Goal: Task Accomplishment & Management: Use online tool/utility

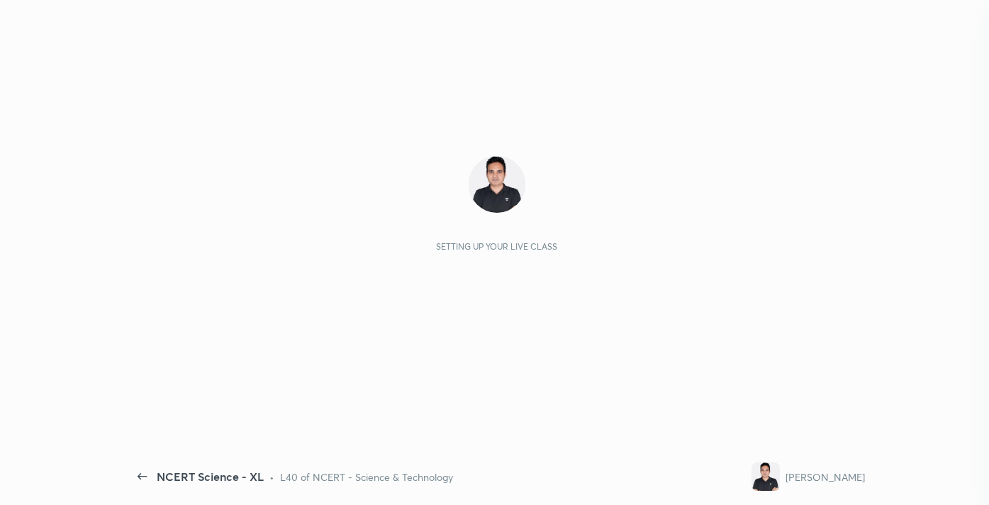
scroll to position [170, 205]
click at [643, 180] on div "Setting up your live class" at bounding box center [496, 204] width 713 height 96
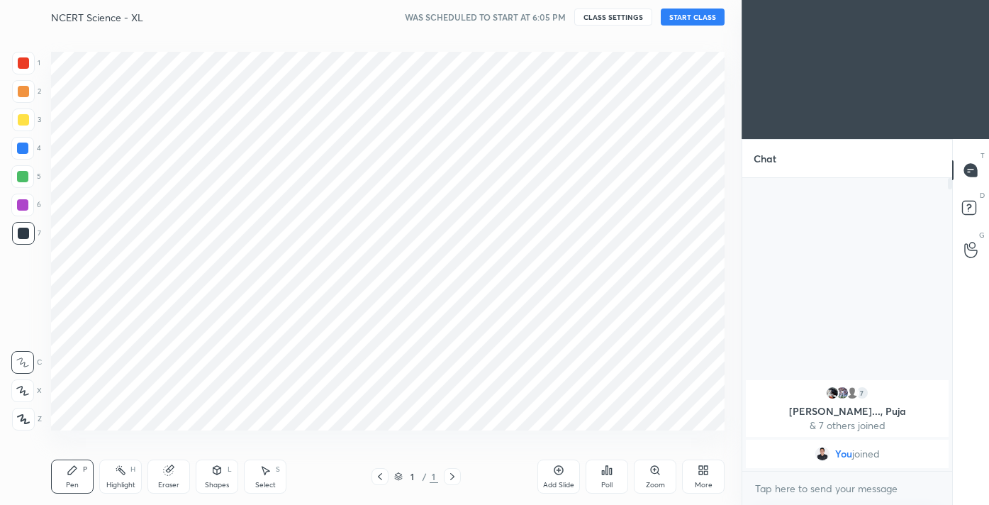
scroll to position [70449, 70178]
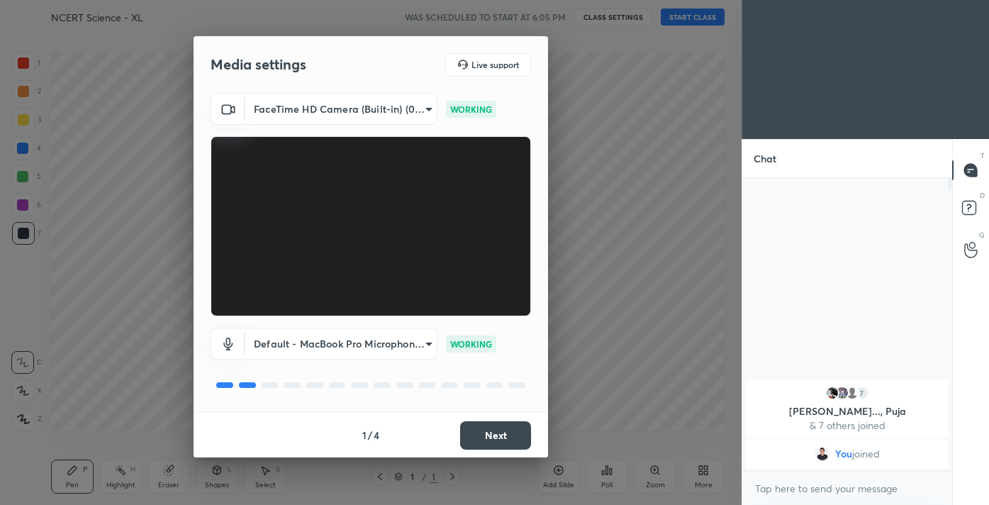
click at [479, 432] on button "Next" at bounding box center [495, 435] width 71 height 28
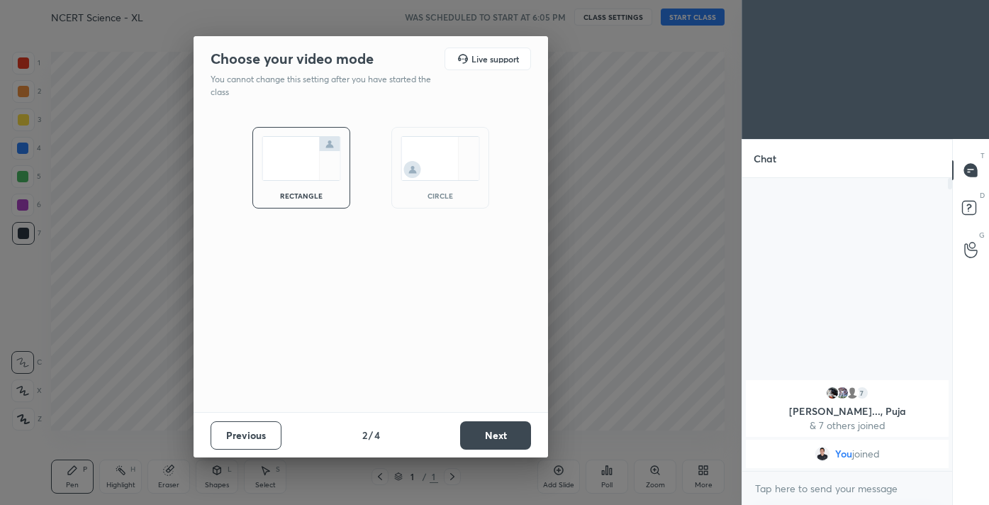
click at [479, 432] on button "Next" at bounding box center [495, 435] width 71 height 28
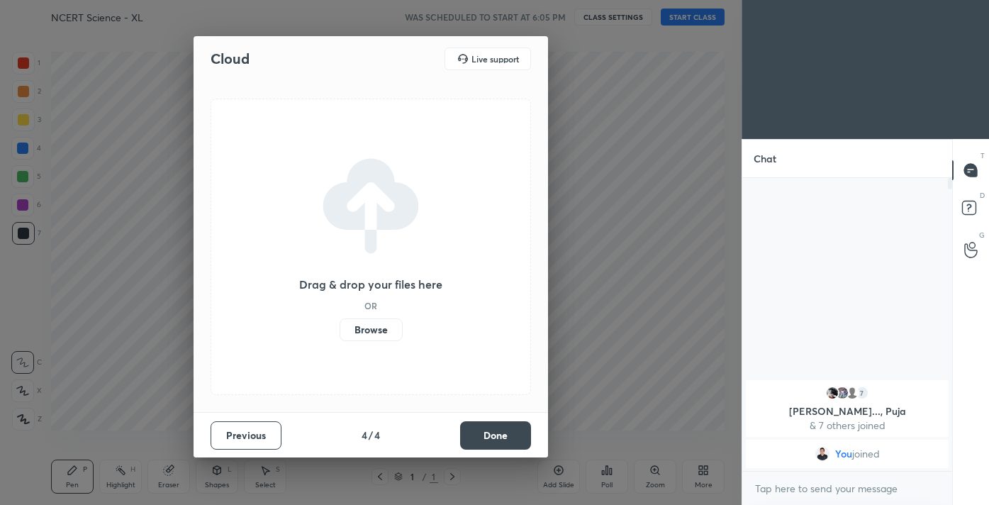
click at [479, 432] on button "Done" at bounding box center [495, 435] width 71 height 28
click at [479, 412] on div "Drag & drop your files here OR Browse" at bounding box center [370, 246] width 354 height 330
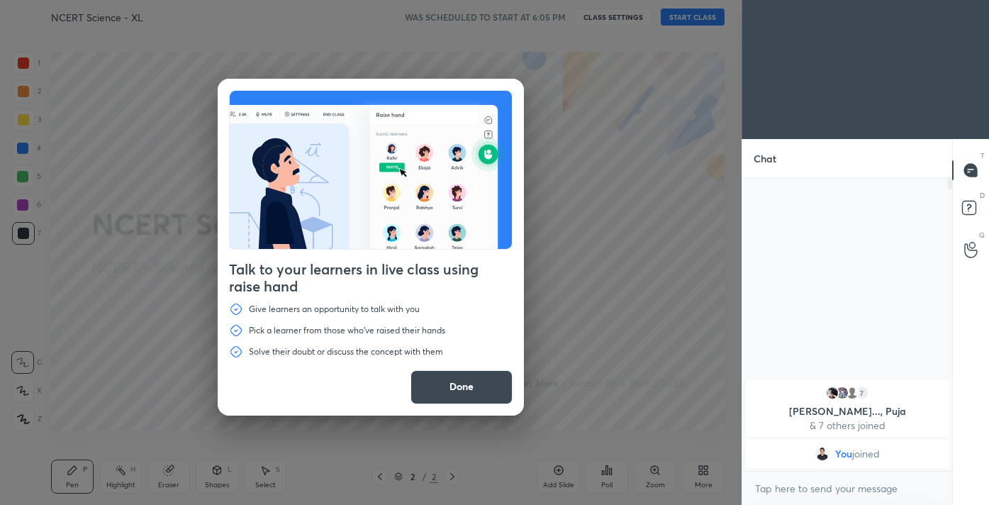
click at [450, 386] on button "Done" at bounding box center [461, 387] width 102 height 34
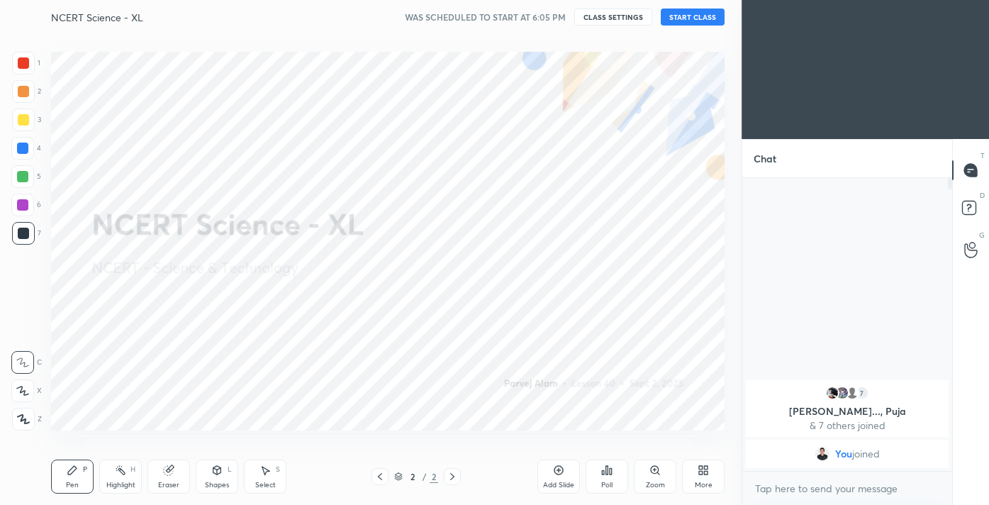
click at [22, 415] on icon at bounding box center [23, 419] width 11 height 9
click at [29, 64] on div at bounding box center [23, 63] width 23 height 23
click at [707, 469] on icon at bounding box center [706, 468] width 4 height 4
click at [624, 359] on icon at bounding box center [622, 361] width 11 height 17
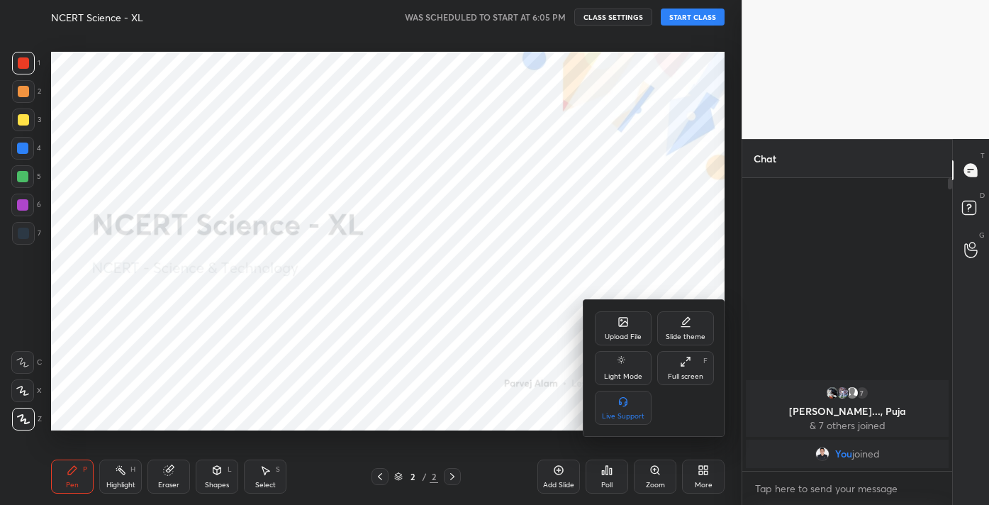
click at [629, 331] on div "Upload File" at bounding box center [623, 328] width 57 height 34
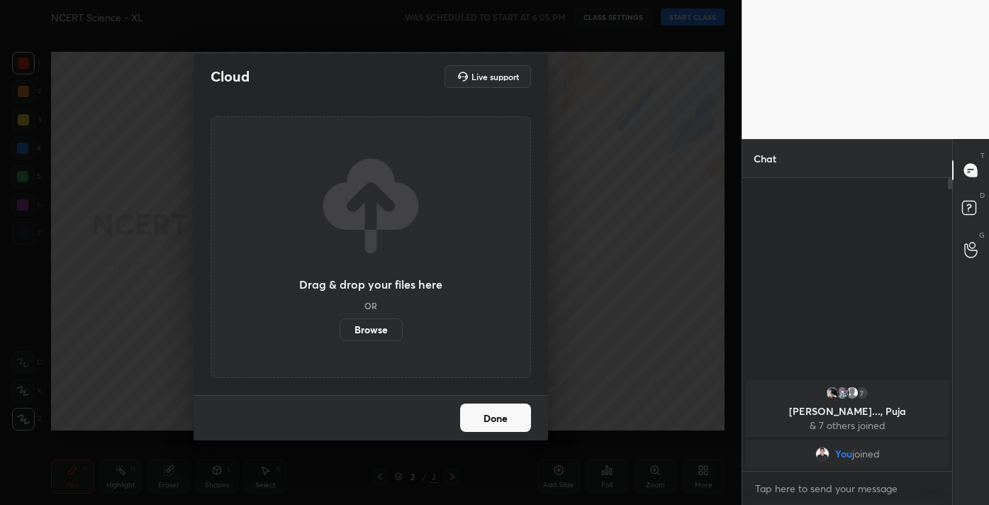
click at [383, 331] on label "Browse" at bounding box center [370, 329] width 63 height 23
click at [339, 331] on input "Browse" at bounding box center [339, 329] width 0 height 23
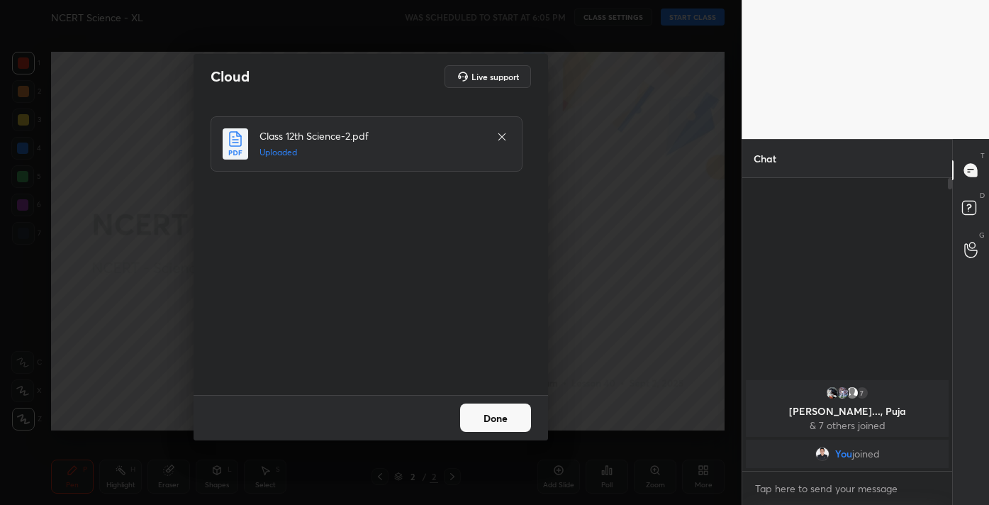
click at [494, 420] on button "Done" at bounding box center [495, 417] width 71 height 28
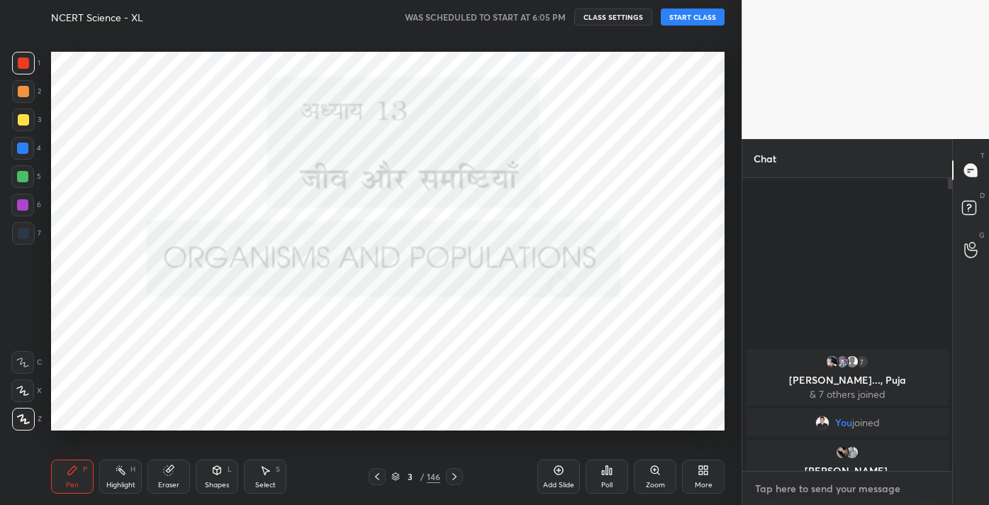
click at [793, 484] on textarea at bounding box center [846, 488] width 187 height 23
type textarea "x"
click at [809, 486] on textarea at bounding box center [846, 488] width 187 height 23
paste textarea "Channel Link - [URL][DOMAIN_NAME]"
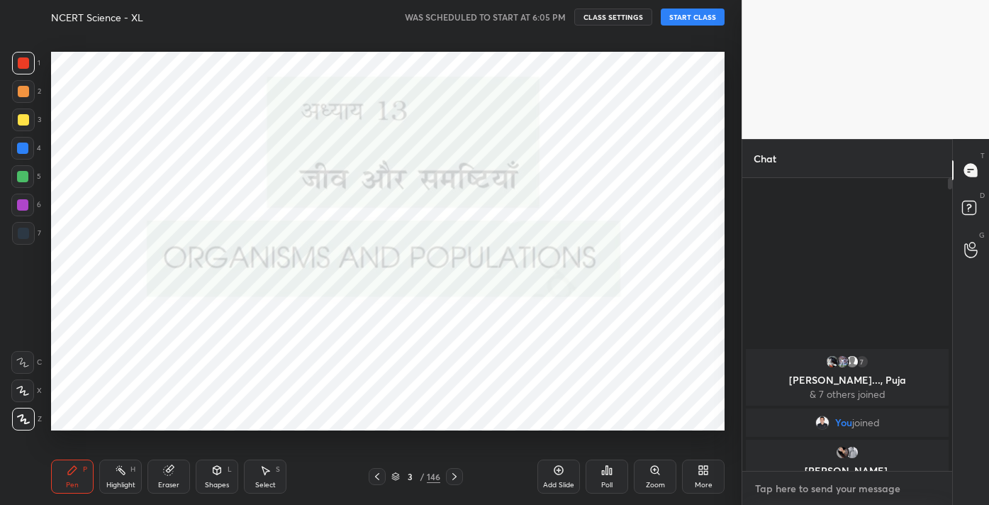
type textarea "Channel Link - [URL][DOMAIN_NAME]"
type textarea "x"
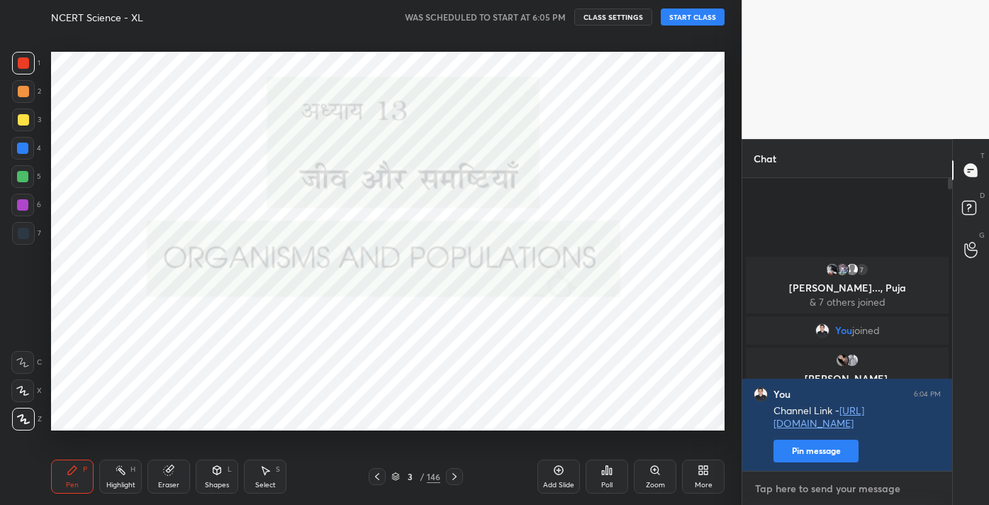
scroll to position [288, 205]
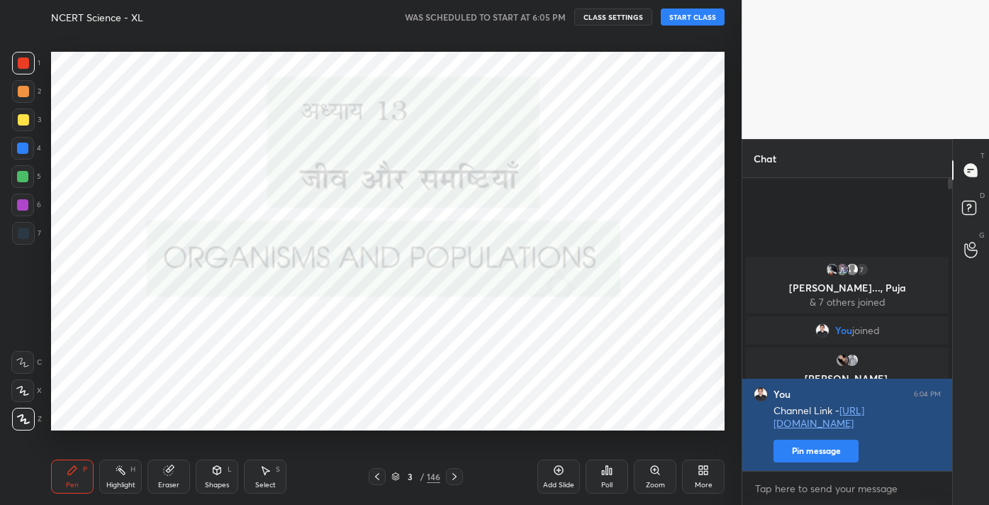
click at [813, 446] on button "Pin message" at bounding box center [815, 450] width 85 height 23
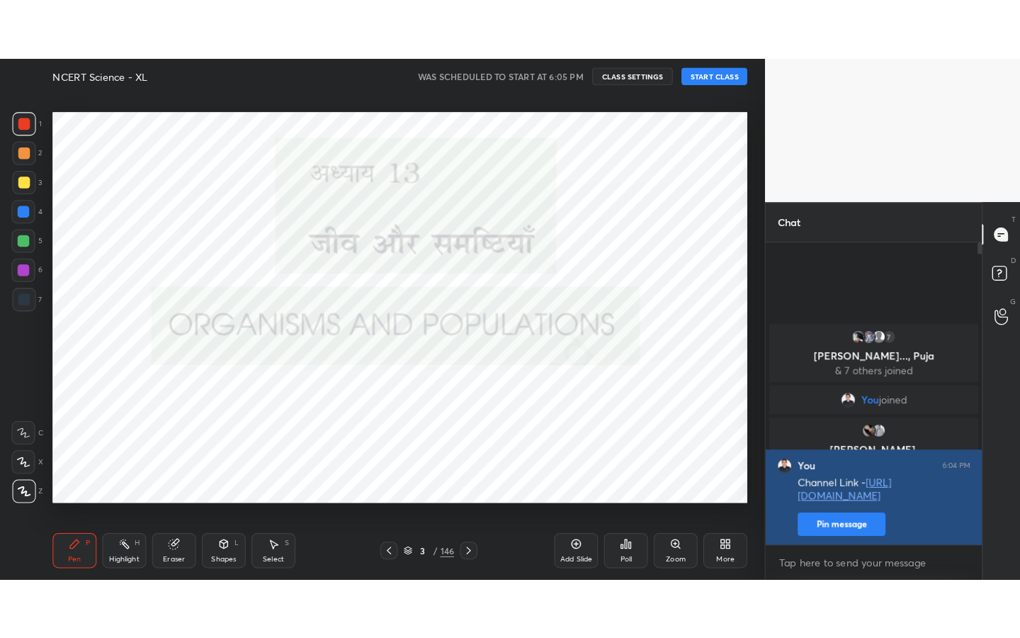
scroll to position [130, 205]
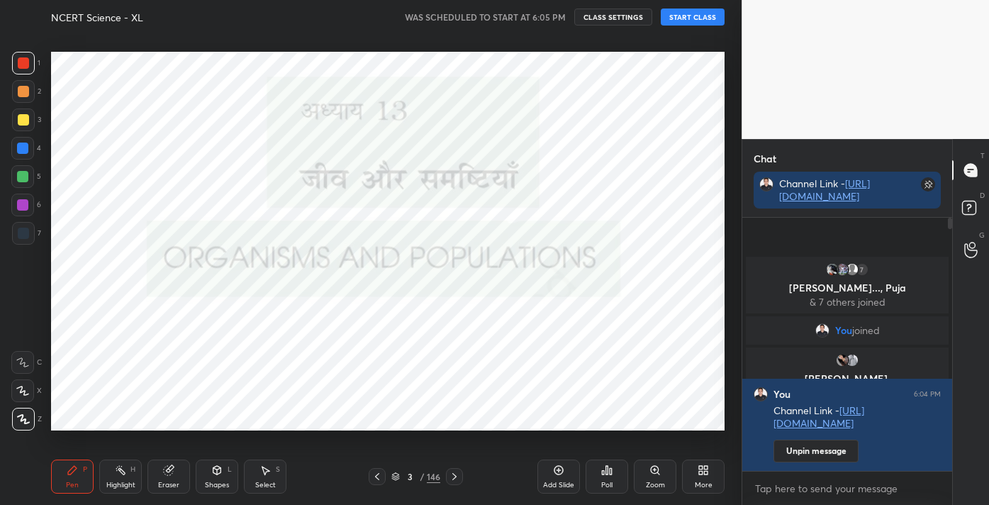
click at [698, 465] on icon at bounding box center [702, 469] width 11 height 11
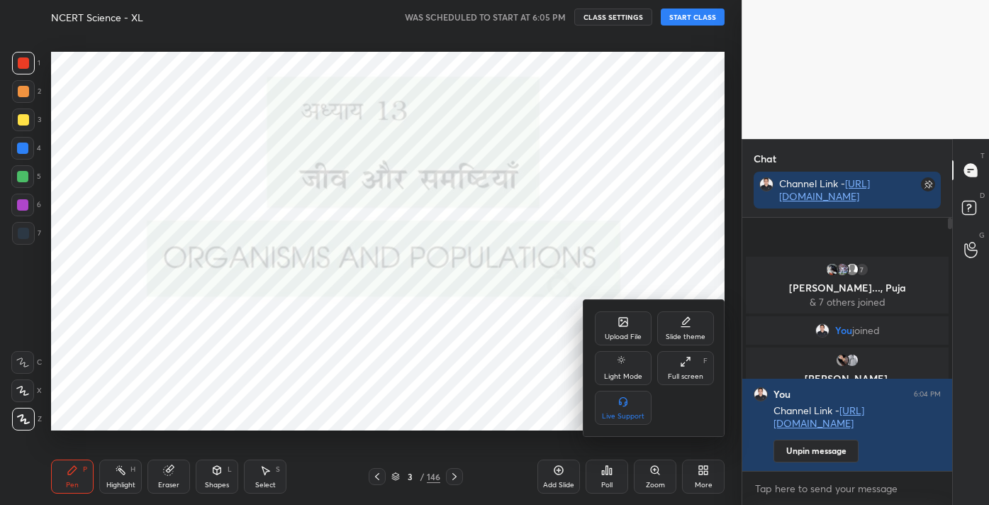
click at [677, 370] on div "Full screen F" at bounding box center [685, 368] width 57 height 34
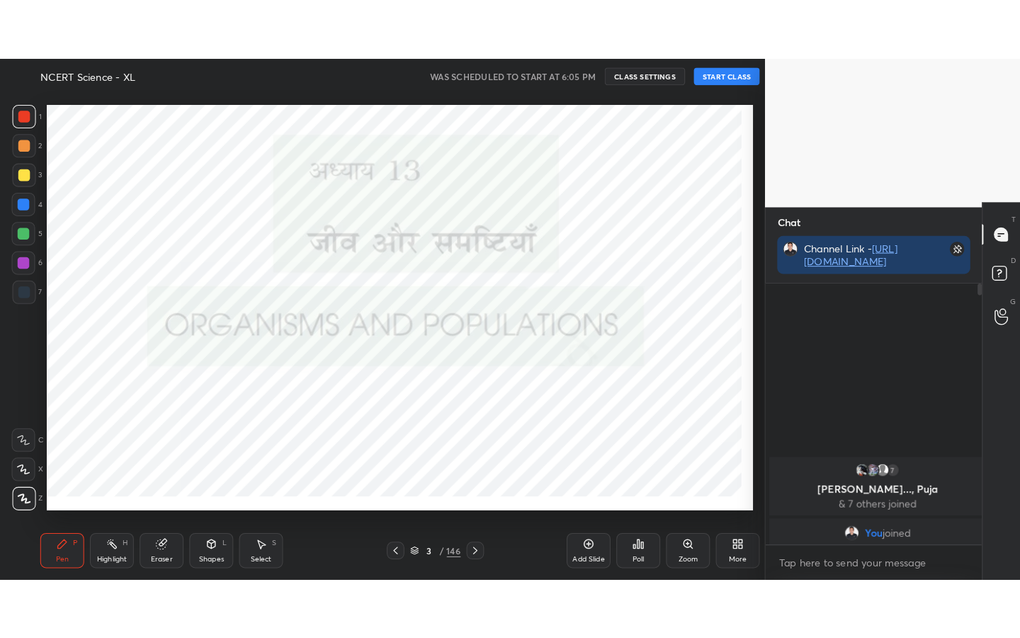
scroll to position [259, 213]
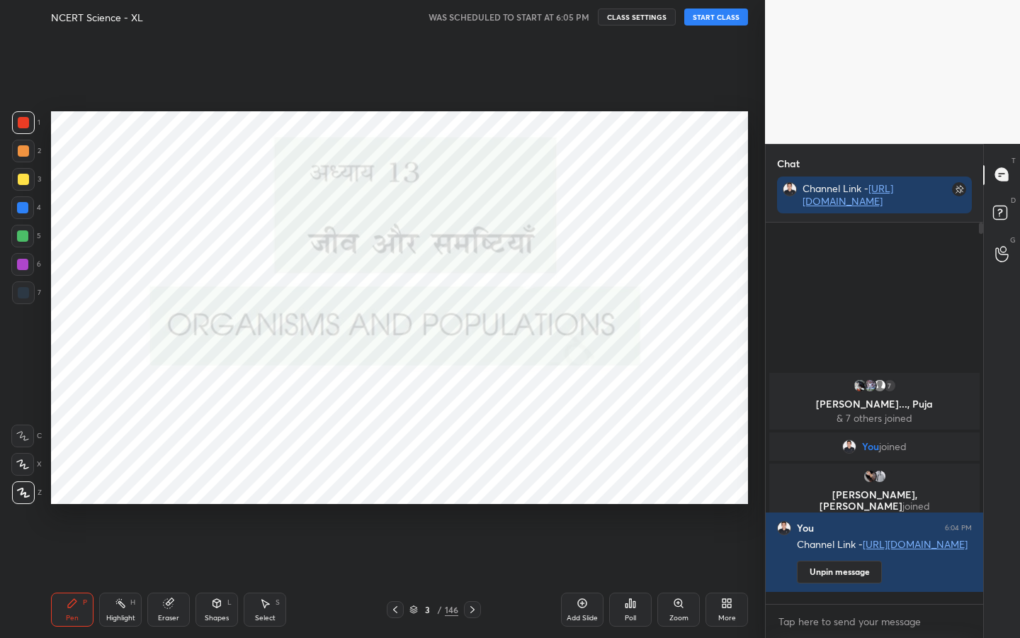
click at [719, 21] on button "START CLASS" at bounding box center [717, 17] width 64 height 17
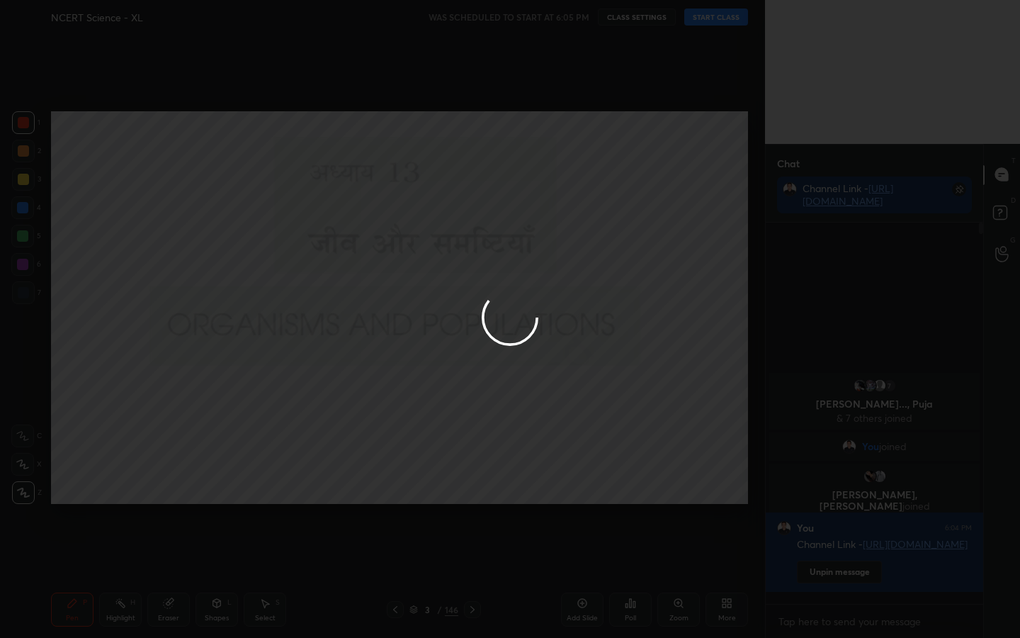
type textarea "x"
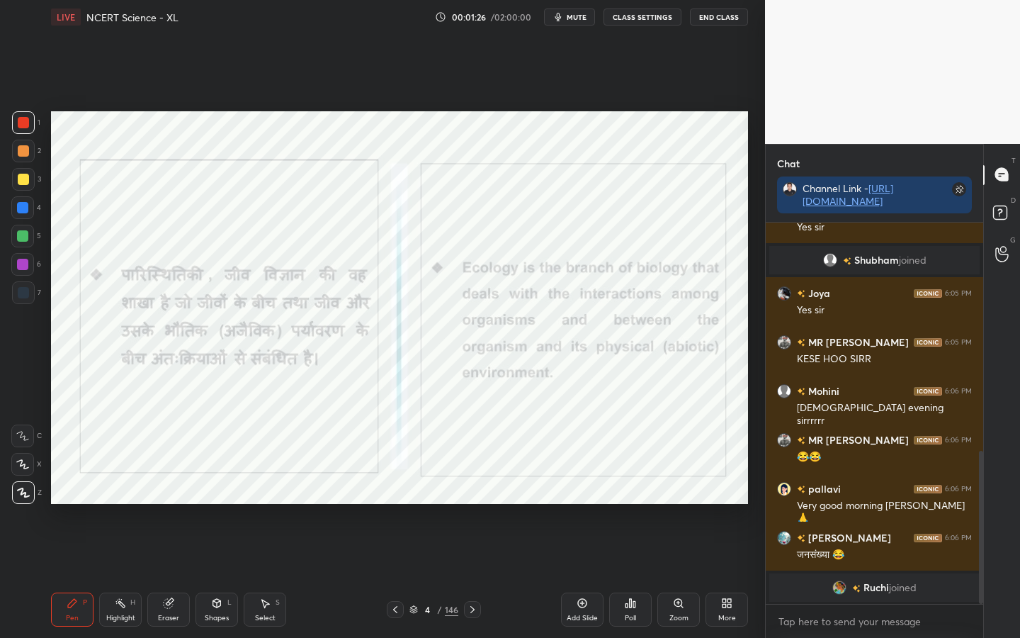
scroll to position [588, 0]
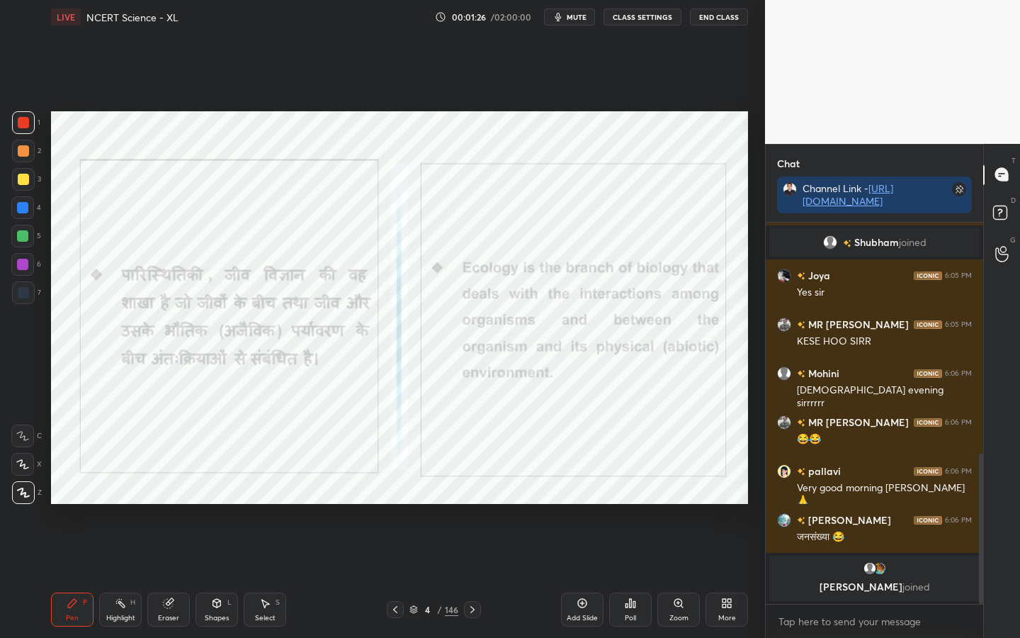
click at [448, 504] on div "146" at bounding box center [451, 609] width 13 height 13
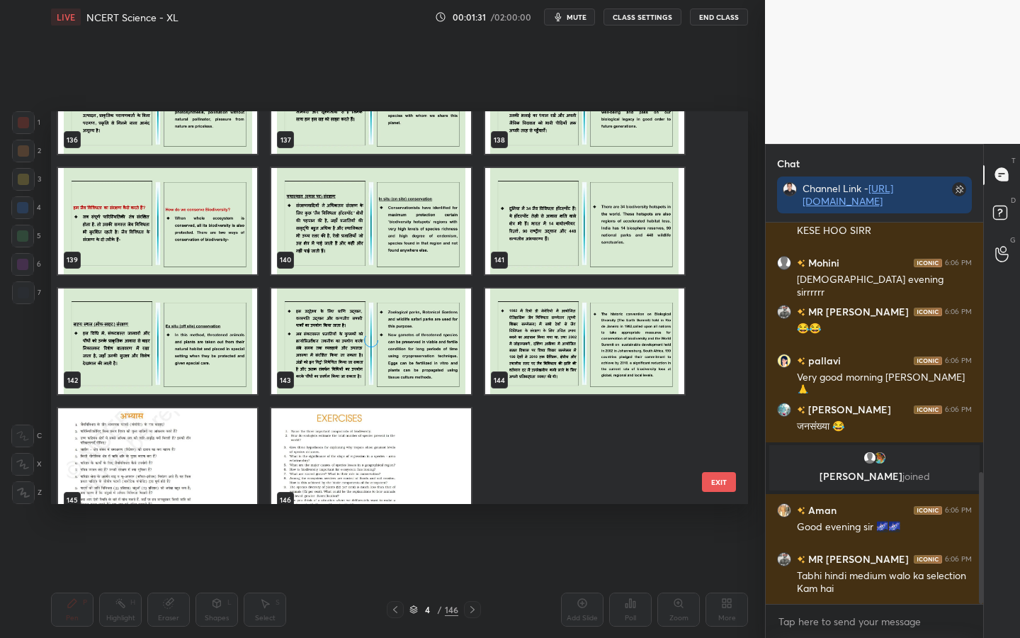
scroll to position [5493, 0]
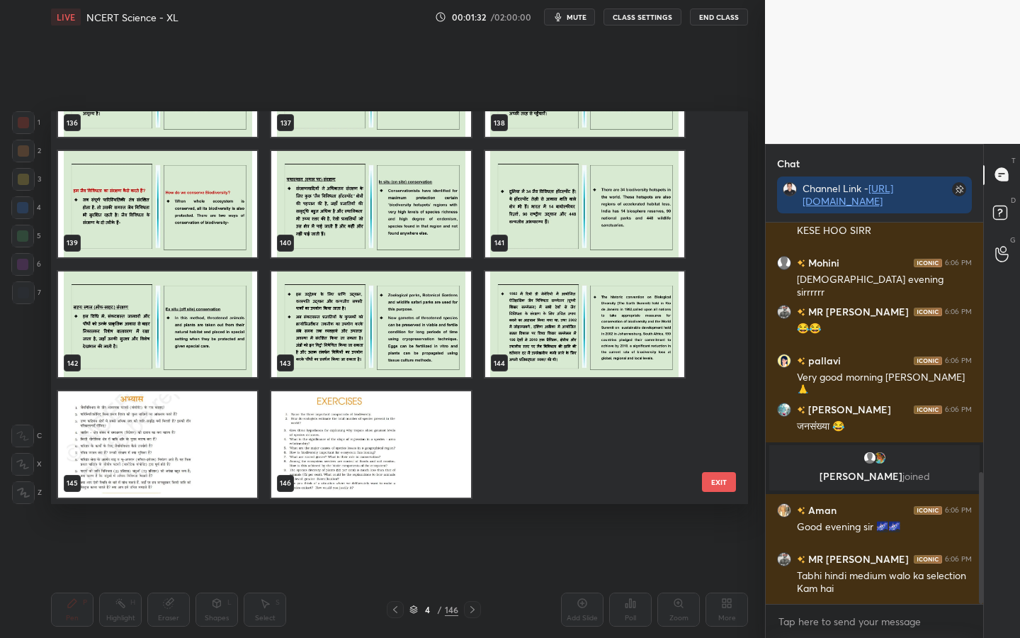
click at [716, 488] on button "EXIT" at bounding box center [719, 482] width 34 height 20
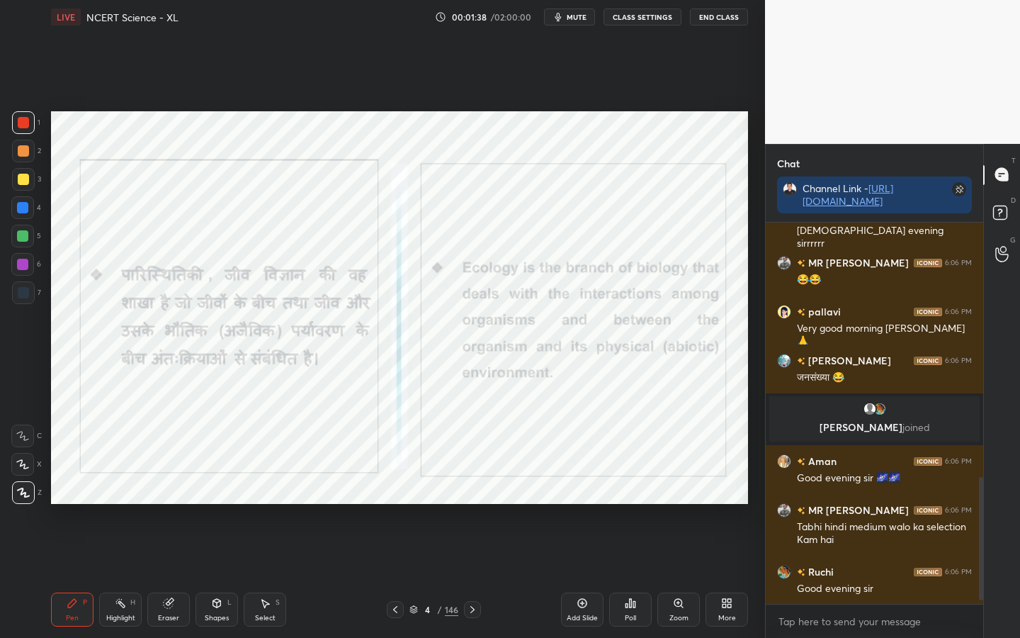
scroll to position [804, 0]
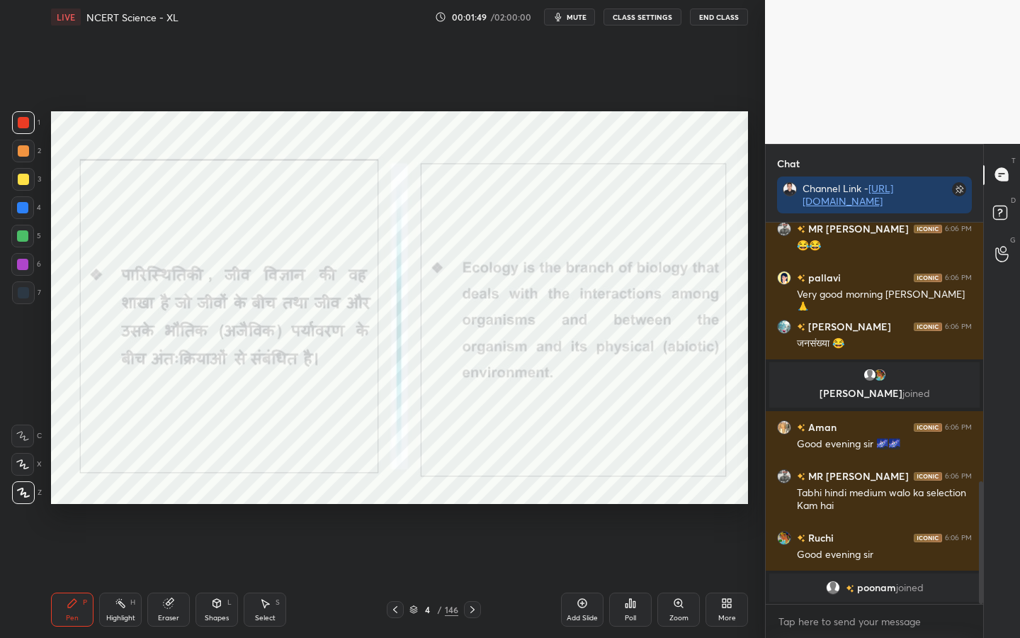
click at [641, 504] on div "Poll" at bounding box center [630, 609] width 43 height 34
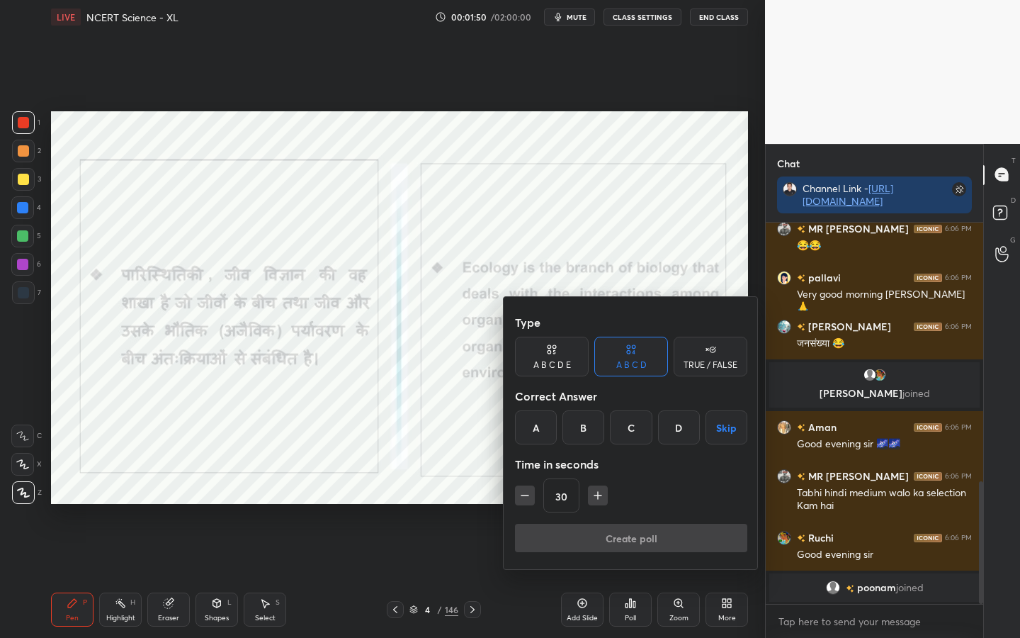
click at [683, 354] on div "TRUE / FALSE" at bounding box center [711, 357] width 74 height 40
click at [568, 424] on div "True" at bounding box center [552, 427] width 74 height 34
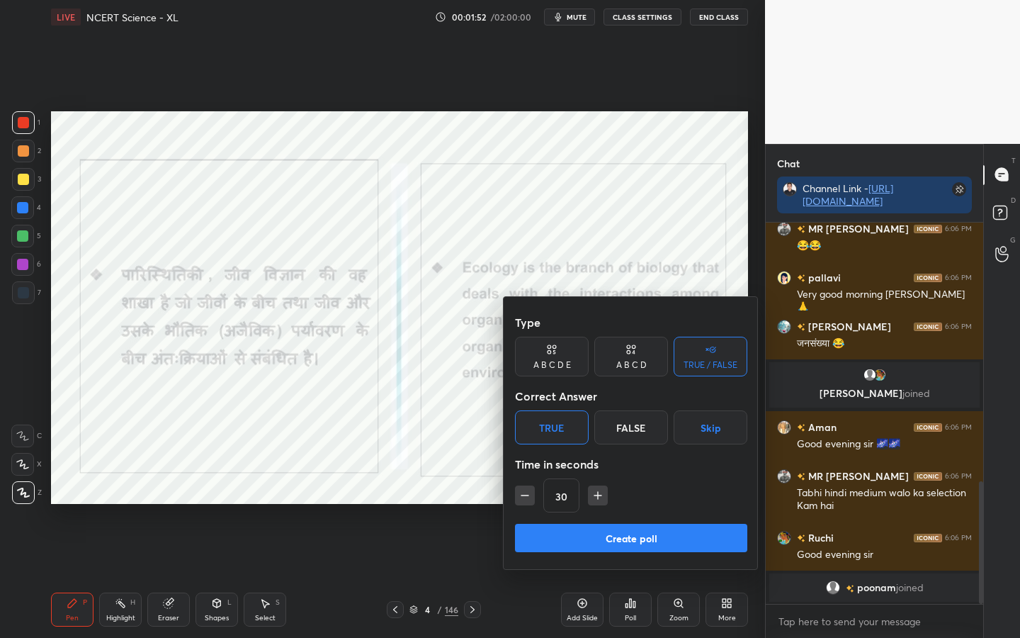
click at [600, 495] on icon "button" at bounding box center [598, 495] width 7 height 0
click at [600, 495] on icon "button" at bounding box center [598, 495] width 14 height 14
type input "90"
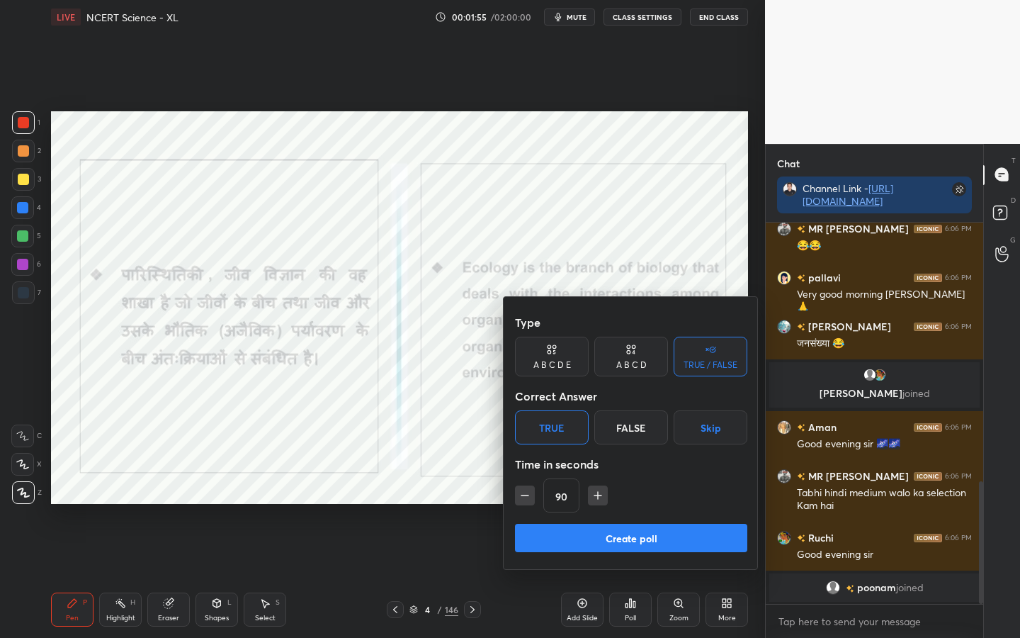
click at [614, 504] on button "Create poll" at bounding box center [631, 538] width 232 height 28
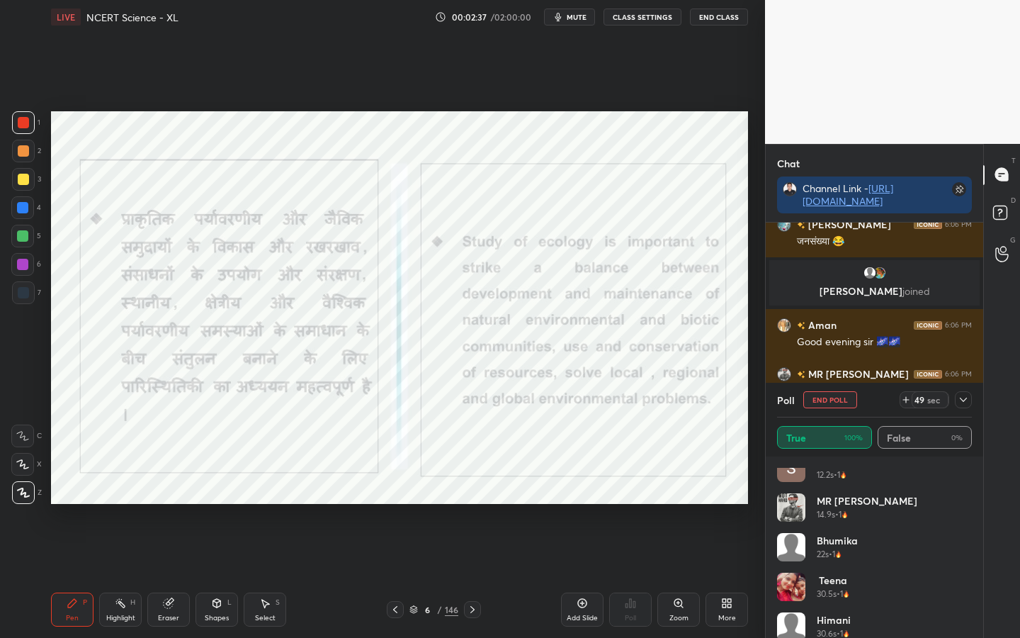
scroll to position [544, 0]
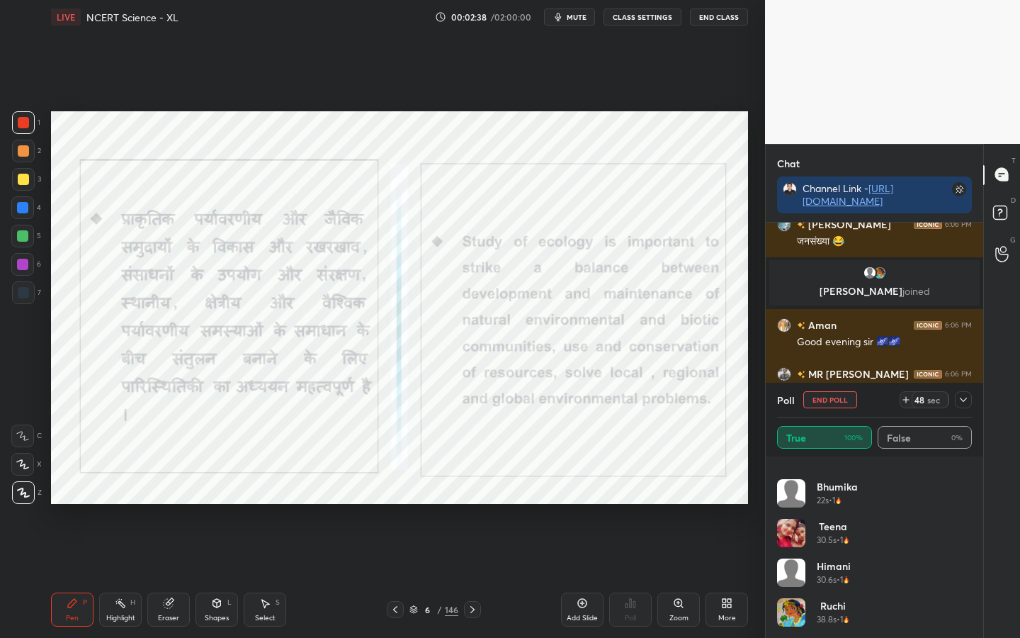
click at [962, 396] on icon at bounding box center [963, 399] width 11 height 11
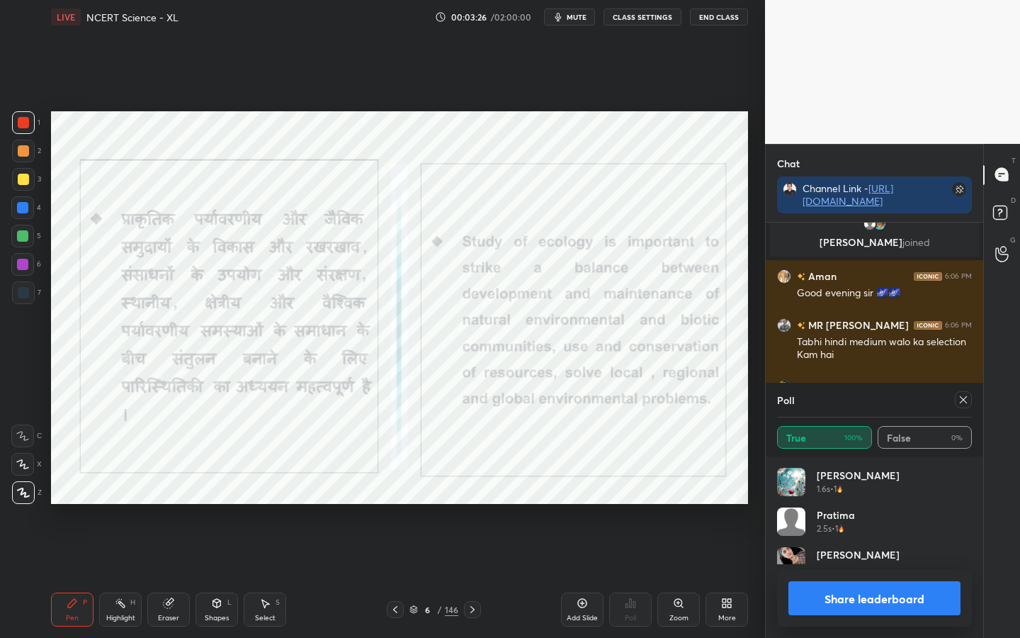
scroll to position [166, 191]
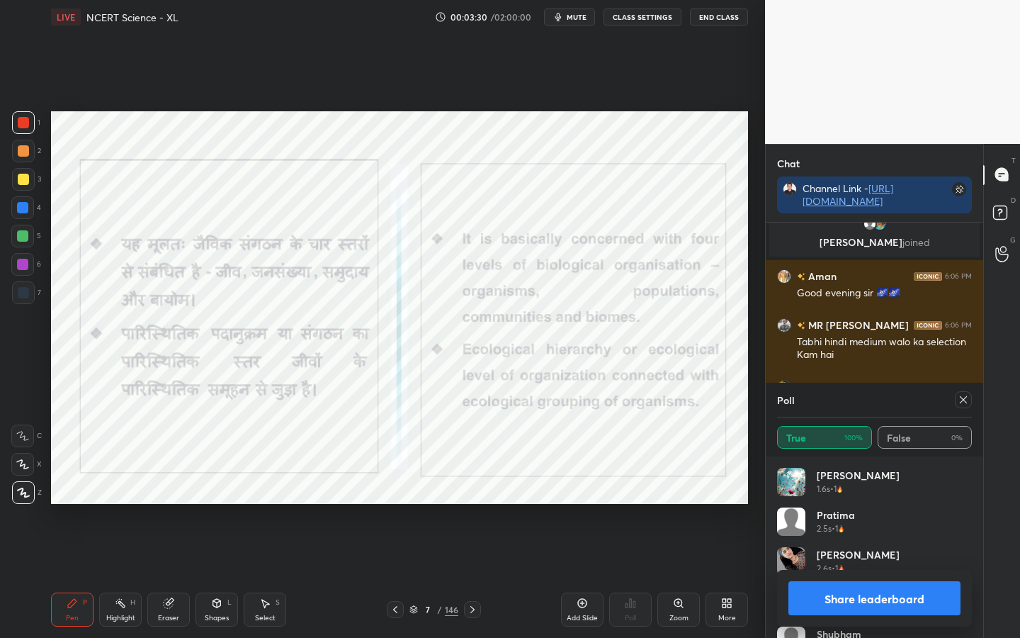
click at [964, 395] on icon at bounding box center [963, 399] width 11 height 11
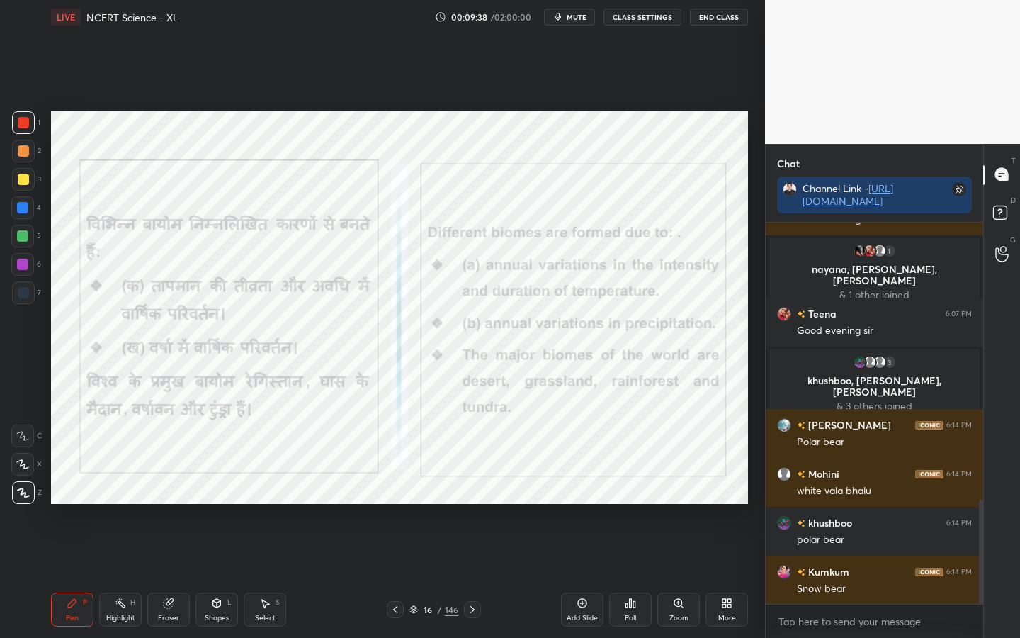
scroll to position [1055, 0]
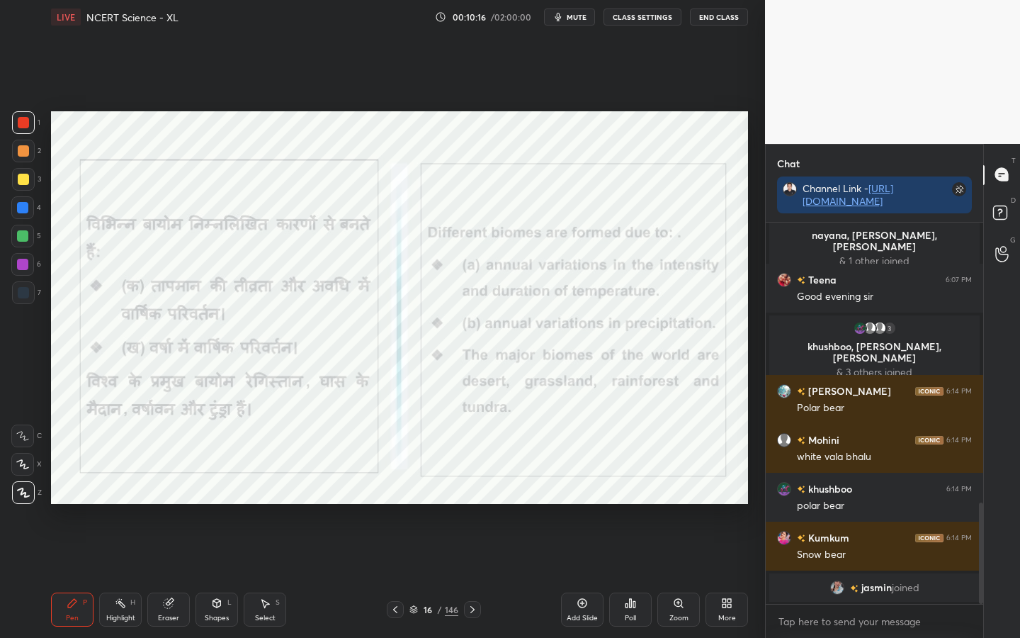
drag, startPoint x: 167, startPoint y: 616, endPoint x: 154, endPoint y: 607, distance: 15.7
click at [167, 504] on div "Eraser" at bounding box center [168, 617] width 21 height 7
click at [28, 498] on div "Erase all" at bounding box center [22, 492] width 23 height 23
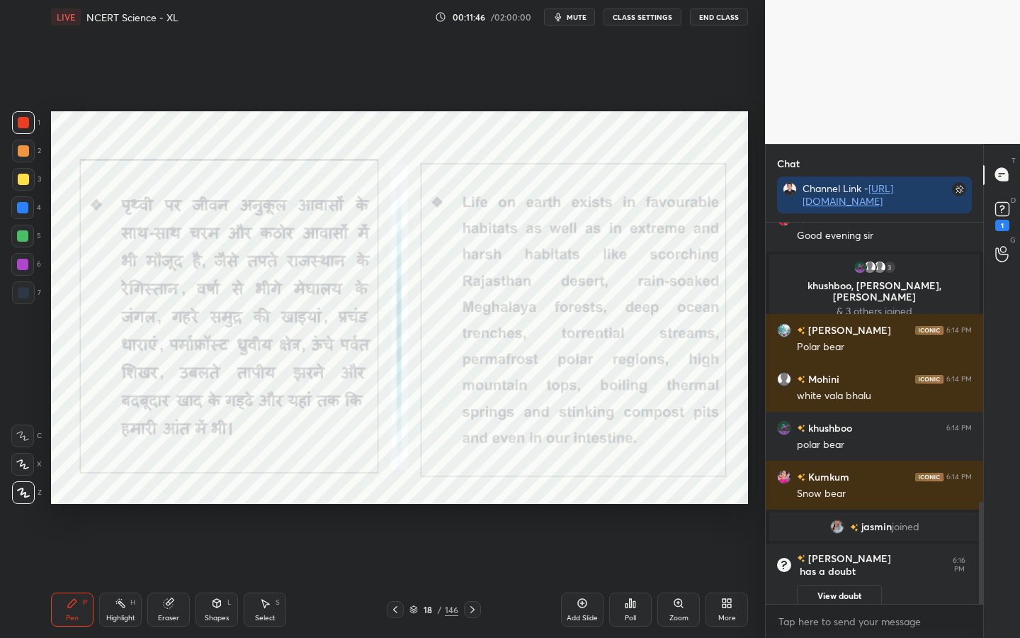
scroll to position [1095, 0]
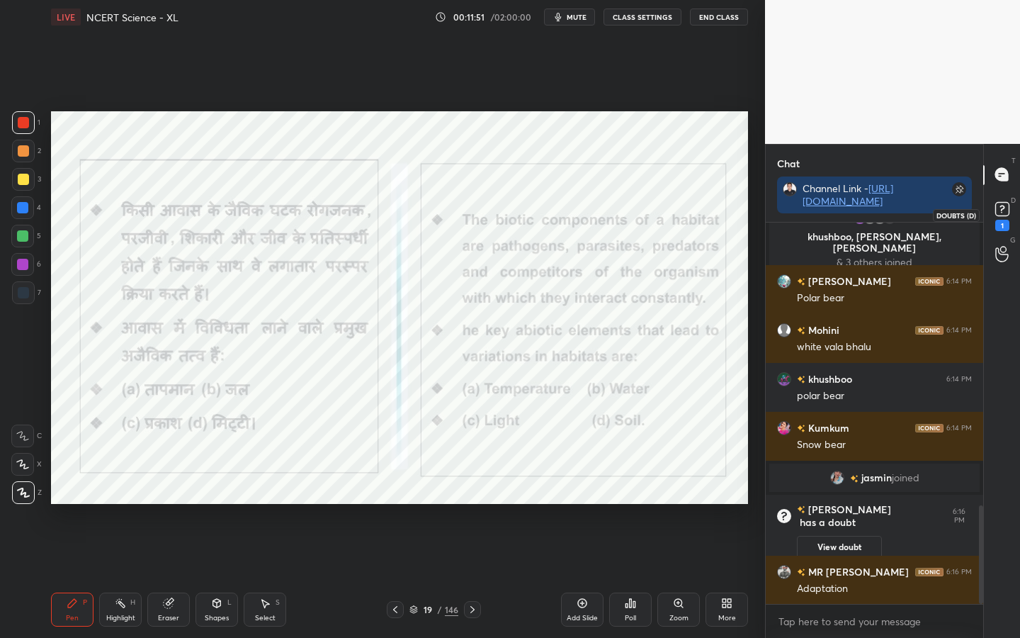
click at [988, 220] on div "1" at bounding box center [1003, 225] width 14 height 11
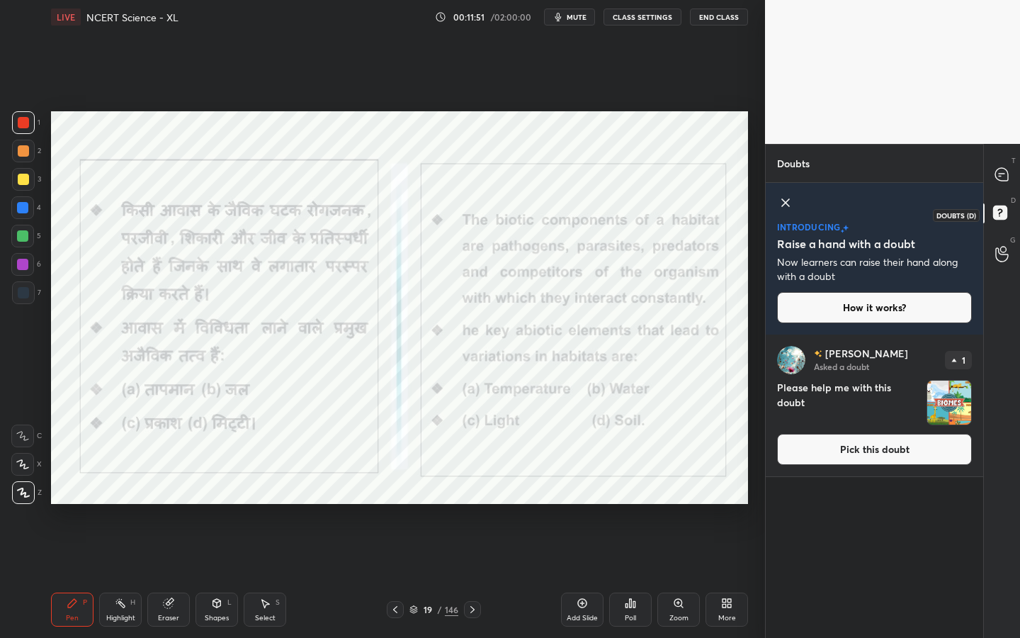
scroll to position [298, 213]
click at [874, 453] on button "Pick this doubt" at bounding box center [874, 449] width 195 height 31
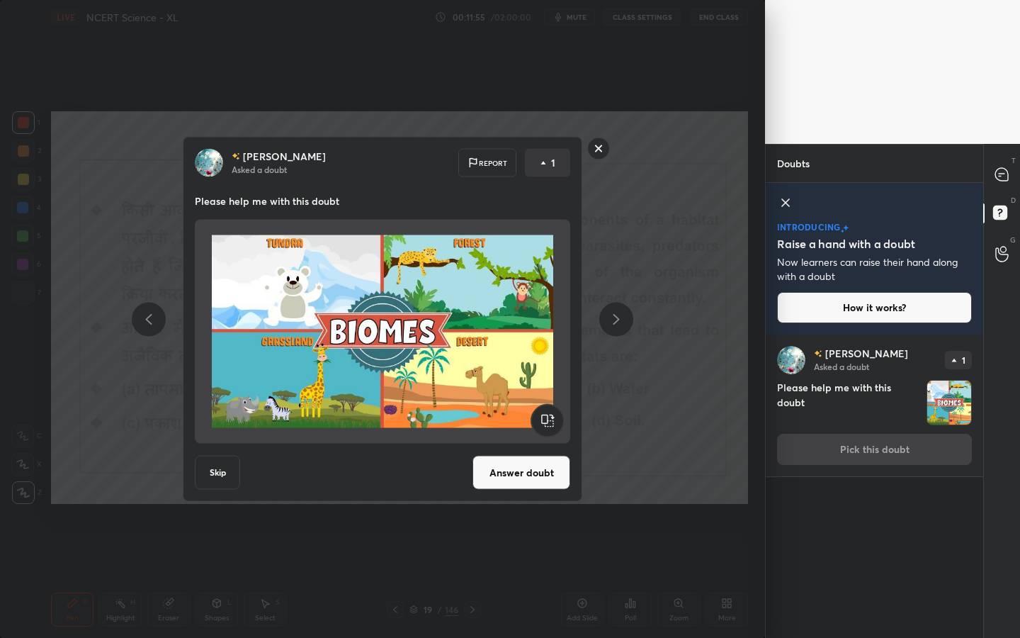
click at [508, 472] on button "Answer doubt" at bounding box center [522, 473] width 98 height 34
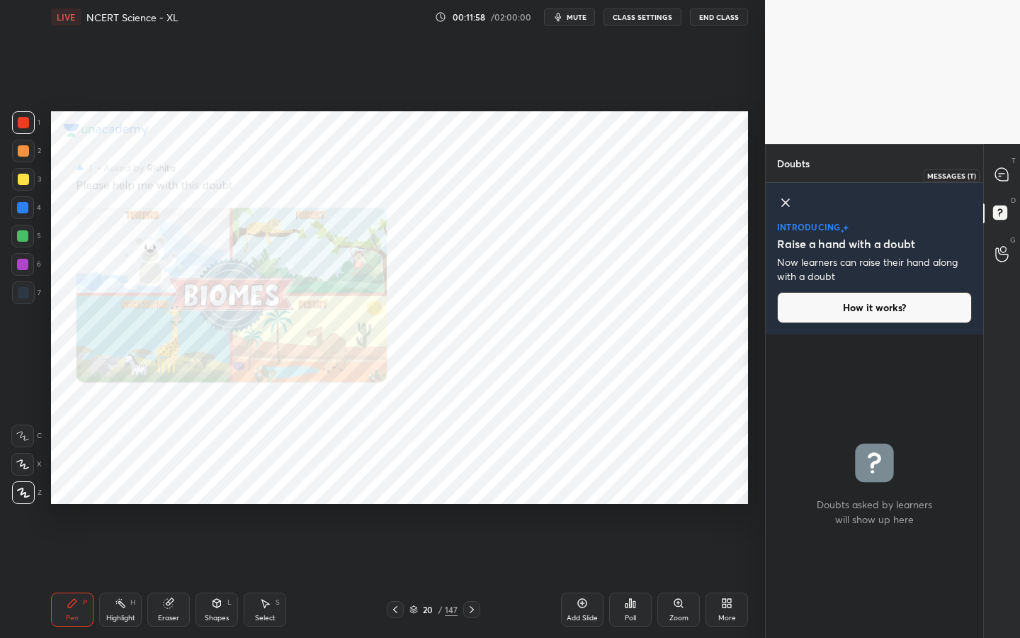
click at [988, 175] on icon at bounding box center [1002, 174] width 13 height 13
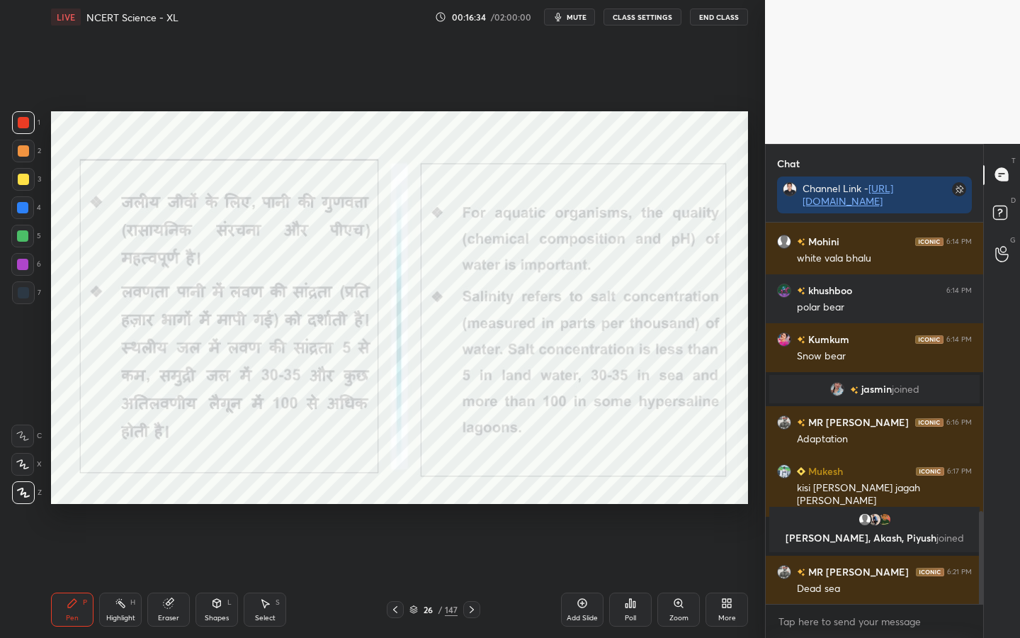
scroll to position [1185, 0]
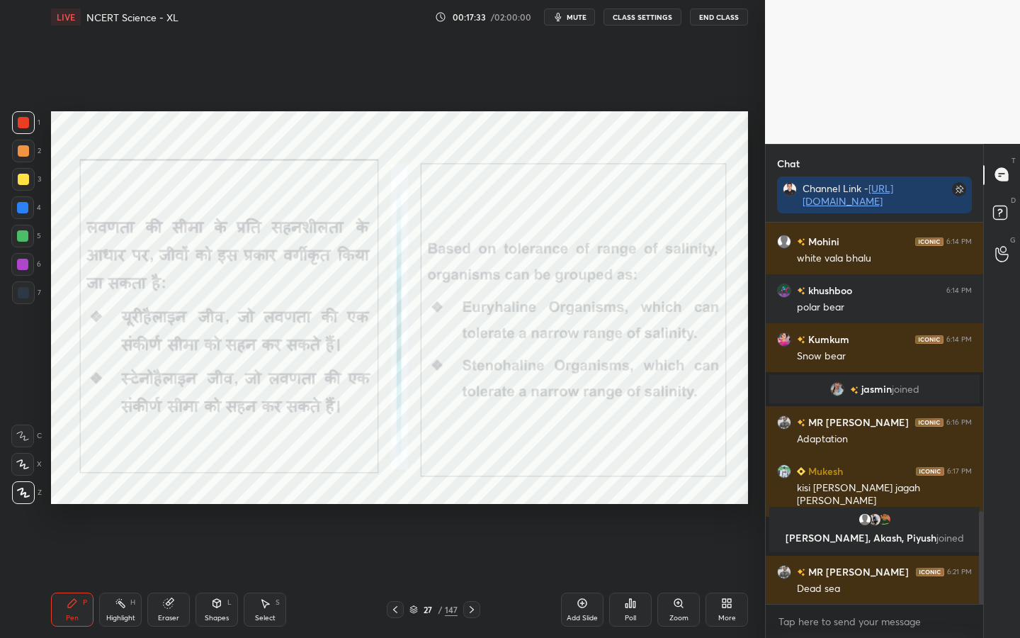
click at [172, 504] on div "Eraser" at bounding box center [168, 617] width 21 height 7
drag, startPoint x: 32, startPoint y: 497, endPoint x: 49, endPoint y: 478, distance: 26.1
click at [32, 497] on div "Erase all" at bounding box center [22, 492] width 23 height 23
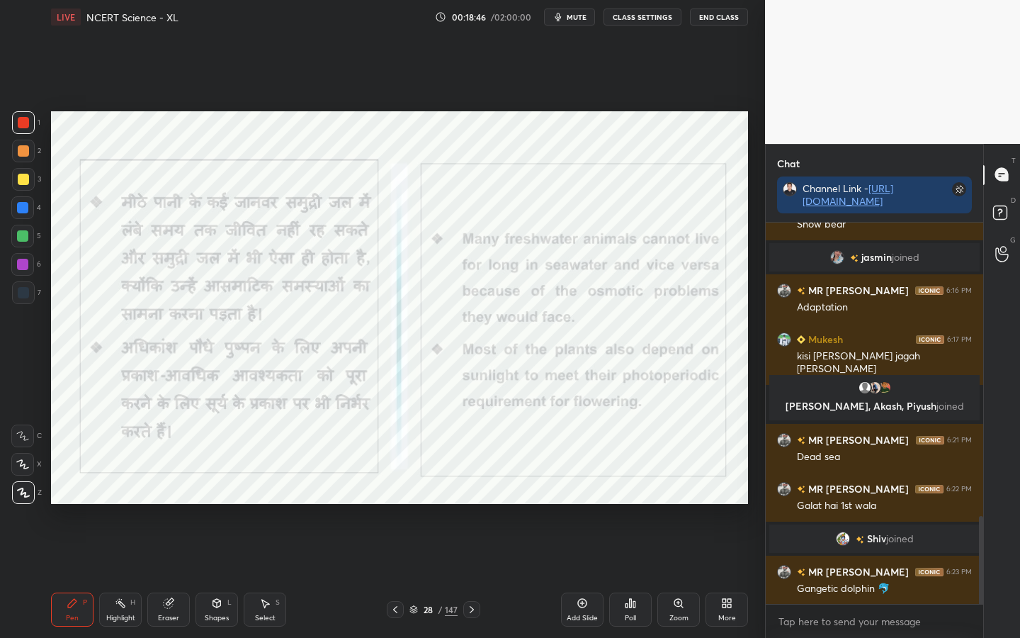
scroll to position [1325, 0]
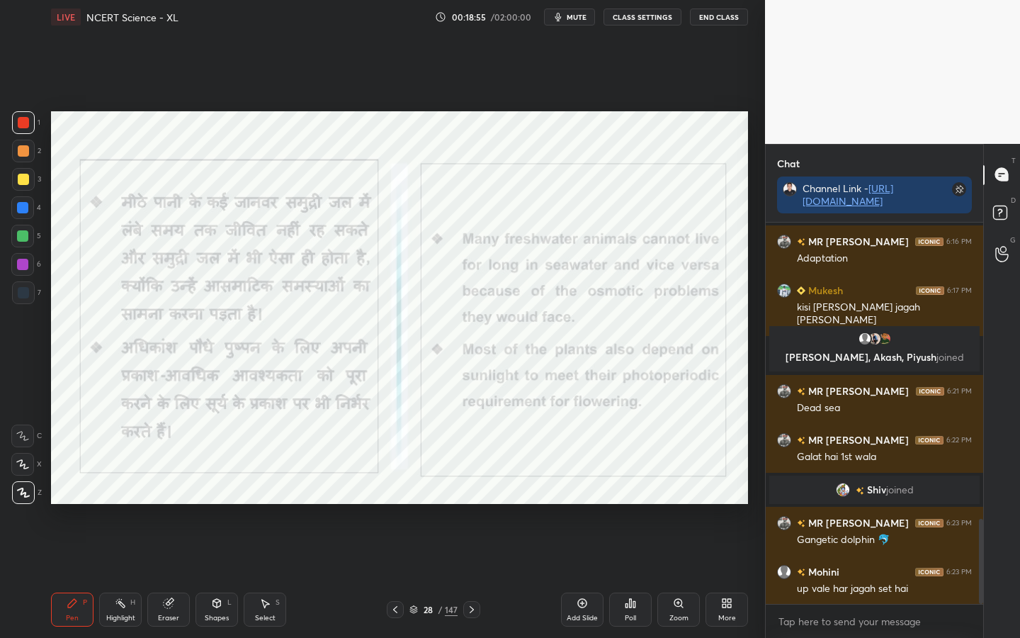
drag, startPoint x: 167, startPoint y: 616, endPoint x: 114, endPoint y: 588, distance: 59.3
click at [167, 504] on div "Eraser" at bounding box center [168, 617] width 21 height 7
drag, startPoint x: 18, startPoint y: 502, endPoint x: 43, endPoint y: 478, distance: 35.1
click at [18, 502] on div "Erase all" at bounding box center [22, 492] width 23 height 23
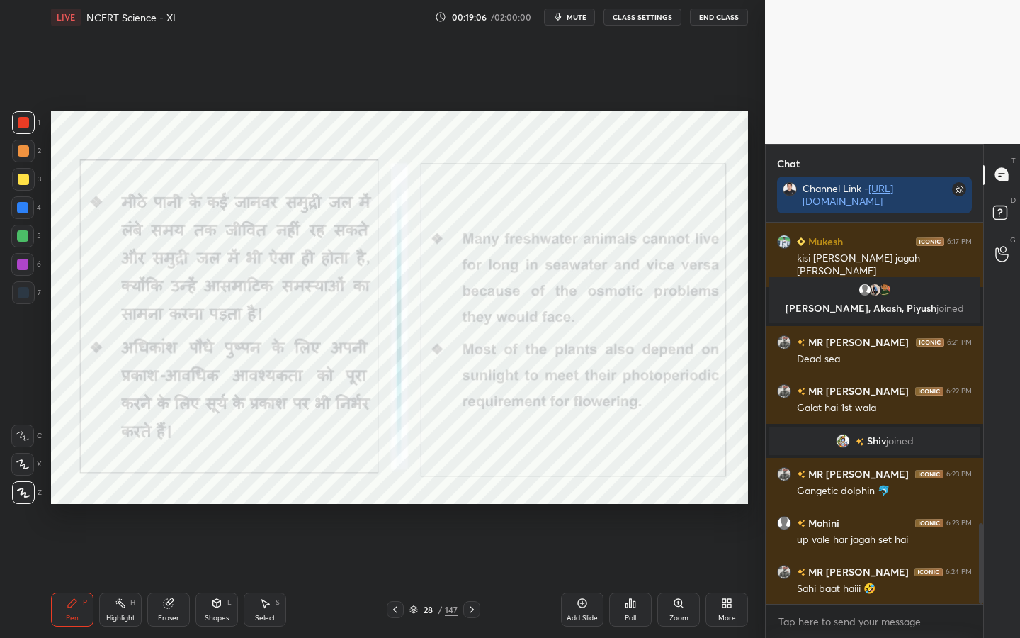
scroll to position [1423, 0]
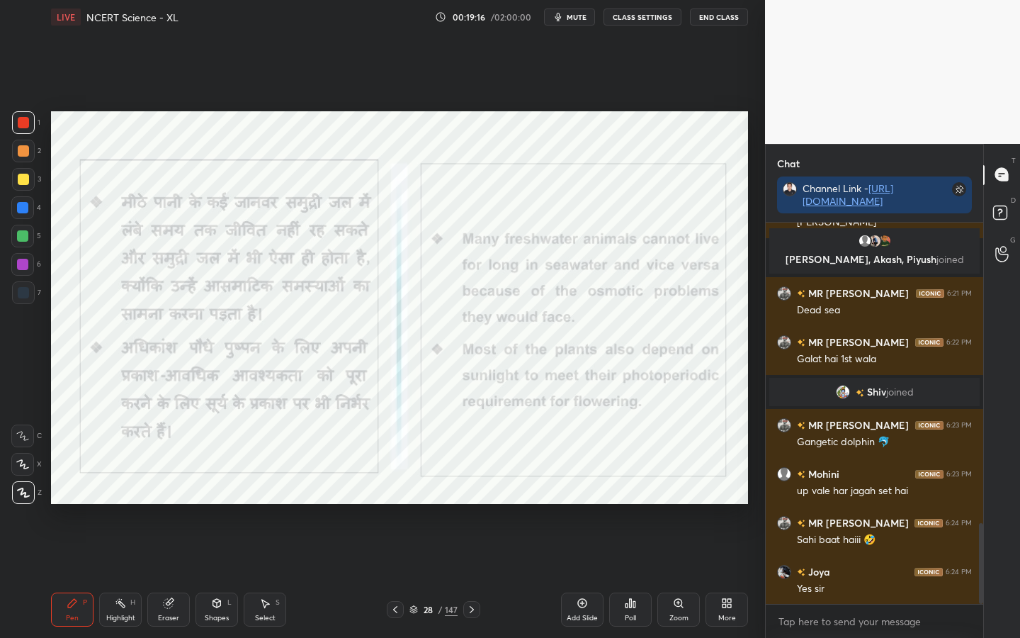
click at [167, 504] on div "Pen P Highlight H Eraser Shapes L Select S 28 / 147 Add Slide Poll Zoom More" at bounding box center [399, 609] width 697 height 57
drag, startPoint x: 173, startPoint y: 624, endPoint x: 166, endPoint y: 620, distance: 7.9
click at [173, 504] on div "Eraser" at bounding box center [168, 609] width 43 height 34
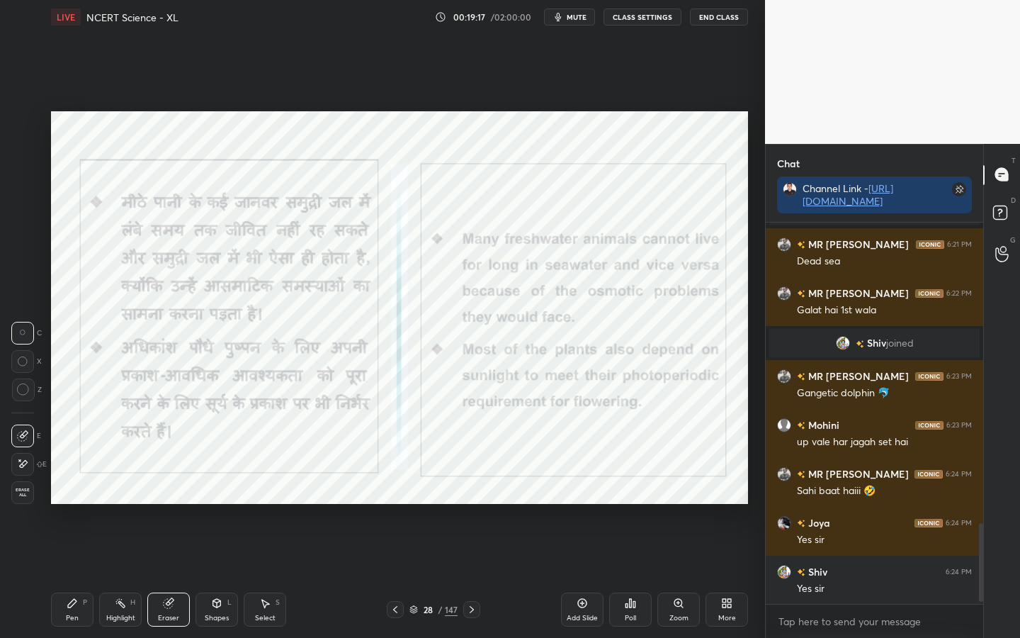
click at [20, 495] on span "Erase all" at bounding box center [22, 493] width 21 height 10
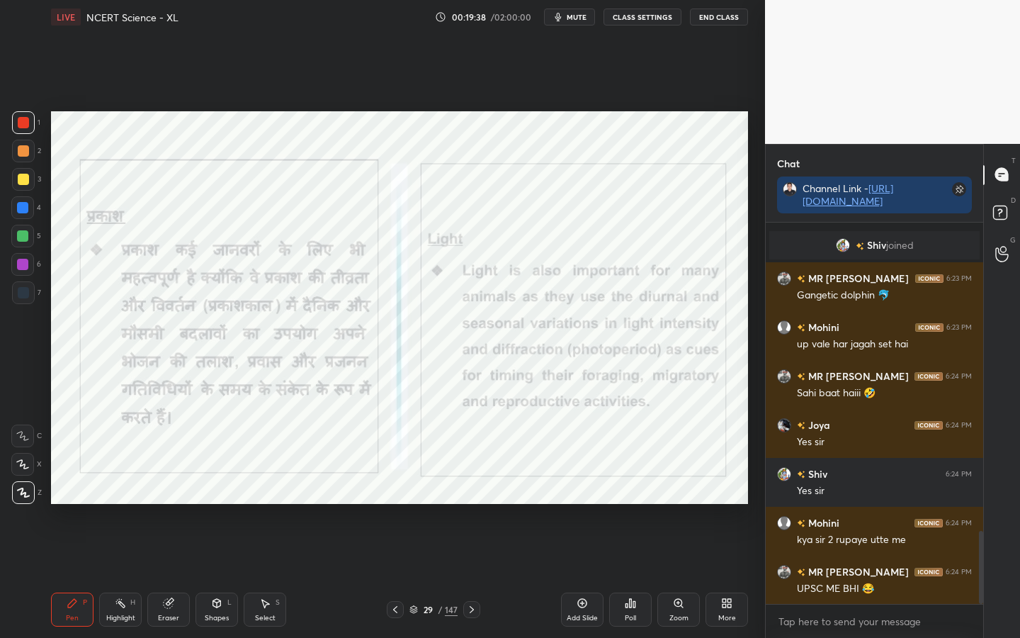
scroll to position [1619, 0]
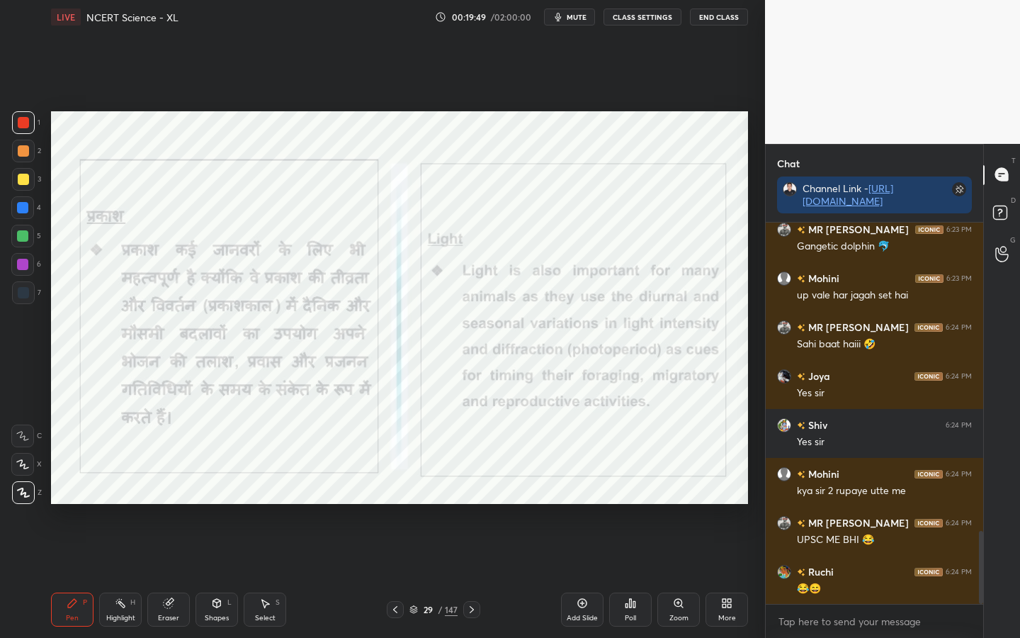
drag, startPoint x: 176, startPoint y: 619, endPoint x: 147, endPoint y: 585, distance: 44.8
click at [176, 504] on div "Eraser" at bounding box center [168, 617] width 21 height 7
drag, startPoint x: 22, startPoint y: 495, endPoint x: 37, endPoint y: 508, distance: 19.6
click at [22, 495] on span "Erase all" at bounding box center [22, 493] width 21 height 10
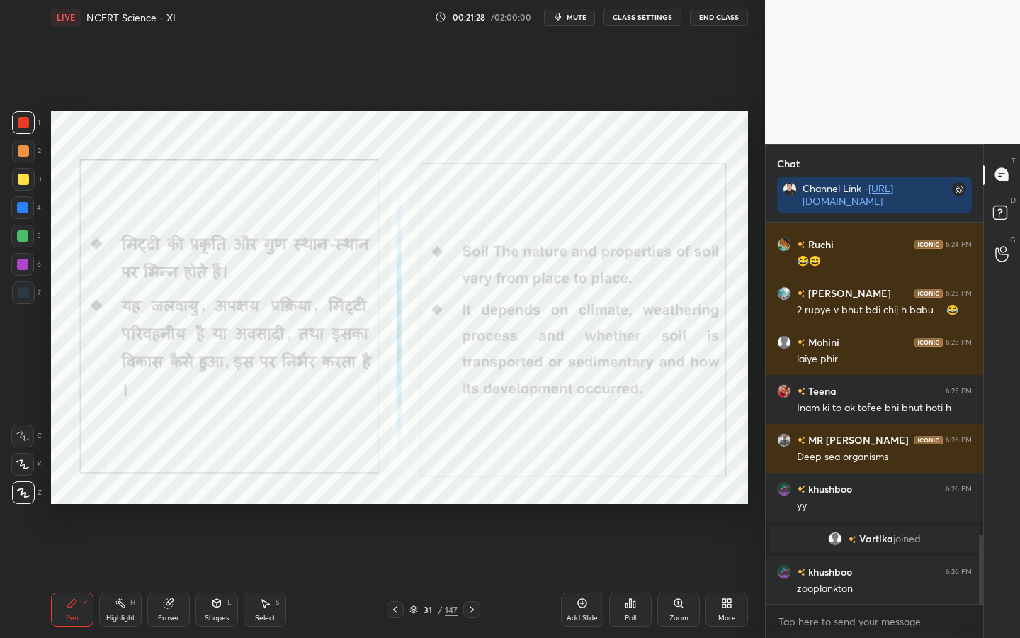
scroll to position [1716, 0]
click at [473, 504] on icon at bounding box center [471, 609] width 11 height 11
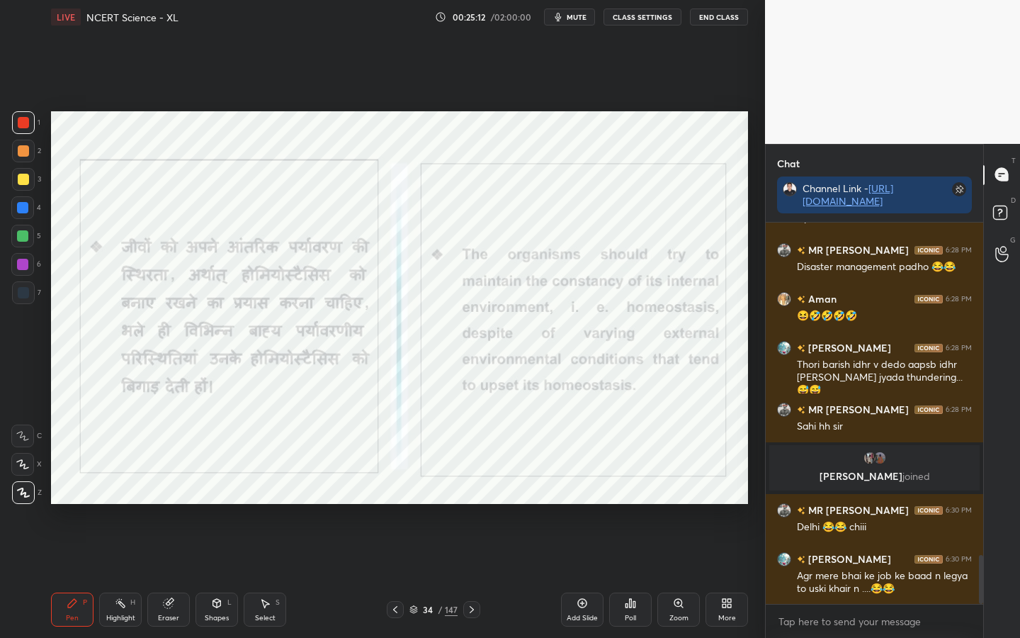
scroll to position [2639, 0]
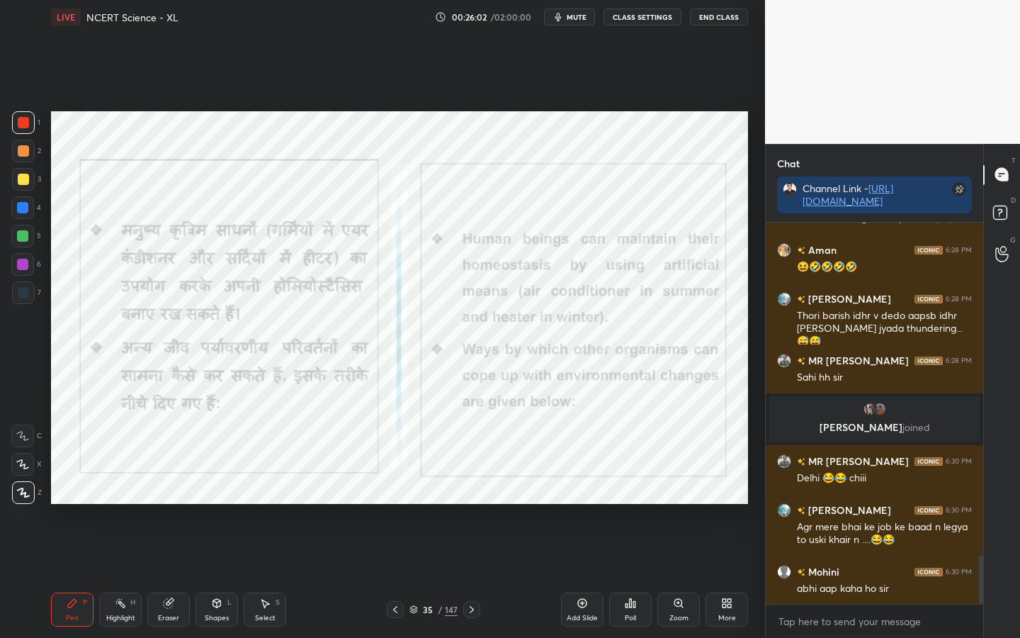
click at [574, 17] on span "mute" at bounding box center [577, 17] width 20 height 10
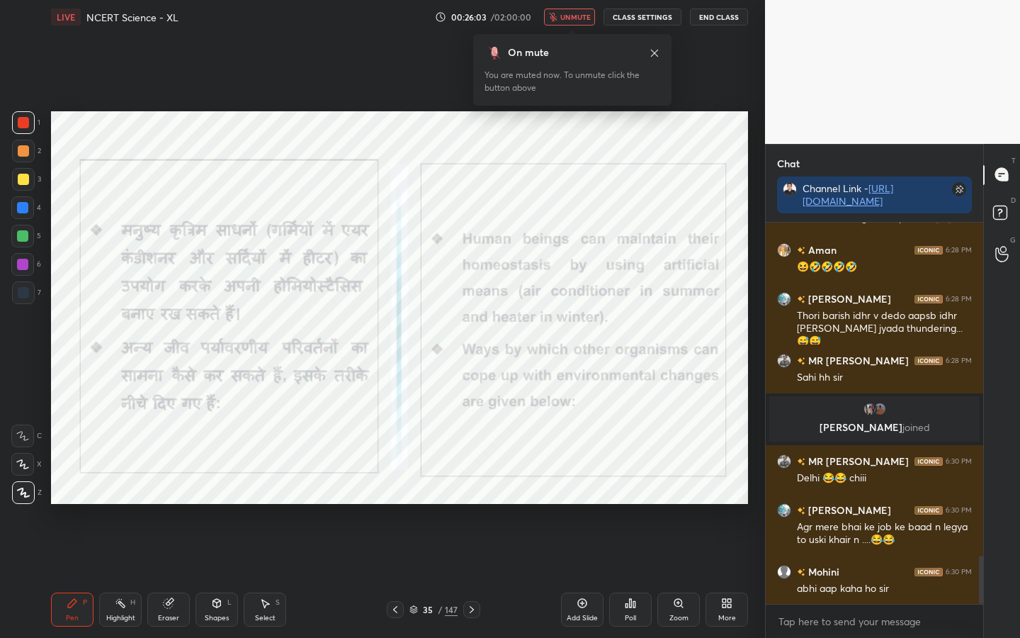
drag, startPoint x: 575, startPoint y: 20, endPoint x: 569, endPoint y: 32, distance: 13.3
click at [571, 21] on span "unmute" at bounding box center [576, 17] width 30 height 10
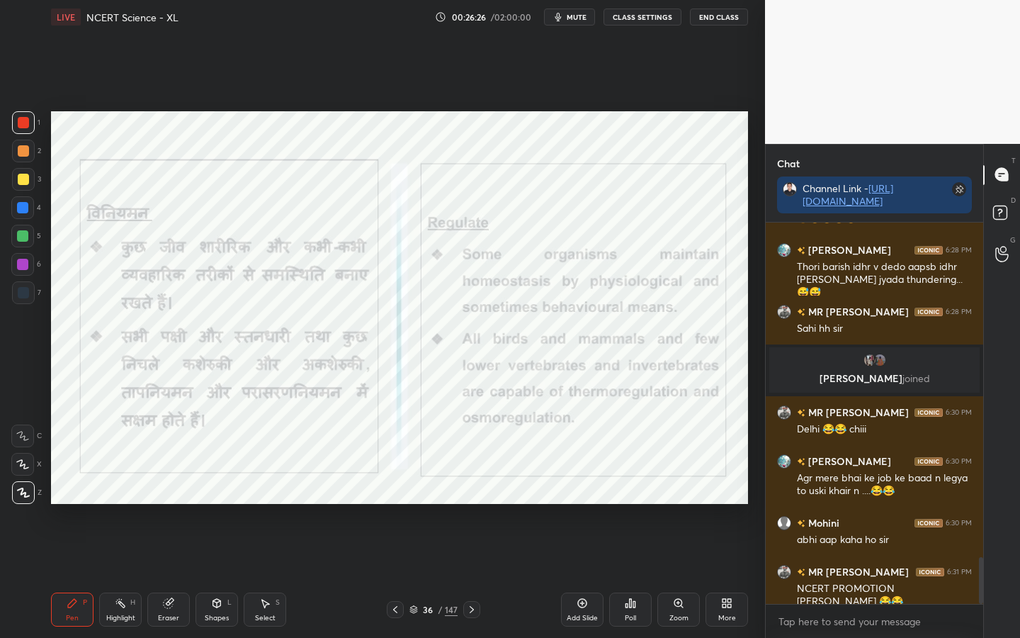
scroll to position [2722, 0]
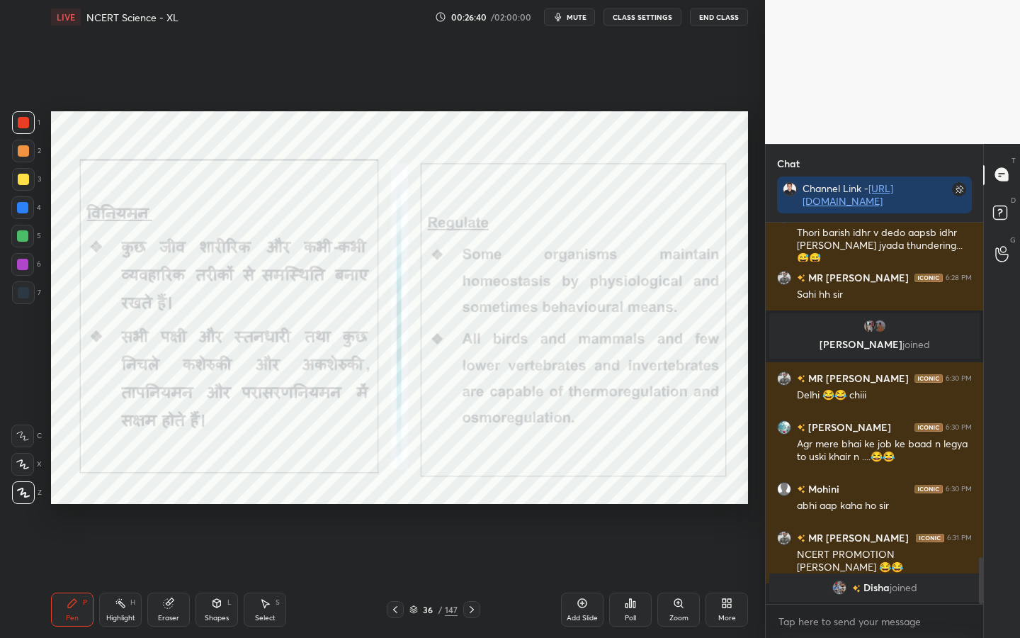
drag, startPoint x: 167, startPoint y: 617, endPoint x: 148, endPoint y: 615, distance: 18.5
click at [166, 504] on div "Eraser" at bounding box center [168, 617] width 21 height 7
click at [18, 494] on span "Erase all" at bounding box center [22, 493] width 21 height 10
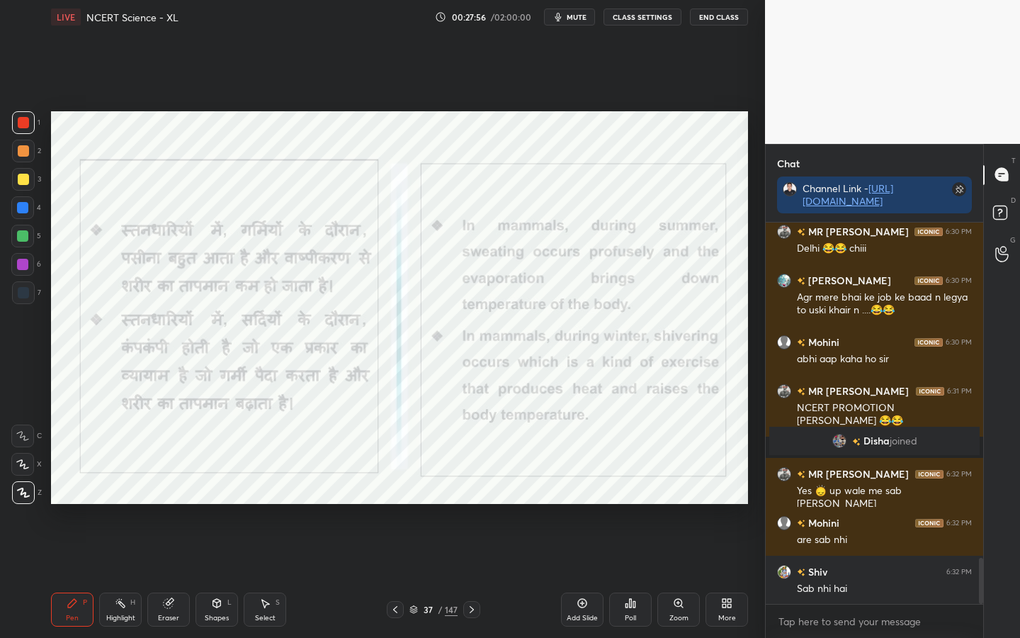
scroll to position [2850, 0]
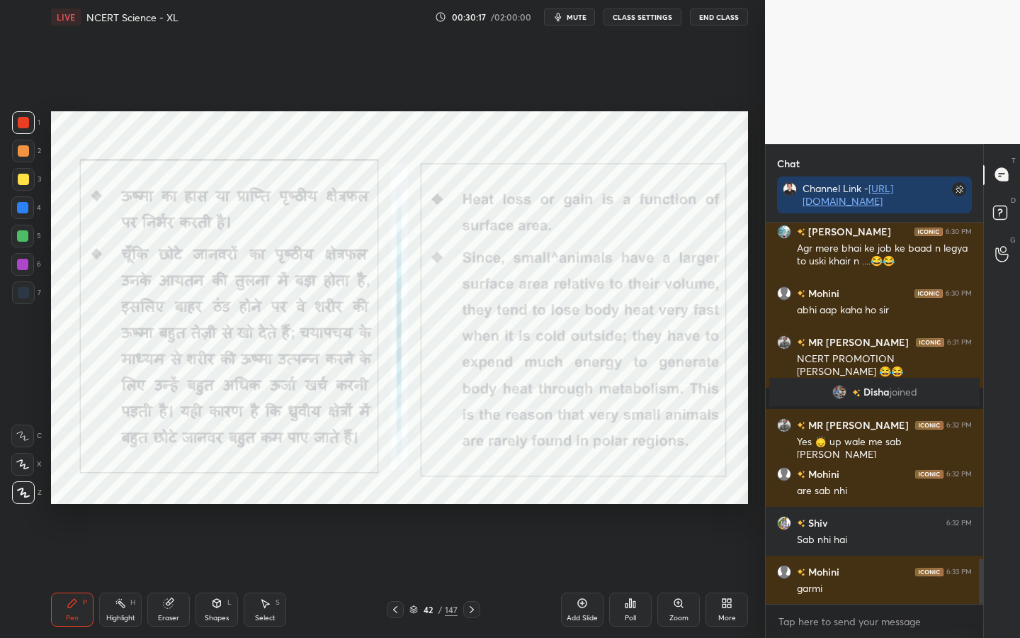
click at [175, 504] on div "Eraser" at bounding box center [168, 617] width 21 height 7
click at [23, 495] on span "Erase all" at bounding box center [22, 493] width 21 height 10
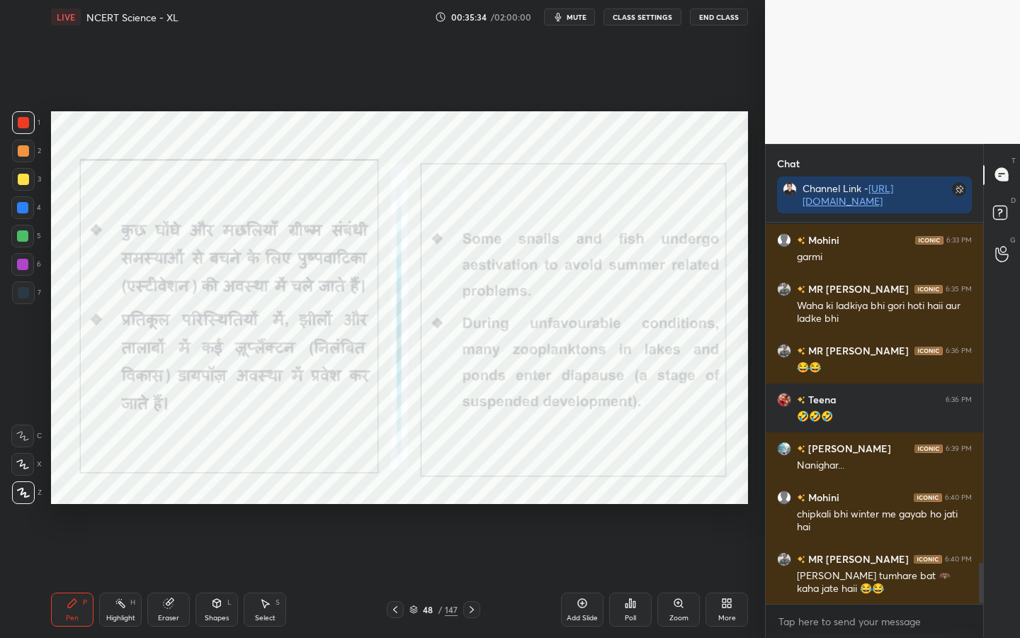
scroll to position [3231, 0]
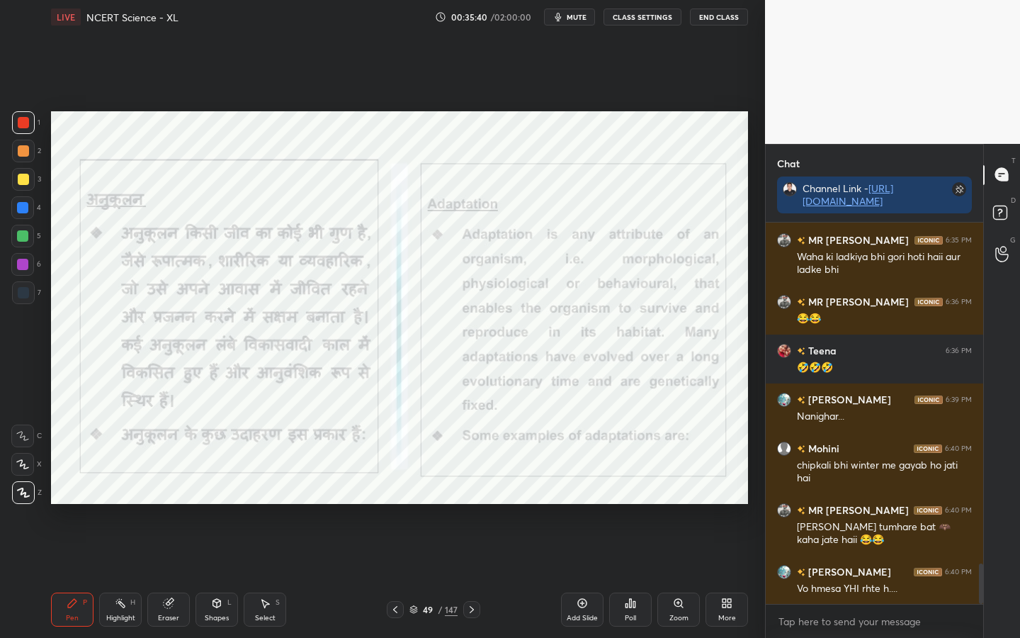
click at [456, 504] on div "147" at bounding box center [451, 609] width 13 height 13
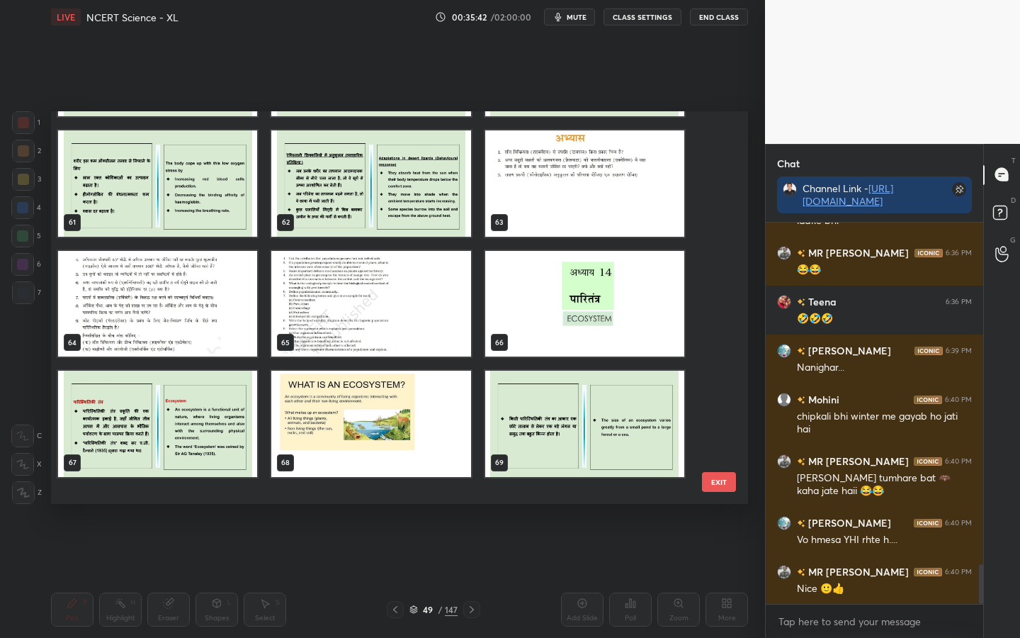
scroll to position [2418, 0]
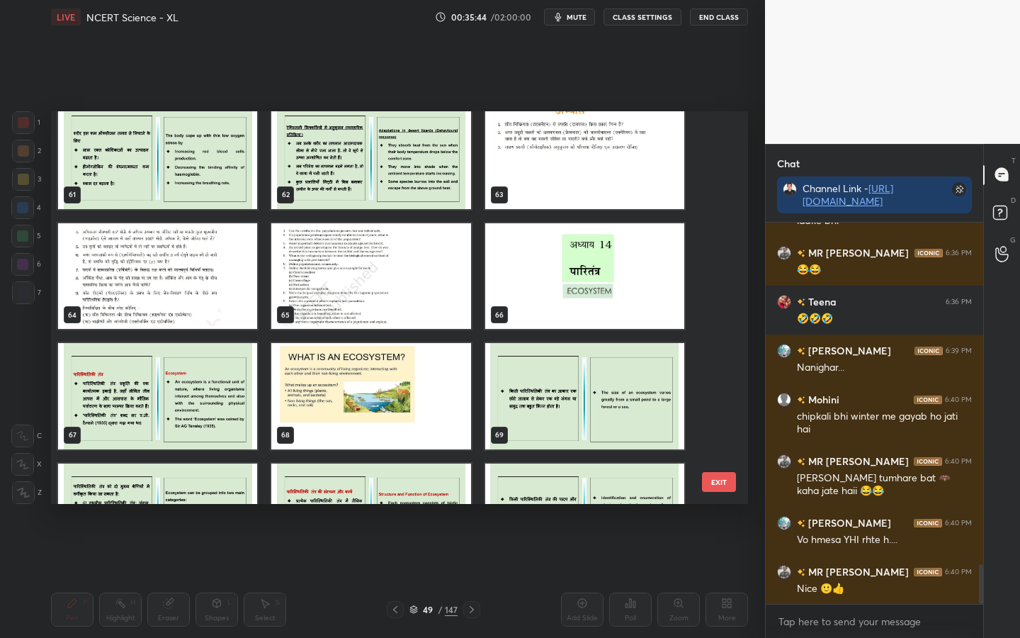
click at [716, 474] on button "EXIT" at bounding box center [719, 482] width 34 height 20
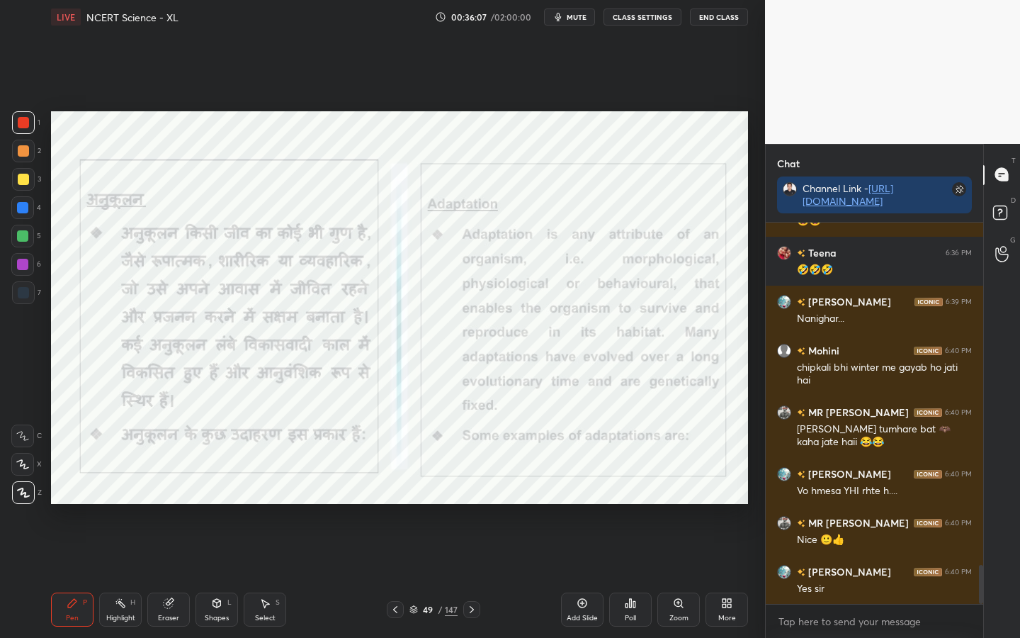
scroll to position [3377, 0]
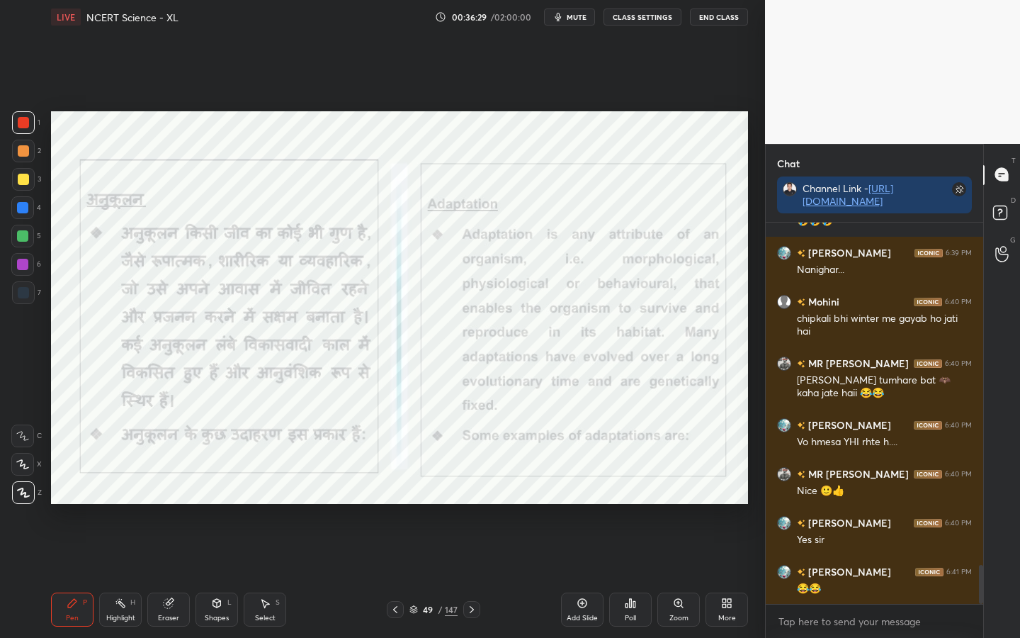
click at [168, 504] on div "Eraser" at bounding box center [168, 617] width 21 height 7
drag, startPoint x: 26, startPoint y: 497, endPoint x: 33, endPoint y: 493, distance: 8.6
click at [26, 500] on div "Erase all" at bounding box center [22, 492] width 23 height 23
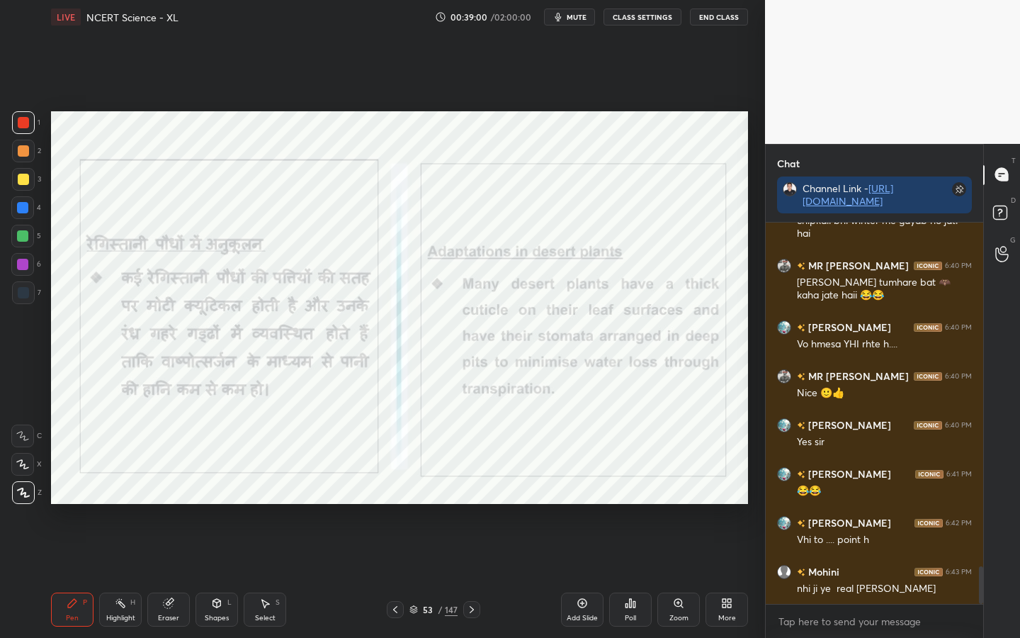
scroll to position [3524, 0]
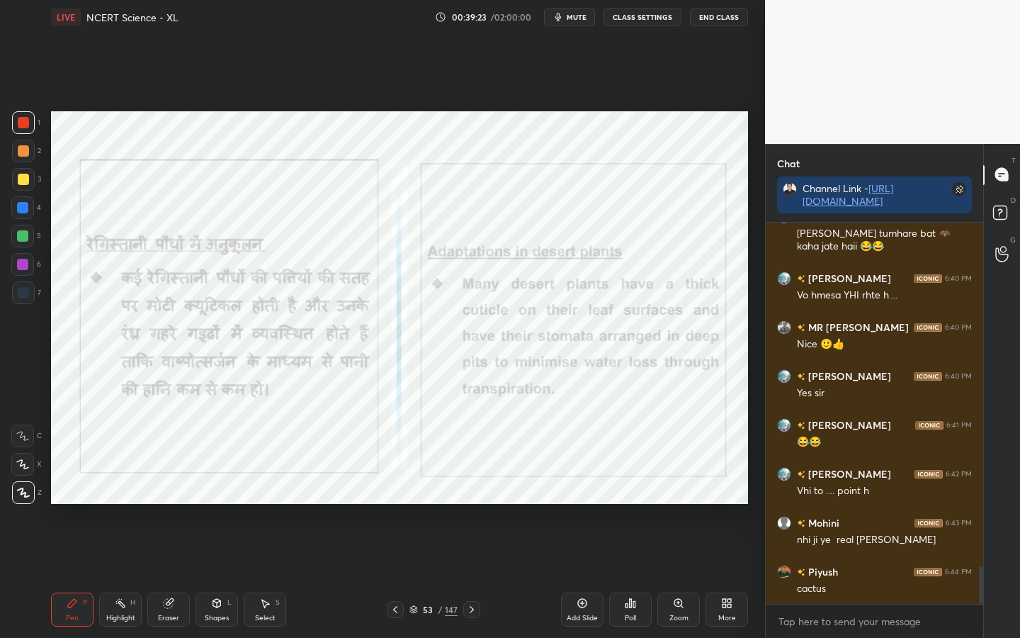
drag, startPoint x: 478, startPoint y: 606, endPoint x: 452, endPoint y: 560, distance: 53.0
click at [478, 504] on div at bounding box center [471, 609] width 17 height 17
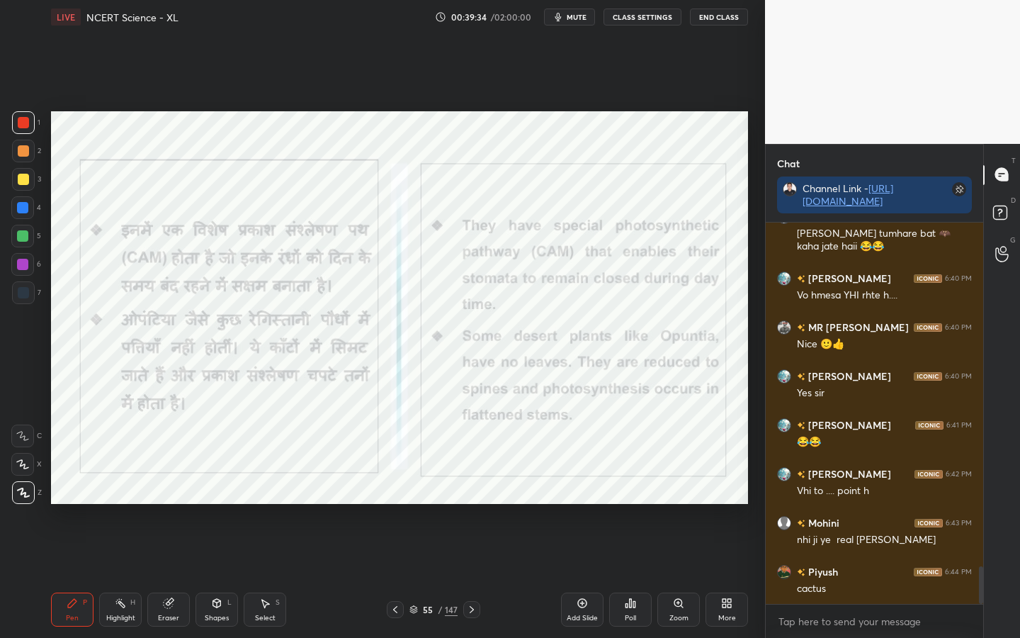
scroll to position [3573, 0]
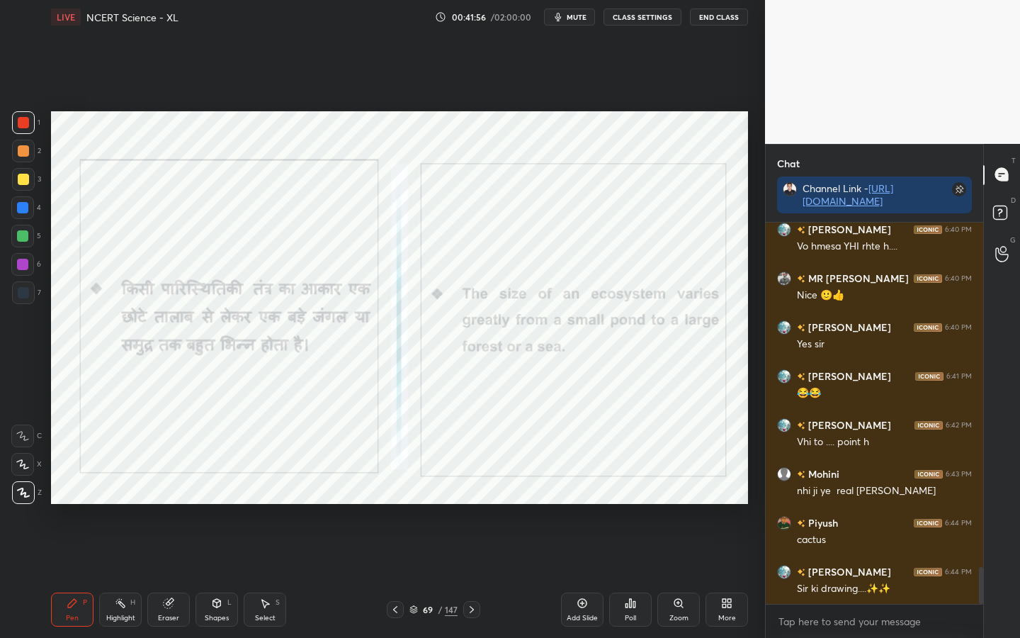
click at [449, 504] on div "147" at bounding box center [451, 609] width 13 height 13
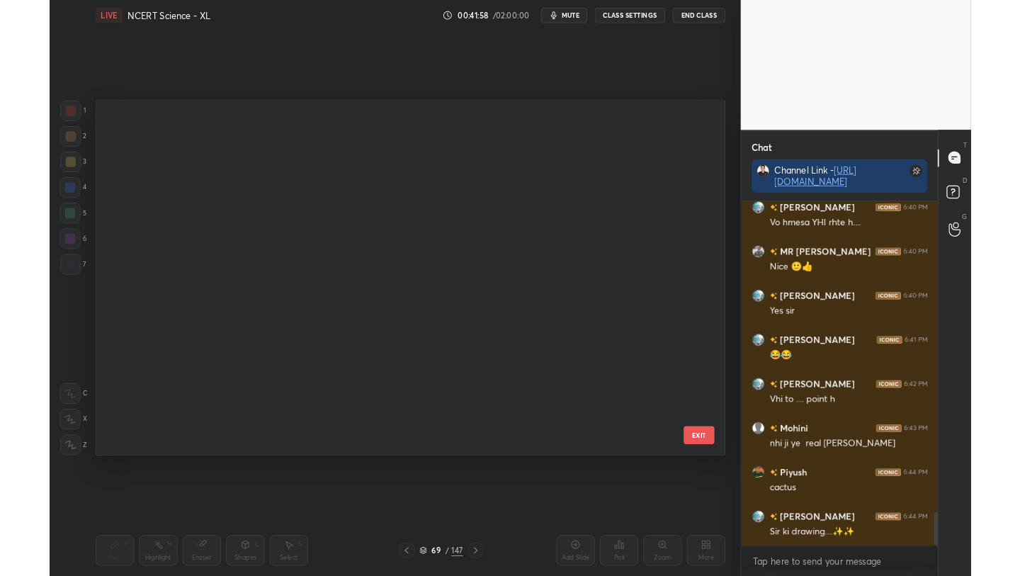
scroll to position [5493, 0]
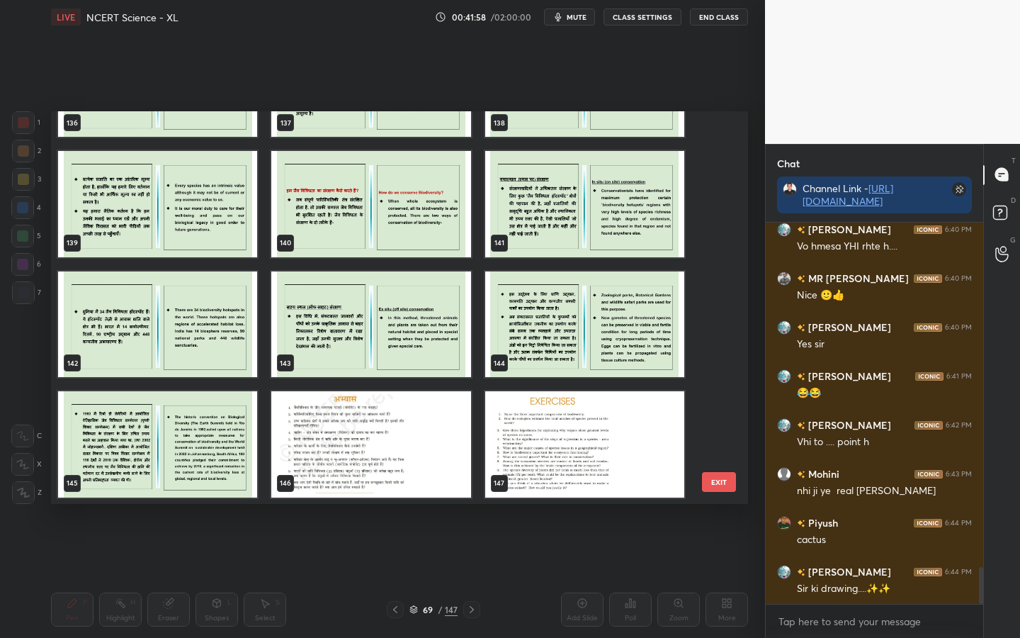
click at [571, 434] on img "grid" at bounding box center [584, 444] width 199 height 106
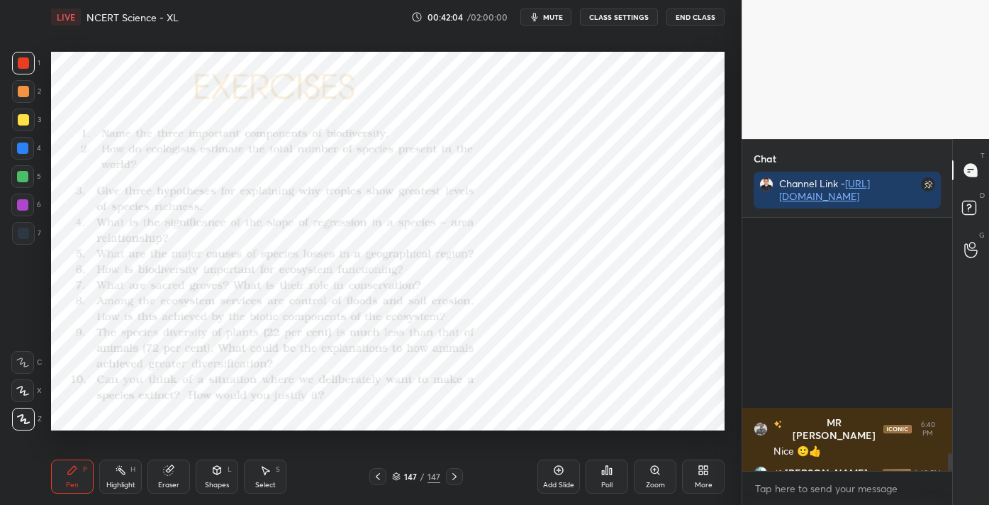
scroll to position [3419, 0]
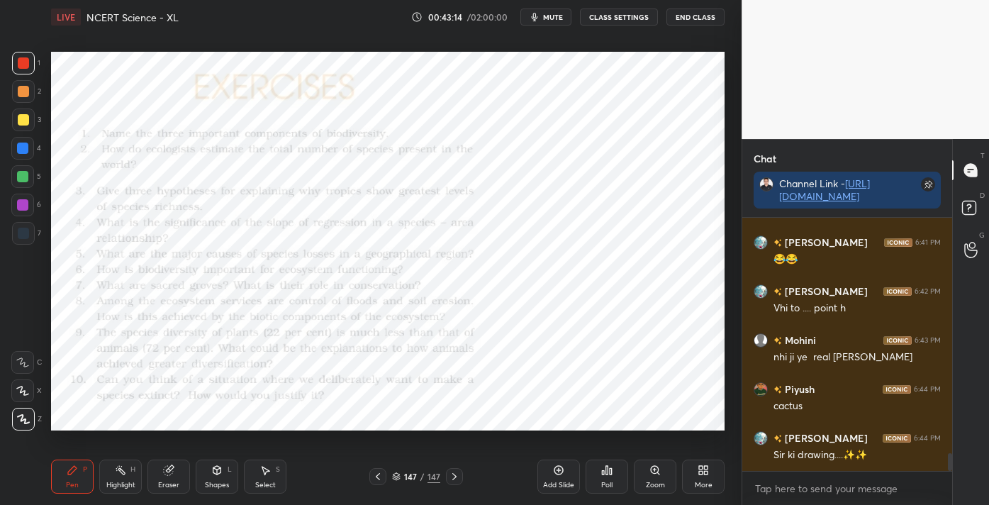
click at [699, 469] on icon at bounding box center [702, 469] width 11 height 11
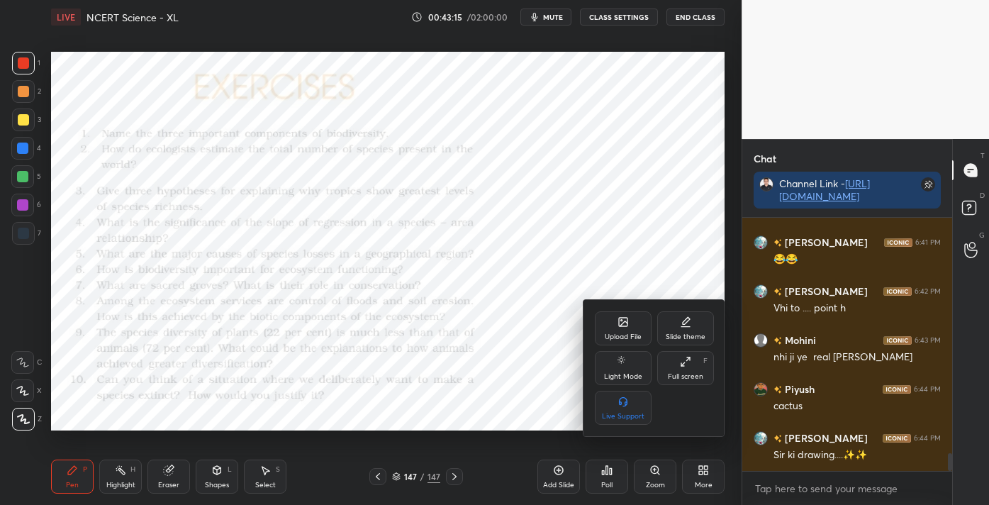
click at [625, 327] on icon at bounding box center [622, 321] width 11 height 11
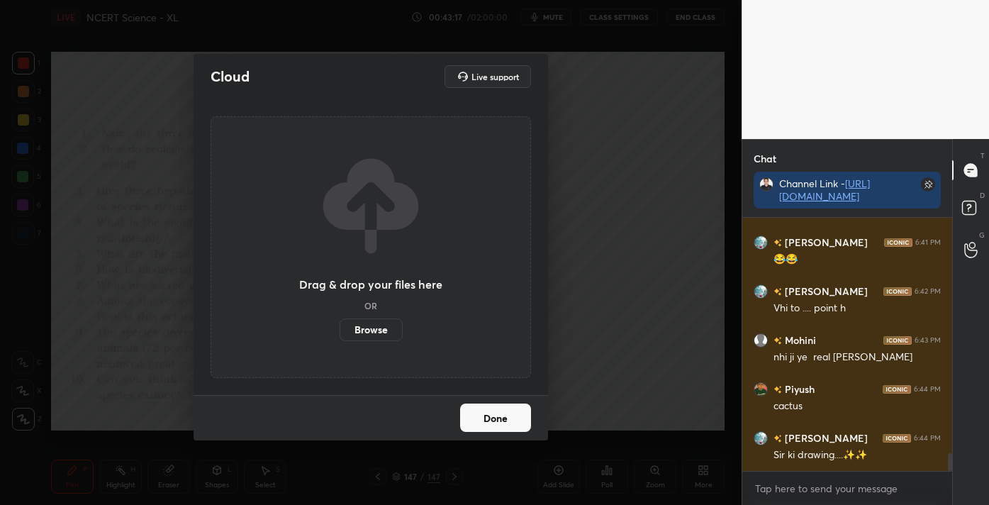
click at [361, 326] on label "Browse" at bounding box center [370, 329] width 63 height 23
click at [339, 326] on input "Browse" at bounding box center [339, 329] width 0 height 23
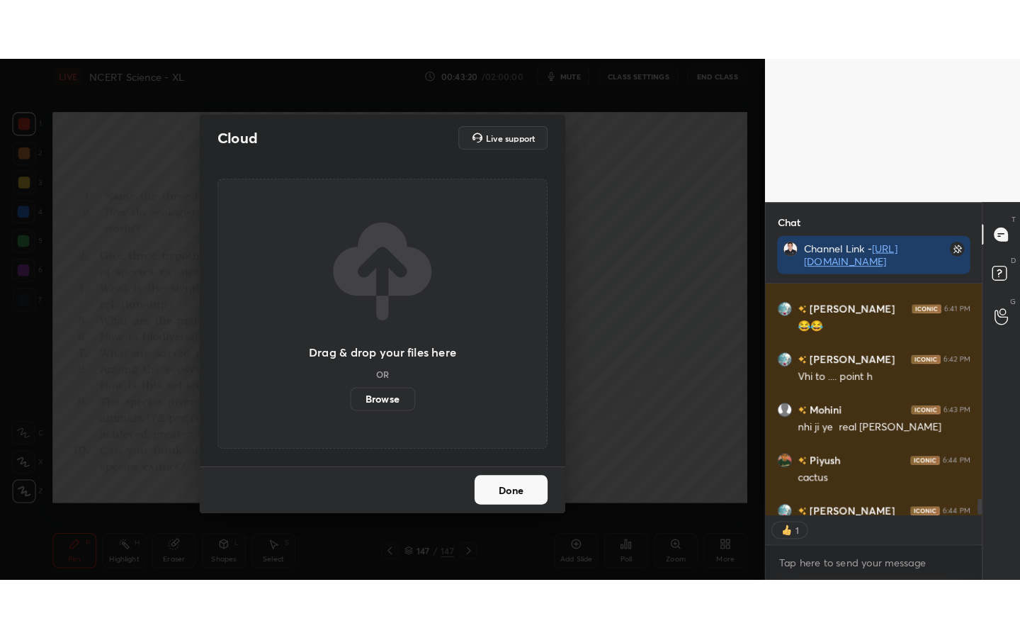
scroll to position [5, 5]
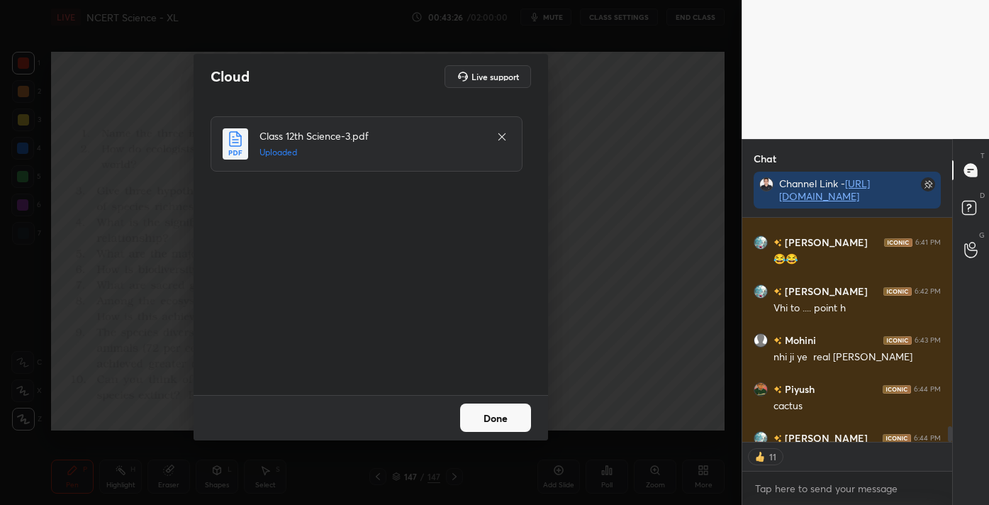
click at [512, 417] on button "Done" at bounding box center [495, 417] width 71 height 28
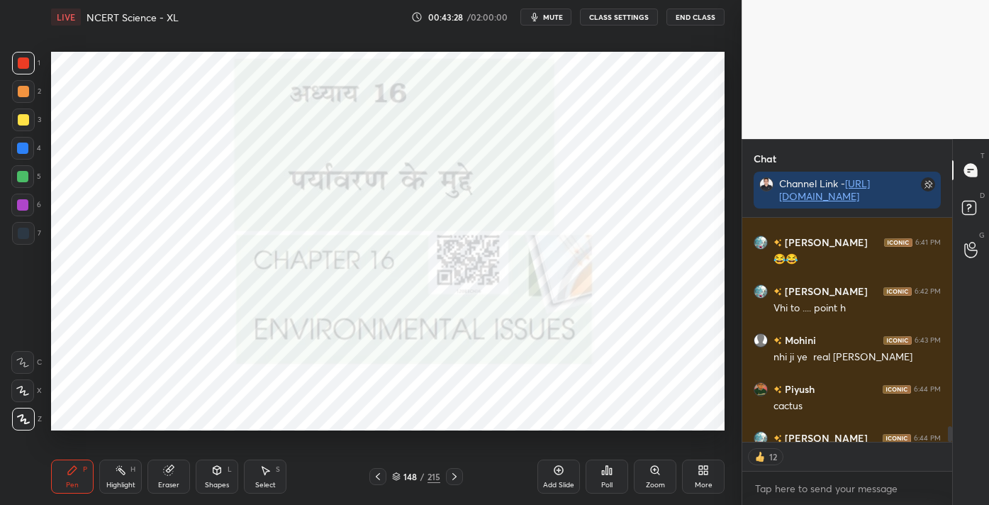
click at [713, 470] on div "More" at bounding box center [703, 476] width 43 height 34
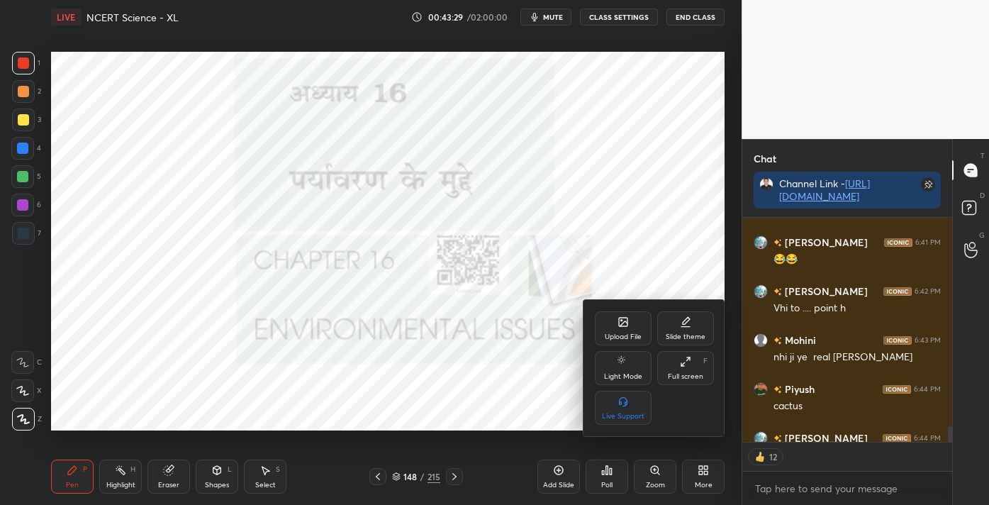
click at [680, 368] on div "Full screen F" at bounding box center [685, 368] width 57 height 34
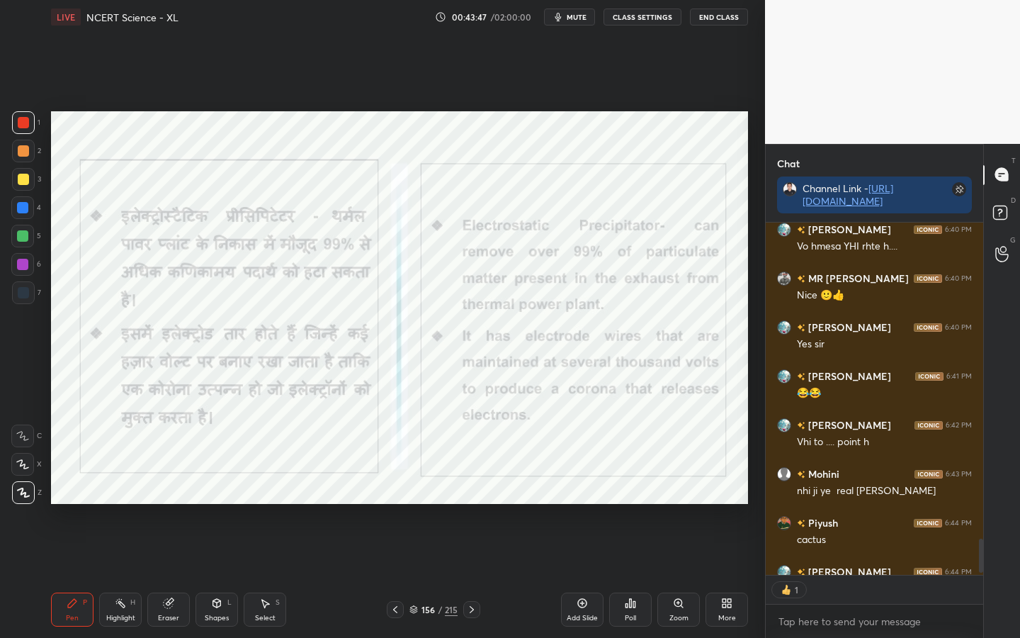
click at [451, 504] on div "215" at bounding box center [451, 609] width 13 height 13
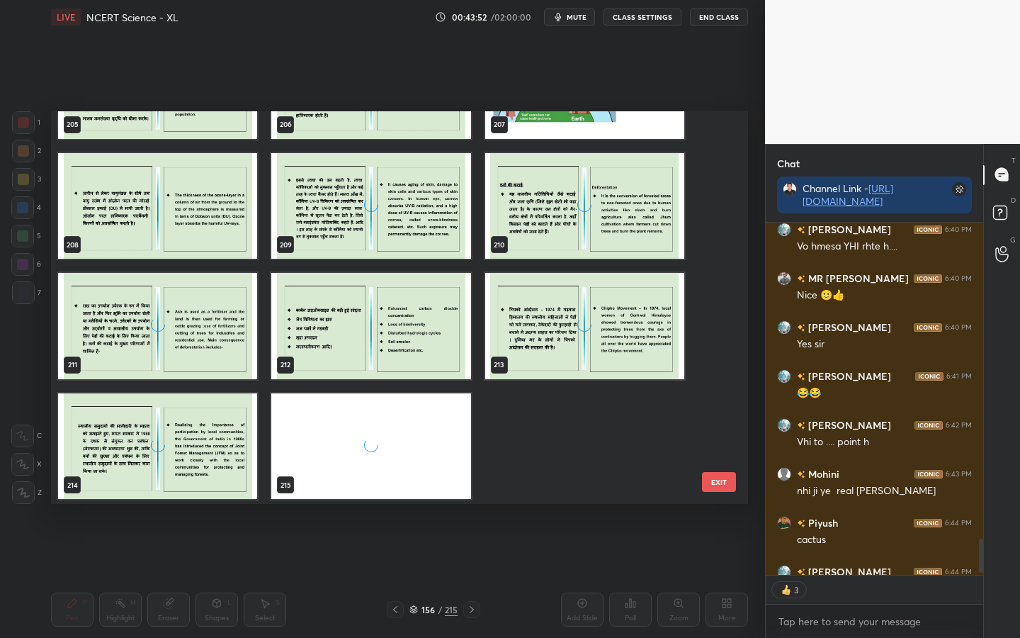
scroll to position [8256, 0]
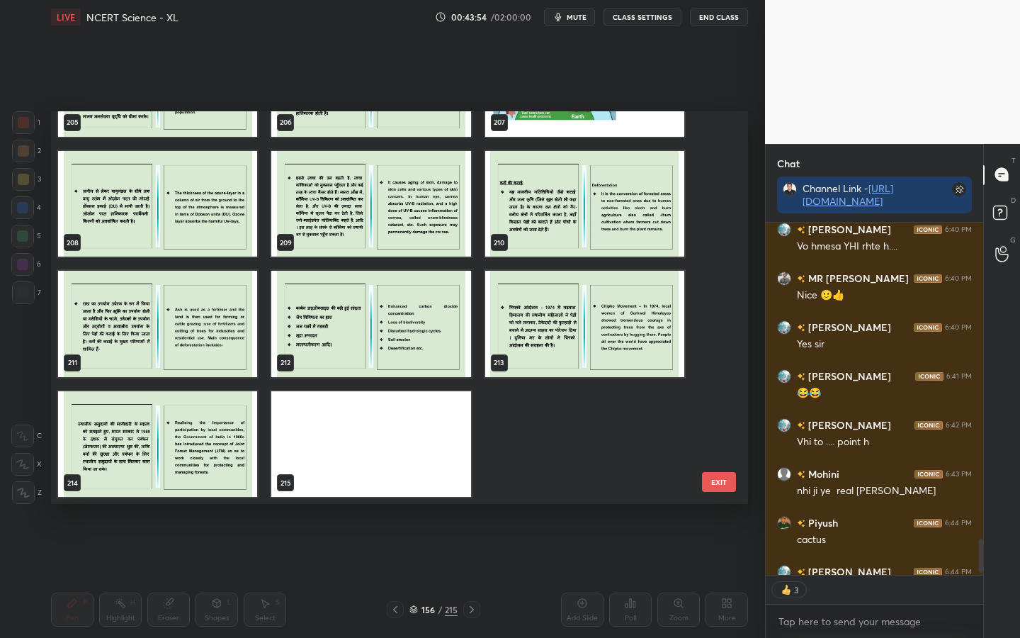
click at [713, 485] on button "EXIT" at bounding box center [719, 482] width 34 height 20
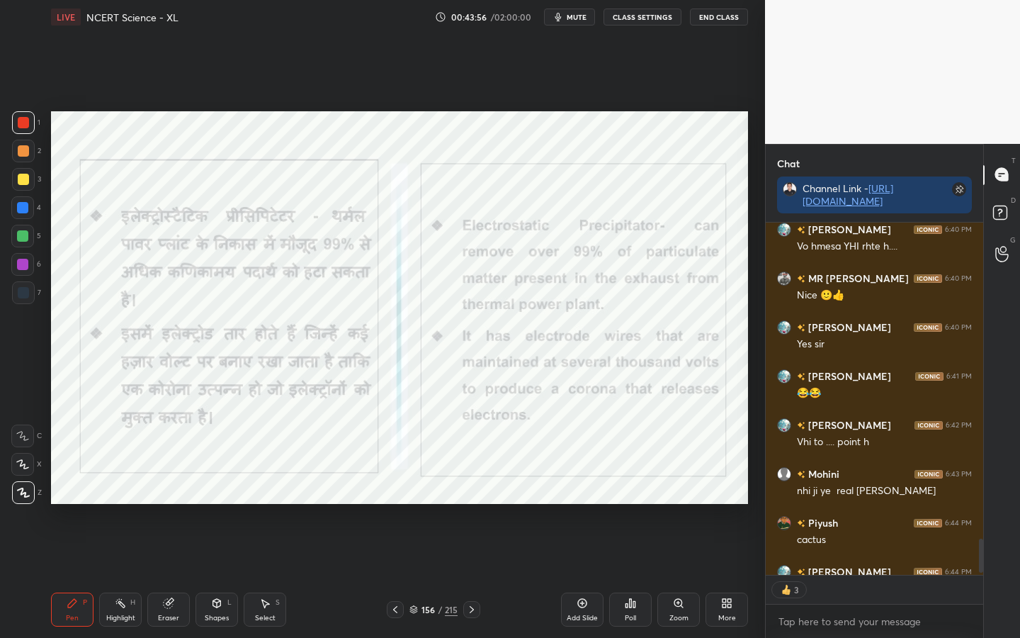
click at [447, 504] on div "215" at bounding box center [451, 609] width 13 height 13
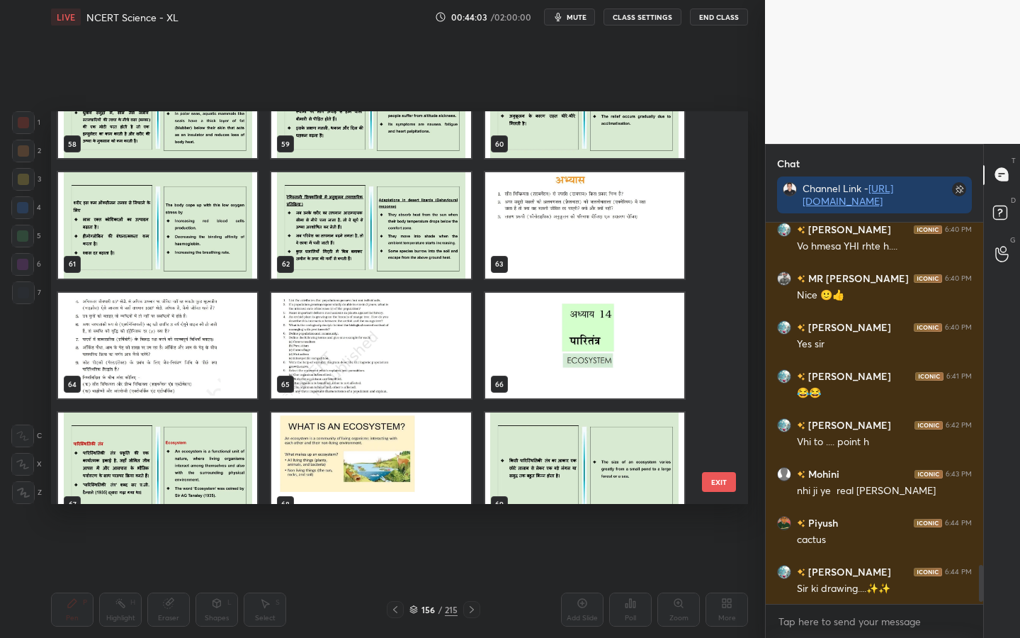
scroll to position [2325, 0]
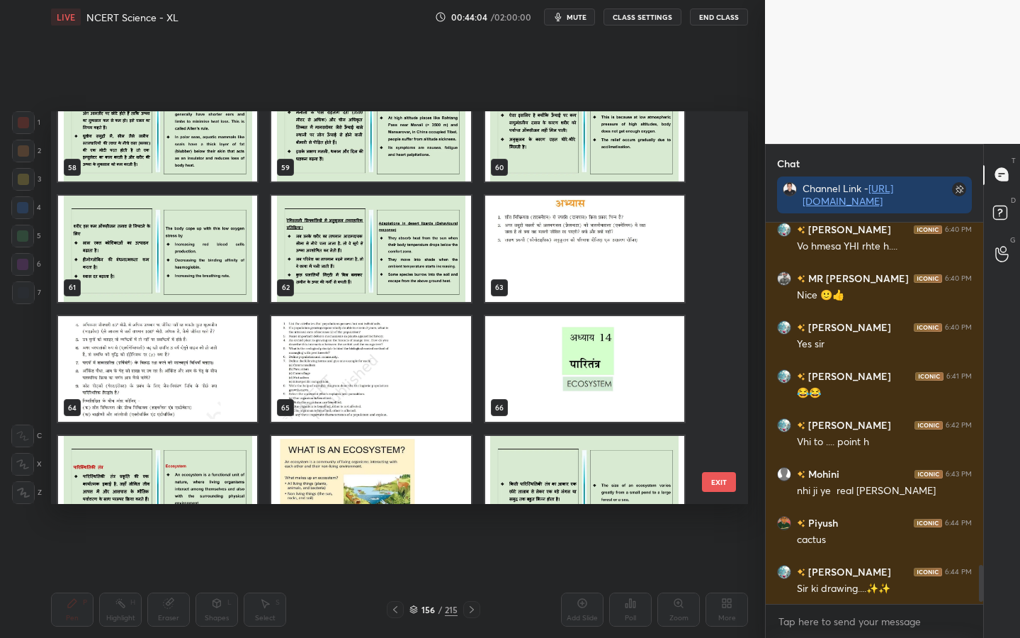
click at [576, 358] on img "grid" at bounding box center [584, 369] width 199 height 106
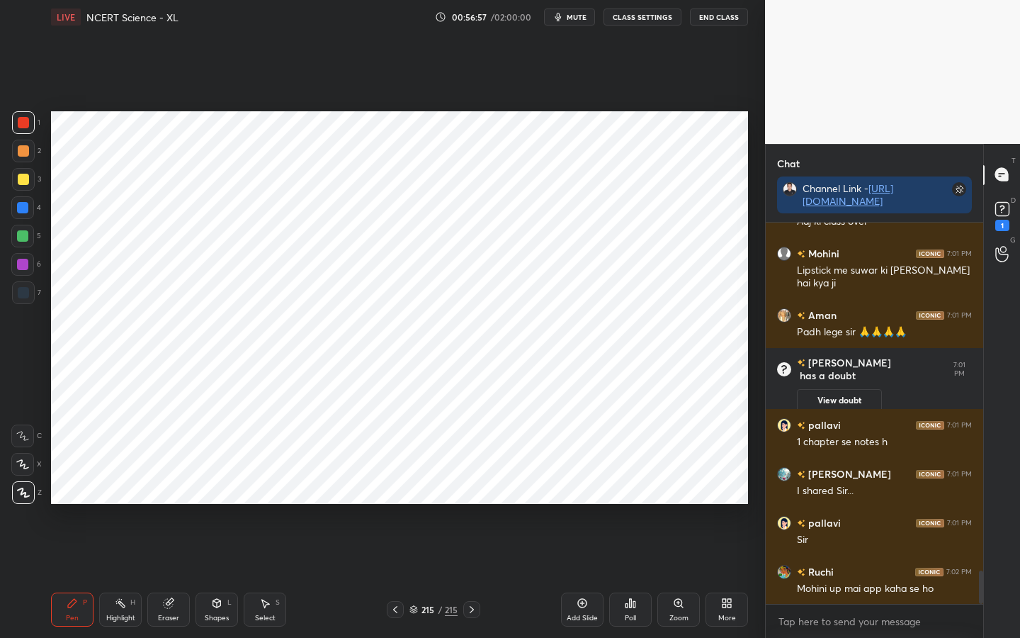
scroll to position [4026, 0]
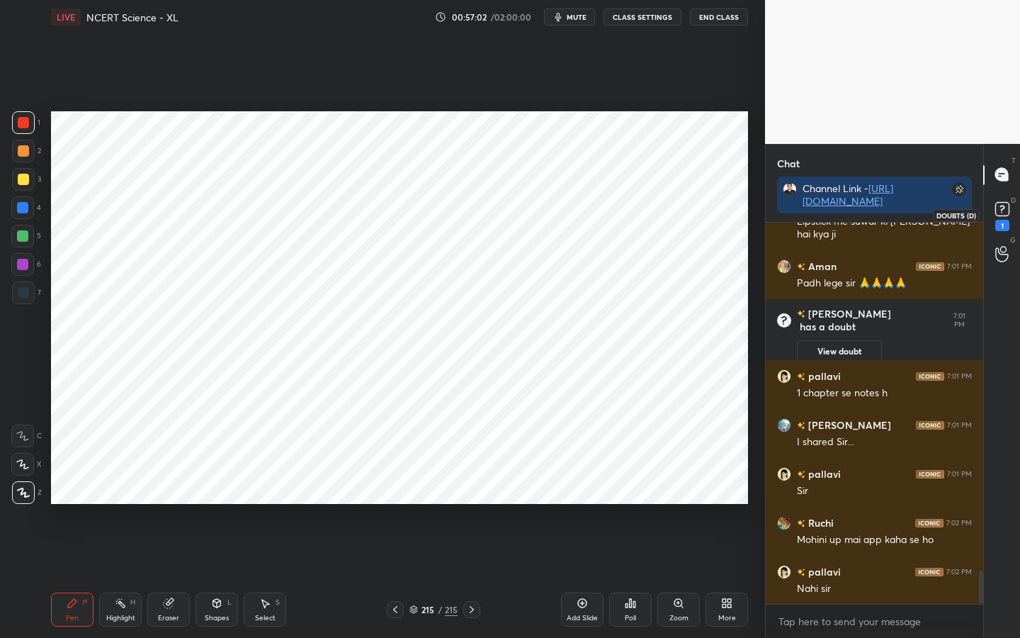
click at [988, 205] on icon at bounding box center [1002, 208] width 5 height 6
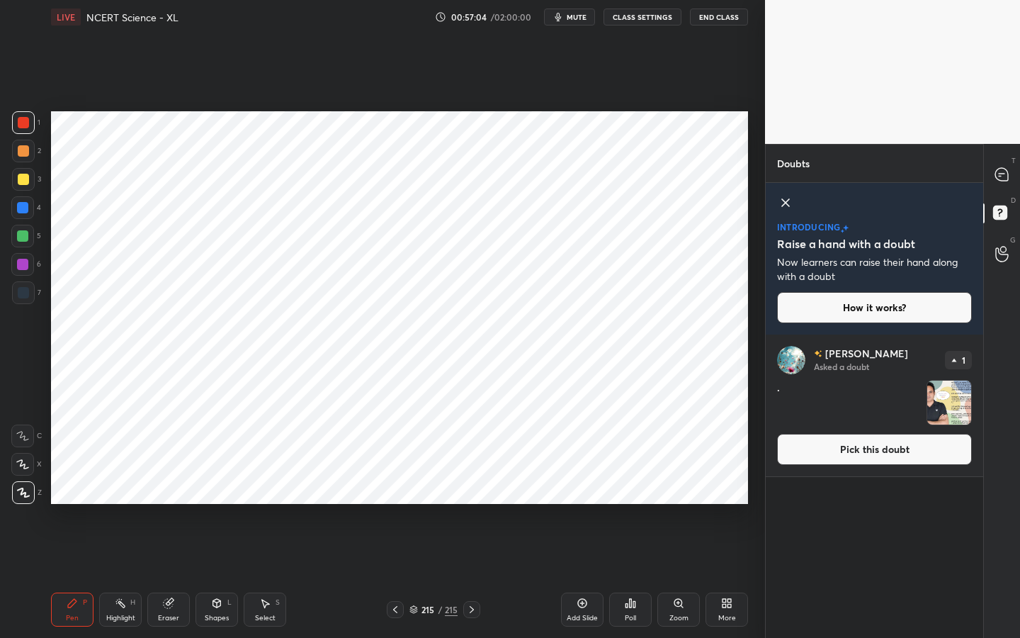
click at [882, 435] on button "Pick this doubt" at bounding box center [874, 449] width 195 height 31
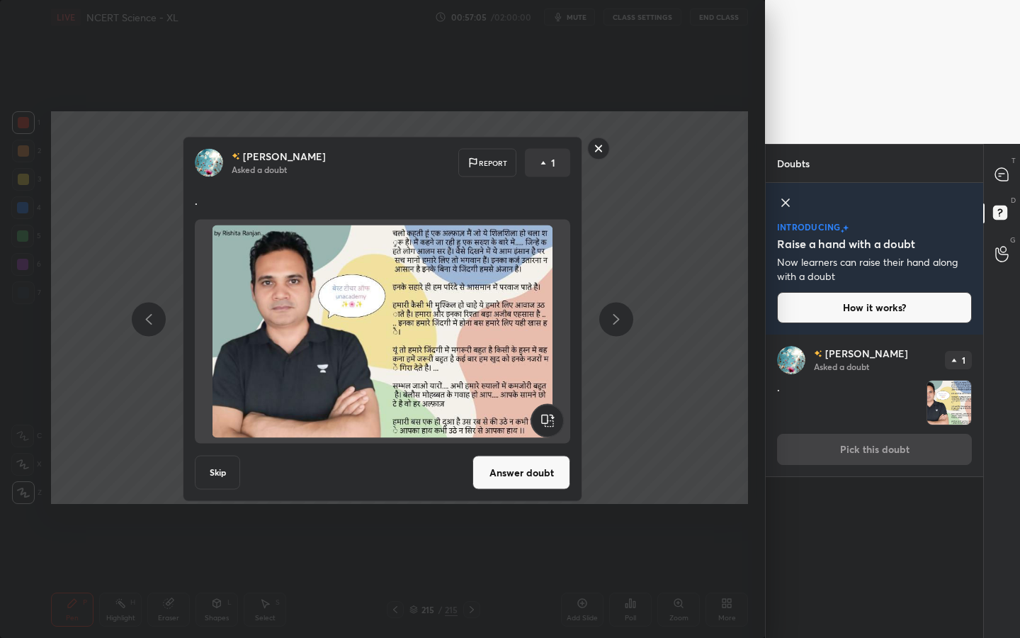
click at [529, 478] on button "Answer doubt" at bounding box center [522, 473] width 98 height 34
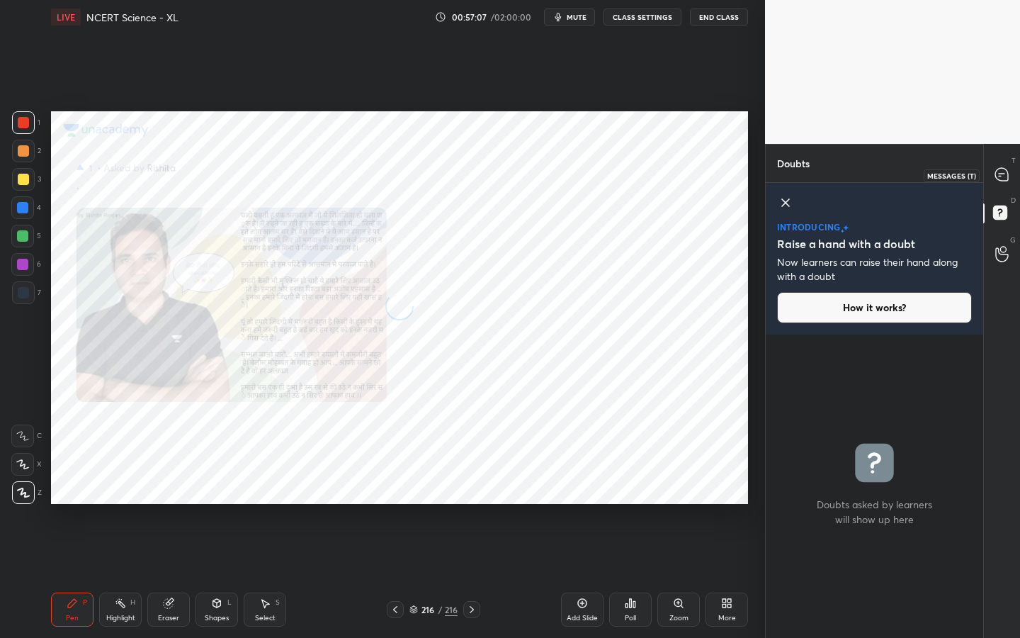
click at [988, 175] on icon at bounding box center [1002, 174] width 13 height 13
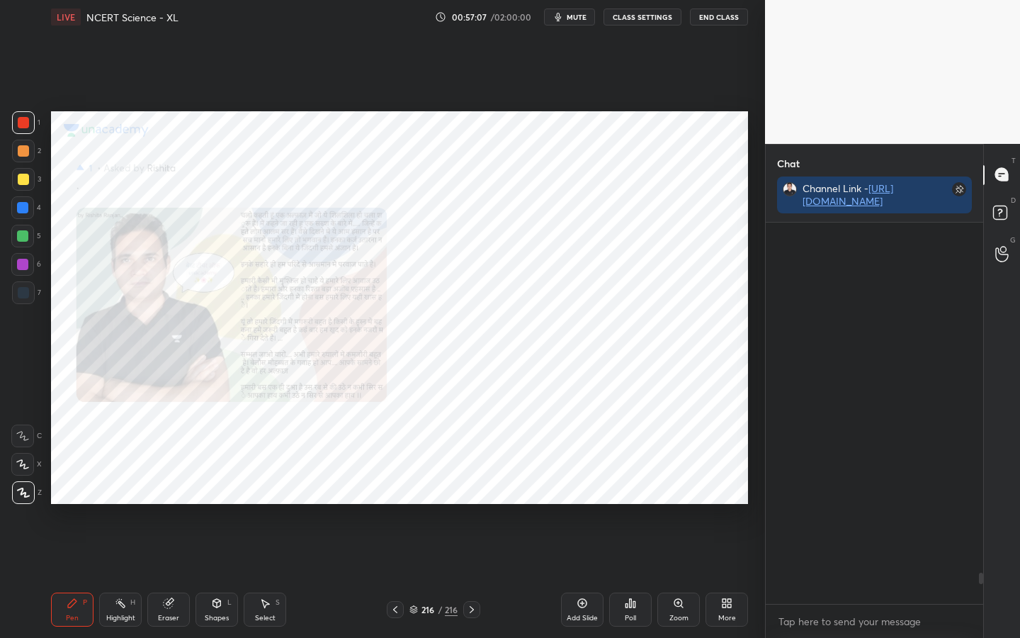
scroll to position [377, 213]
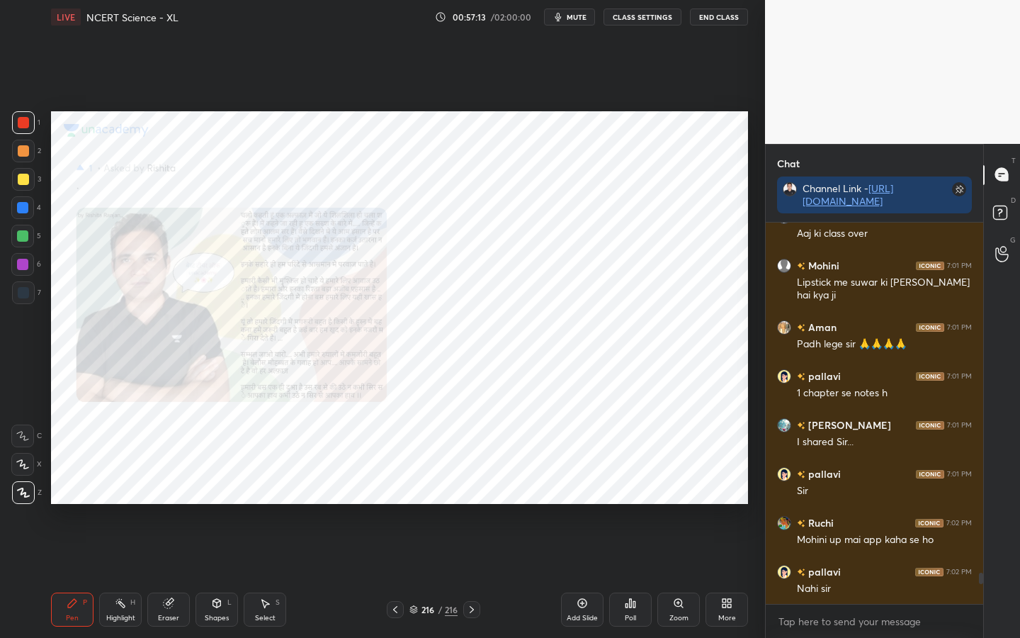
click at [682, 504] on icon at bounding box center [678, 602] width 11 height 11
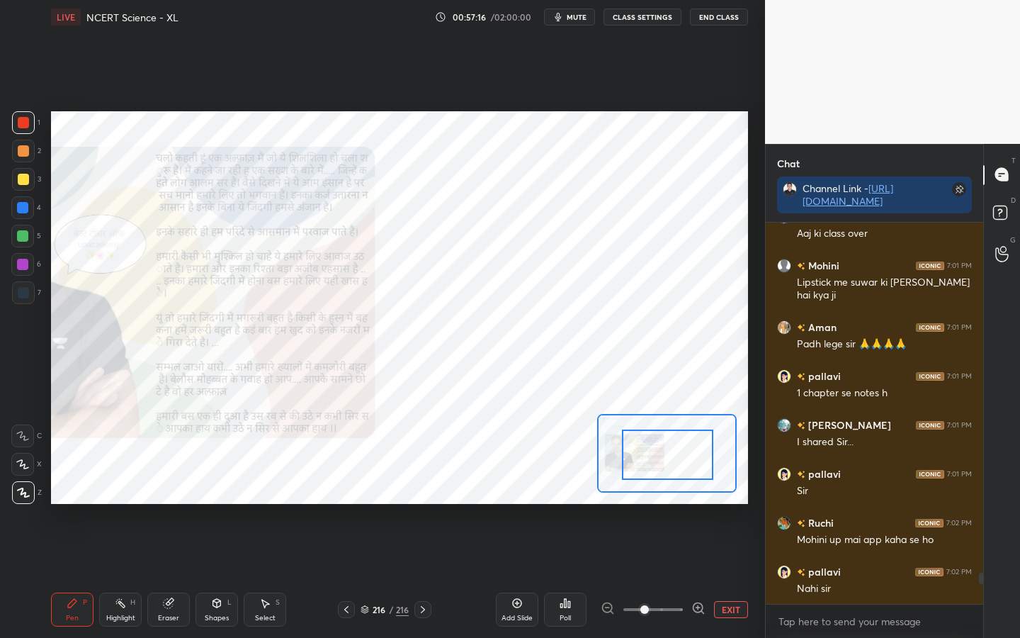
scroll to position [4296, 0]
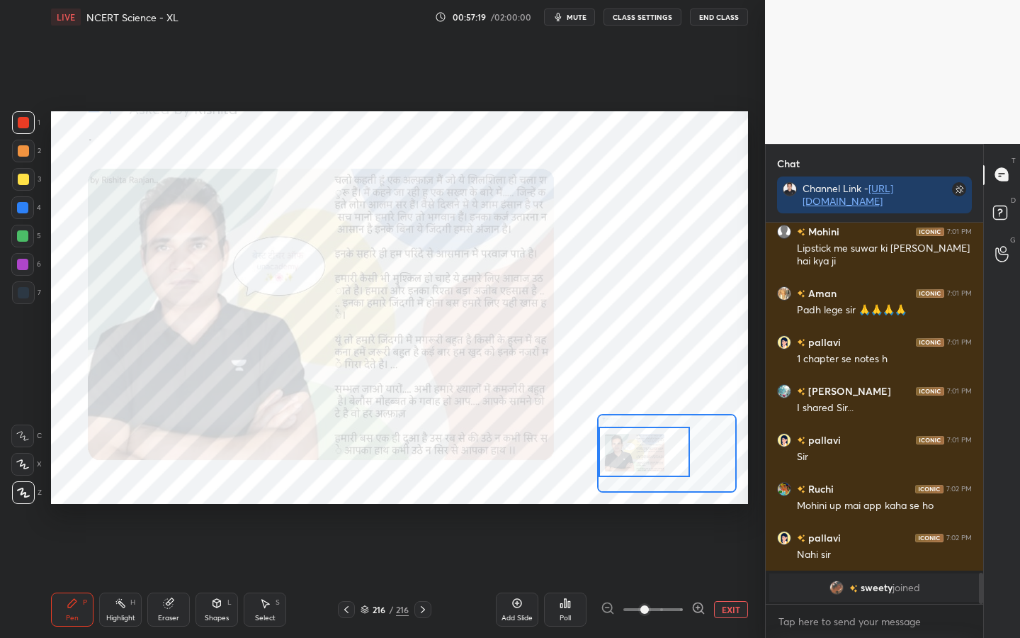
drag, startPoint x: 675, startPoint y: 460, endPoint x: 646, endPoint y: 458, distance: 29.8
click at [646, 458] on div at bounding box center [644, 452] width 91 height 50
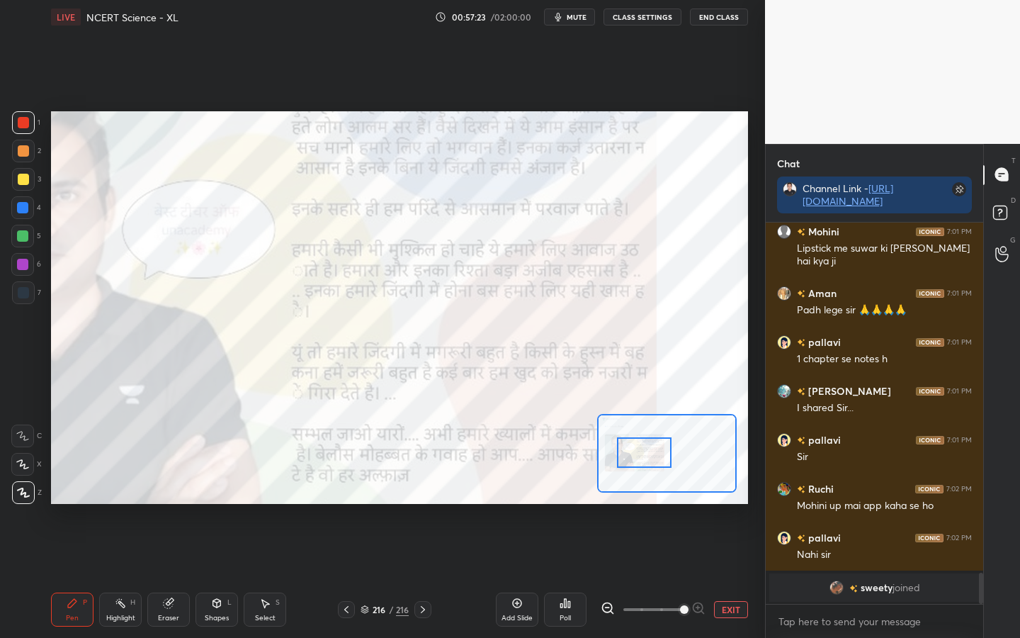
drag, startPoint x: 645, startPoint y: 609, endPoint x: 687, endPoint y: 610, distance: 42.5
click at [687, 504] on span at bounding box center [684, 609] width 9 height 9
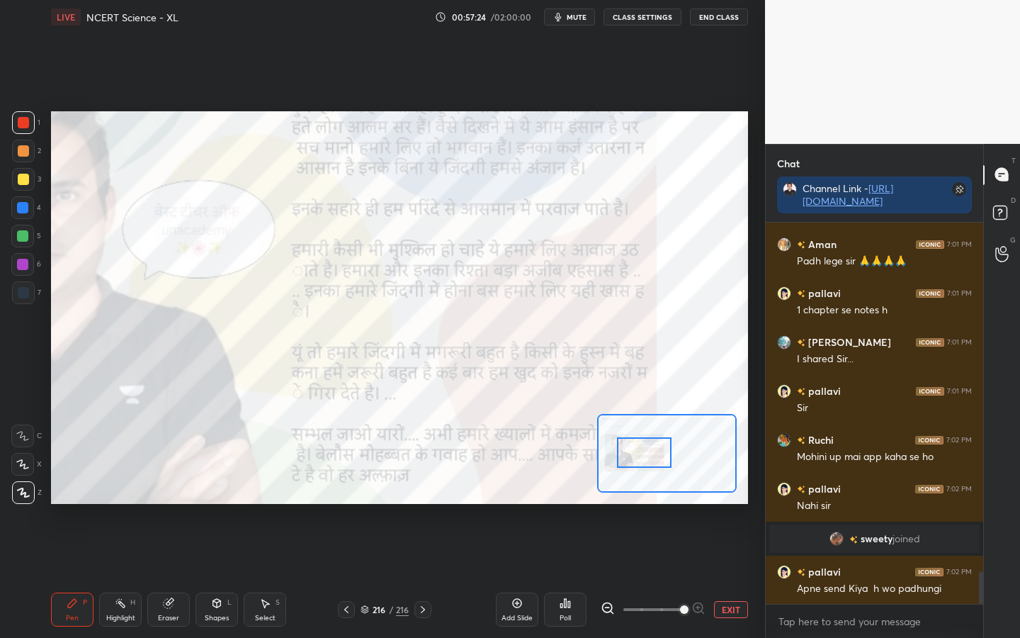
scroll to position [4043, 0]
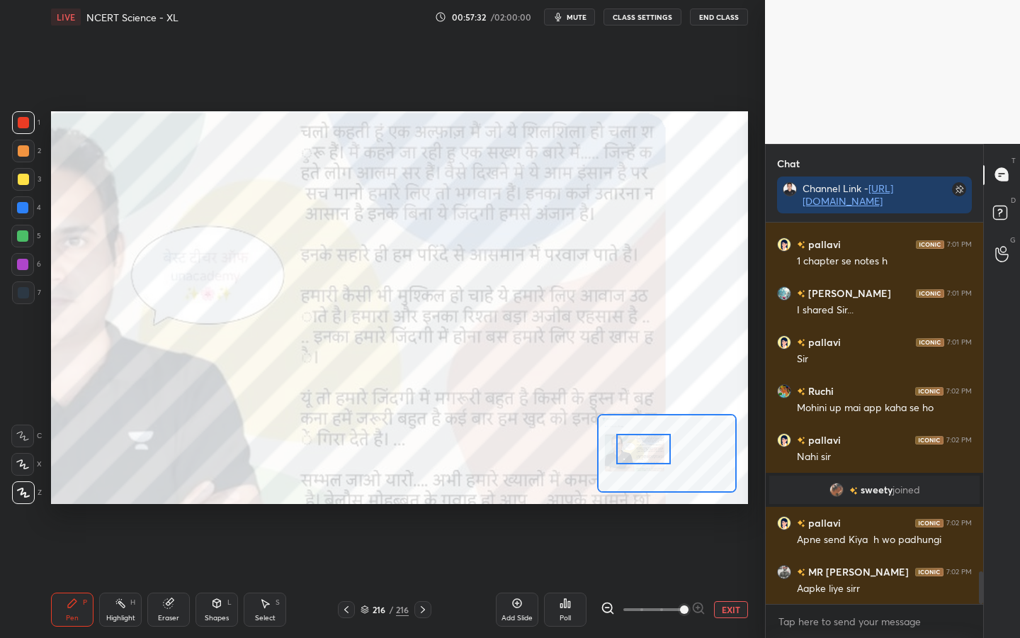
click at [637, 459] on div at bounding box center [644, 449] width 55 height 30
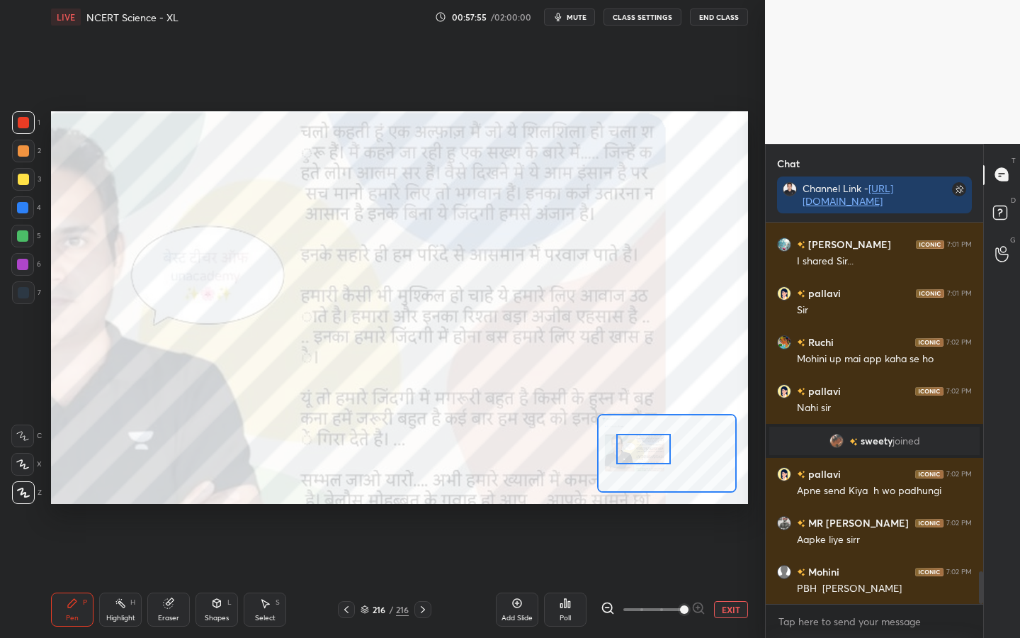
scroll to position [4141, 0]
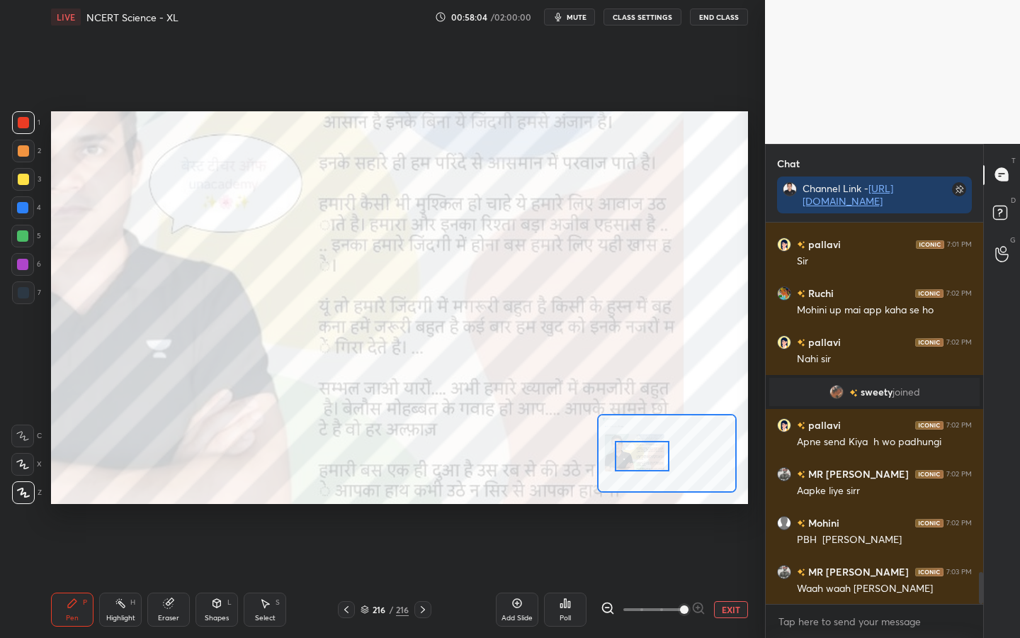
click at [647, 448] on div at bounding box center [642, 456] width 55 height 30
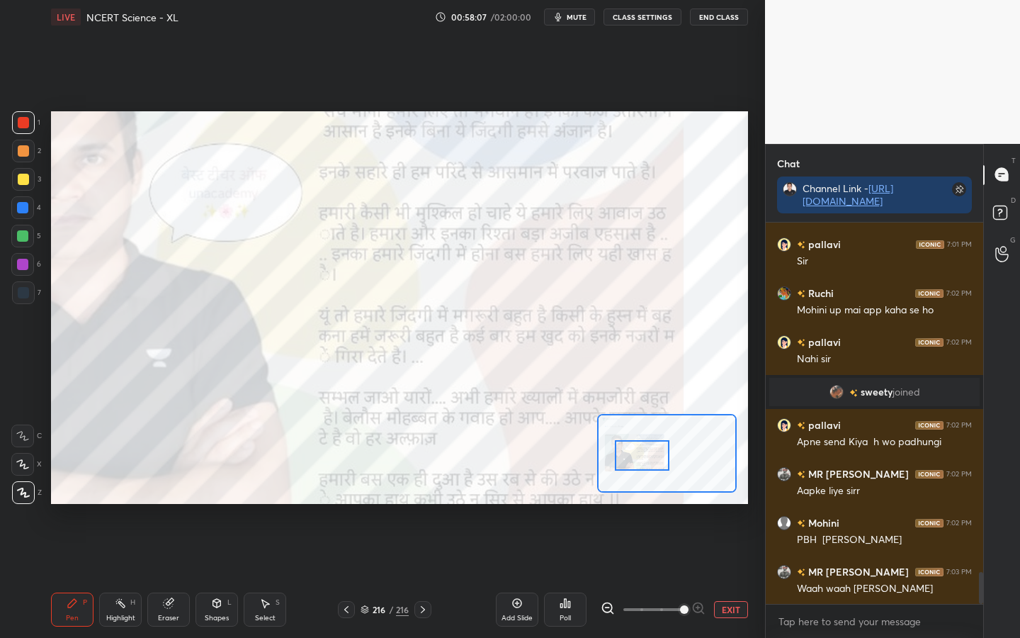
drag, startPoint x: 172, startPoint y: 614, endPoint x: 160, endPoint y: 609, distance: 13.0
click at [171, 504] on div "Eraser" at bounding box center [168, 617] width 21 height 7
click at [20, 495] on span "Erase all" at bounding box center [22, 493] width 21 height 10
click at [176, 504] on div "Eraser" at bounding box center [168, 609] width 43 height 34
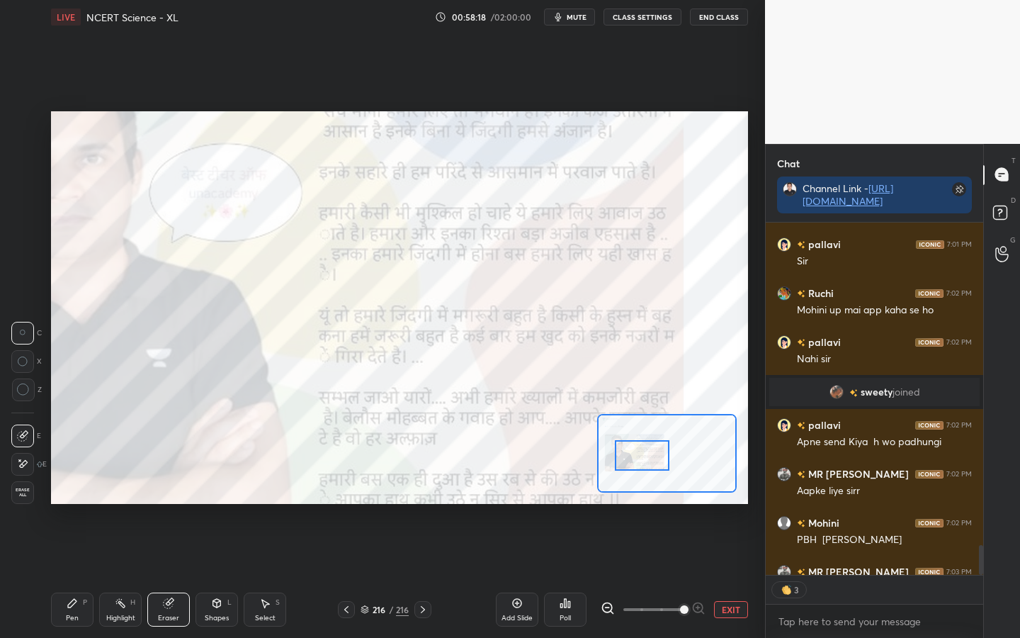
drag, startPoint x: 23, startPoint y: 494, endPoint x: 42, endPoint y: 478, distance: 24.7
click at [26, 494] on span "Erase all" at bounding box center [22, 493] width 21 height 10
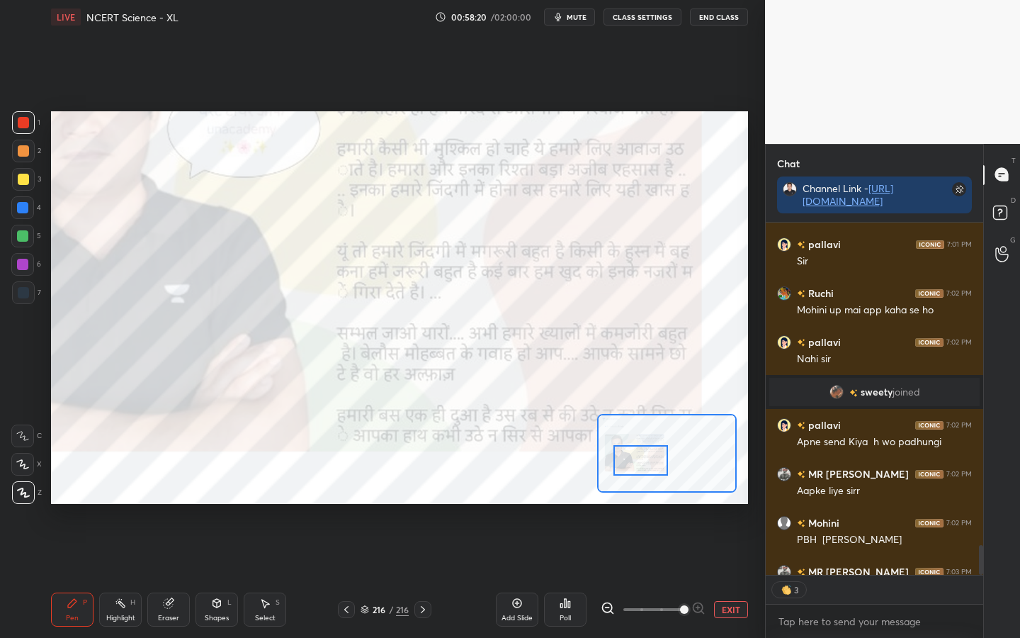
click at [637, 460] on div at bounding box center [641, 460] width 55 height 30
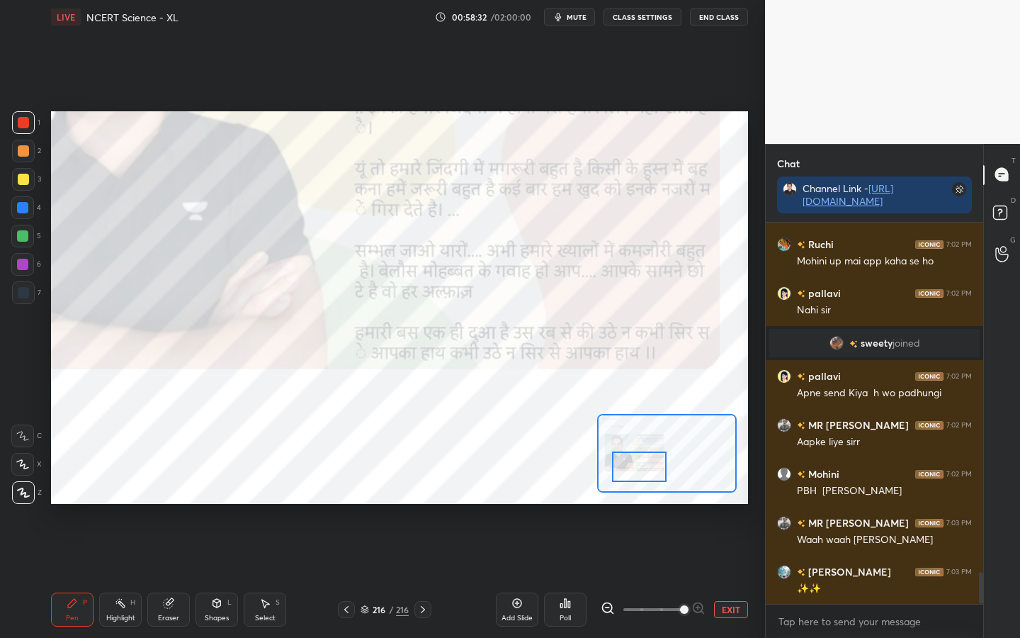
click at [646, 462] on div at bounding box center [639, 466] width 55 height 30
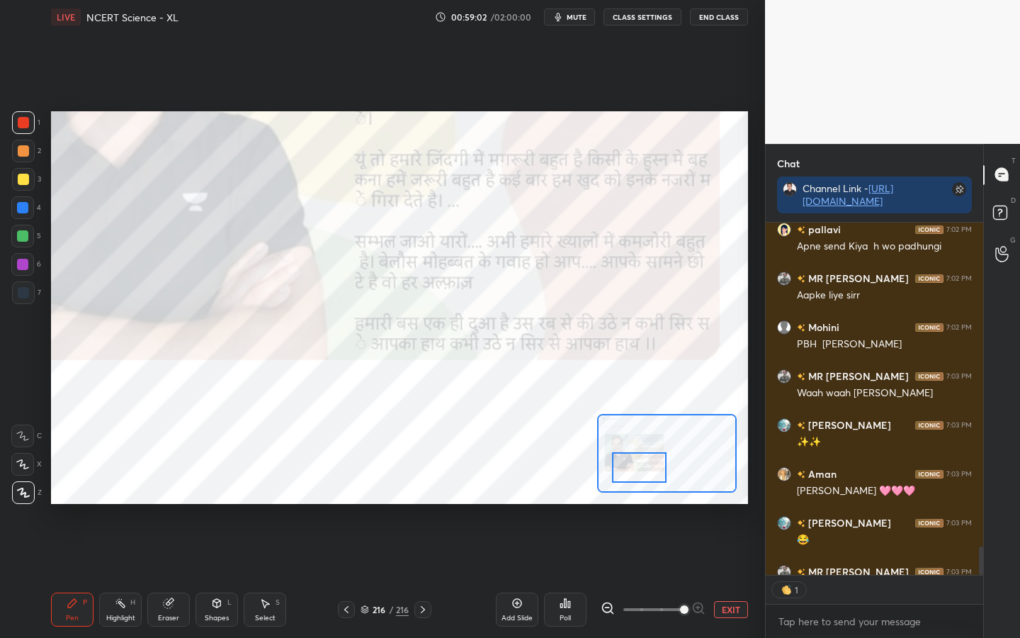
scroll to position [5, 5]
click at [721, 504] on button "EXIT" at bounding box center [731, 609] width 34 height 17
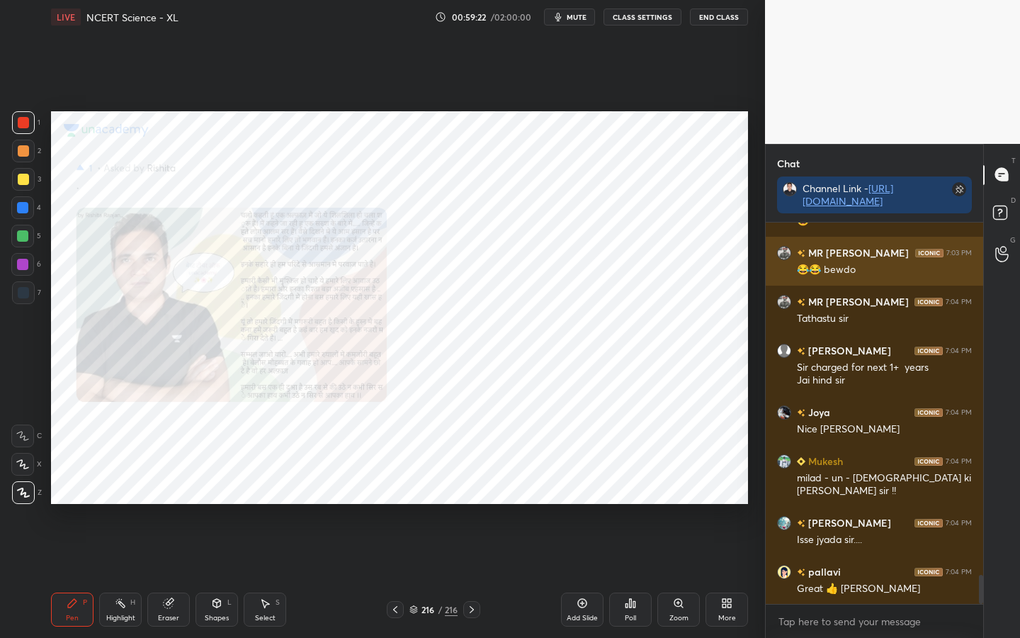
scroll to position [4717, 0]
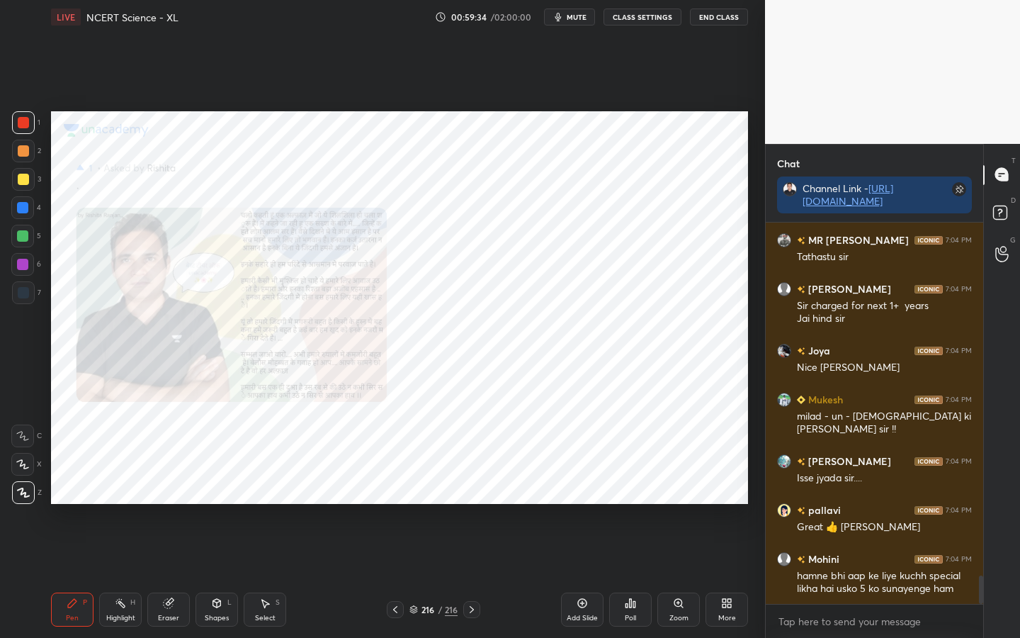
click at [171, 504] on div "Eraser" at bounding box center [168, 617] width 21 height 7
click at [21, 498] on div "Erase all" at bounding box center [22, 492] width 23 height 23
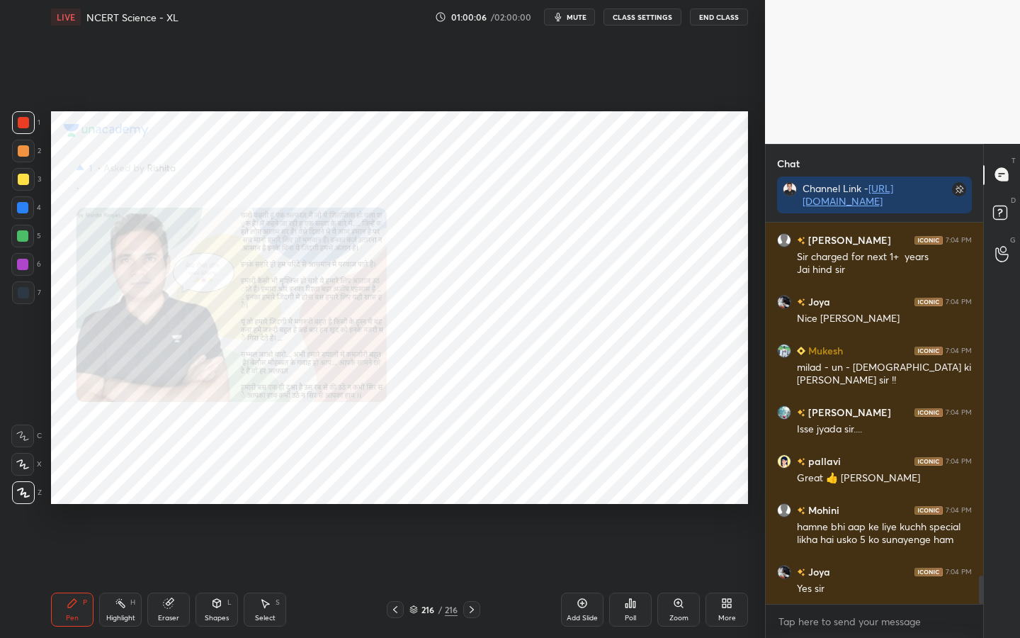
drag, startPoint x: 172, startPoint y: 606, endPoint x: 157, endPoint y: 589, distance: 22.6
click at [172, 504] on icon at bounding box center [168, 602] width 11 height 11
drag, startPoint x: 25, startPoint y: 492, endPoint x: 45, endPoint y: 485, distance: 20.8
click at [26, 495] on span "Erase all" at bounding box center [22, 493] width 21 height 10
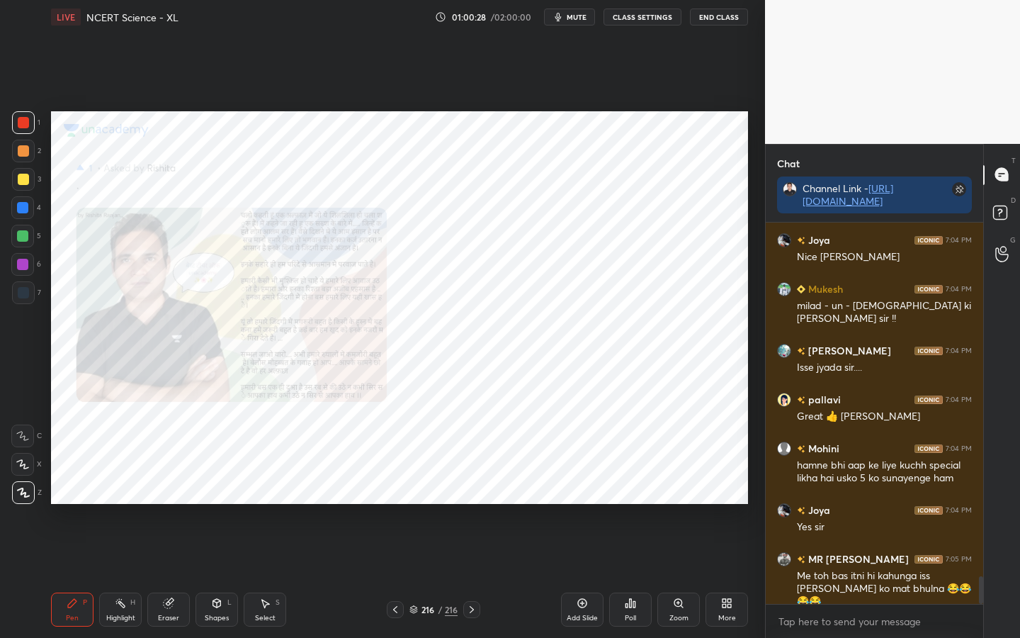
scroll to position [4876, 0]
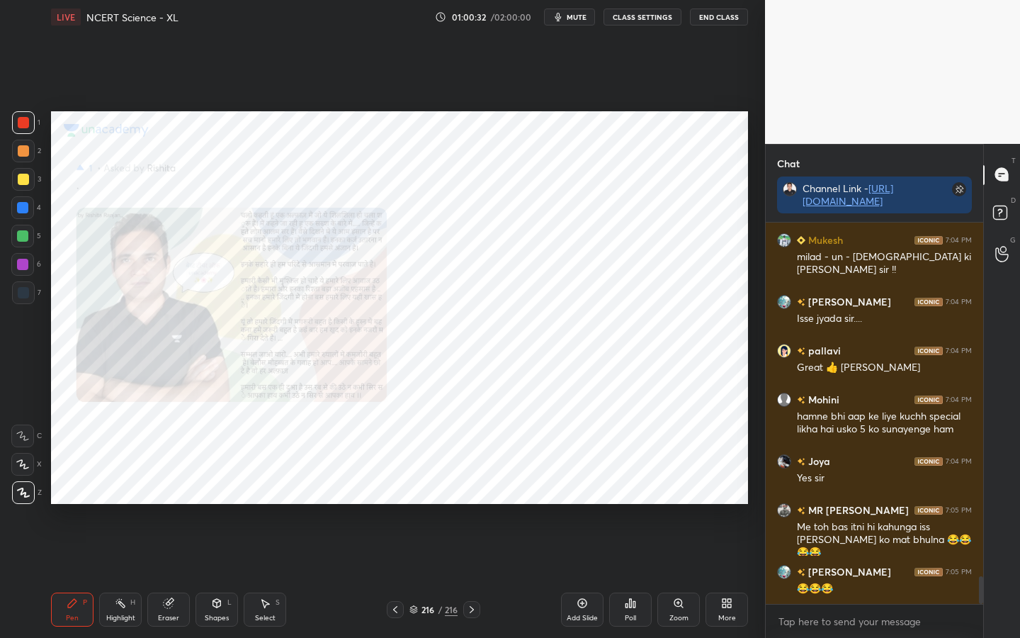
click at [473, 504] on icon at bounding box center [471, 609] width 11 height 11
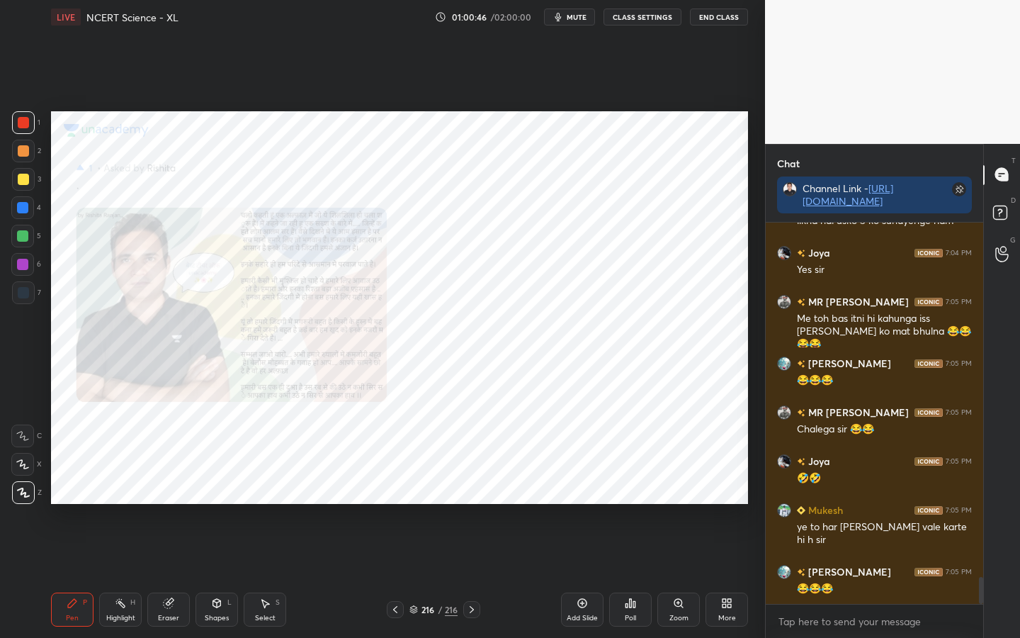
scroll to position [5133, 0]
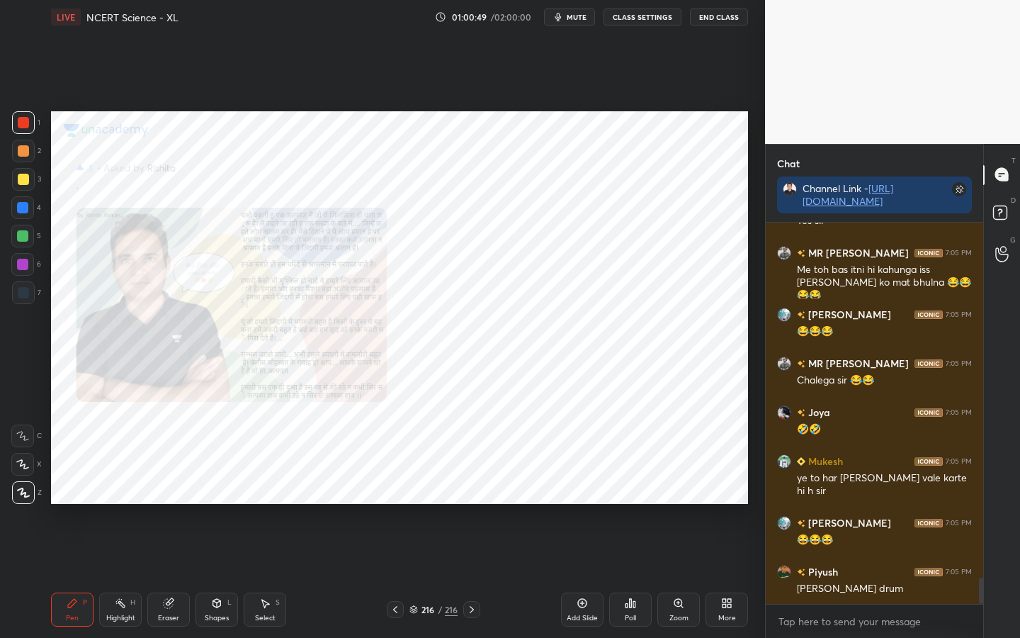
drag, startPoint x: 171, startPoint y: 624, endPoint x: 162, endPoint y: 619, distance: 10.5
click at [171, 504] on div "Eraser" at bounding box center [168, 609] width 43 height 34
click at [30, 498] on div "Erase all" at bounding box center [22, 492] width 23 height 23
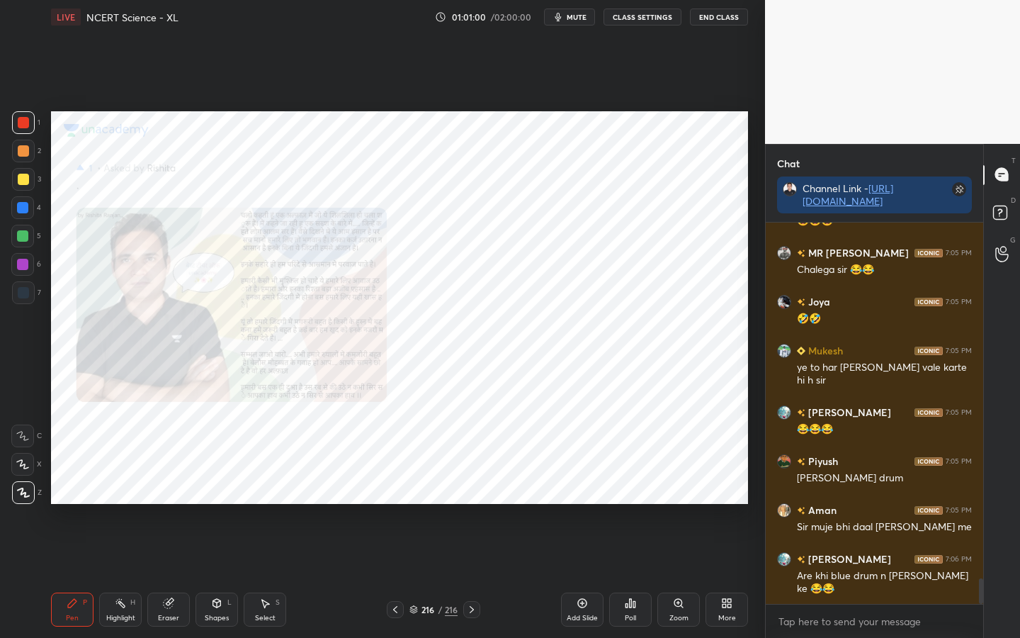
scroll to position [5293, 0]
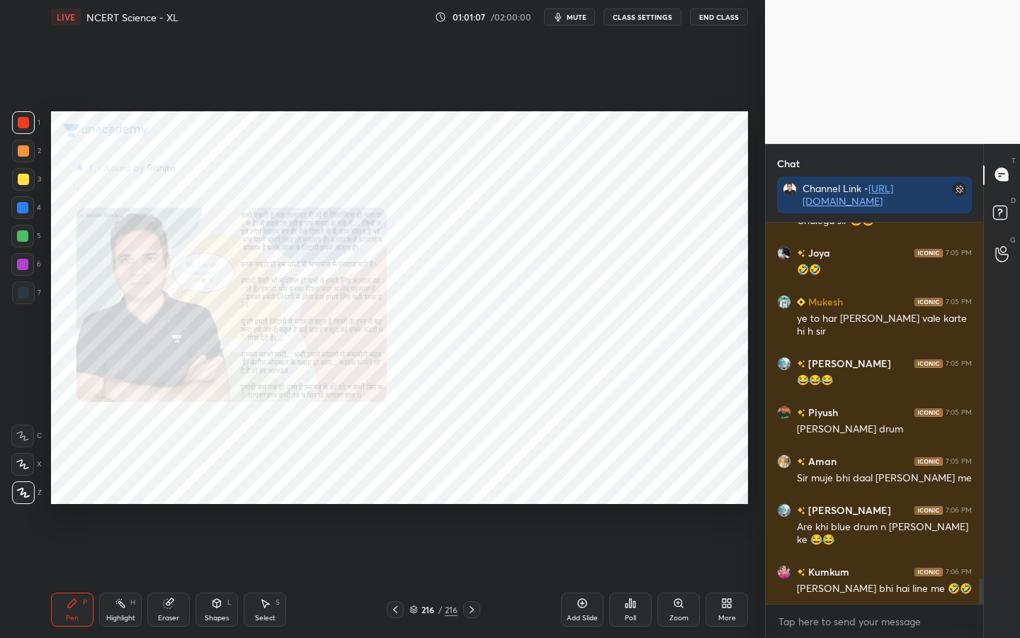
click at [171, 504] on div "Eraser" at bounding box center [168, 609] width 43 height 34
click at [24, 498] on div "Erase all" at bounding box center [22, 492] width 23 height 23
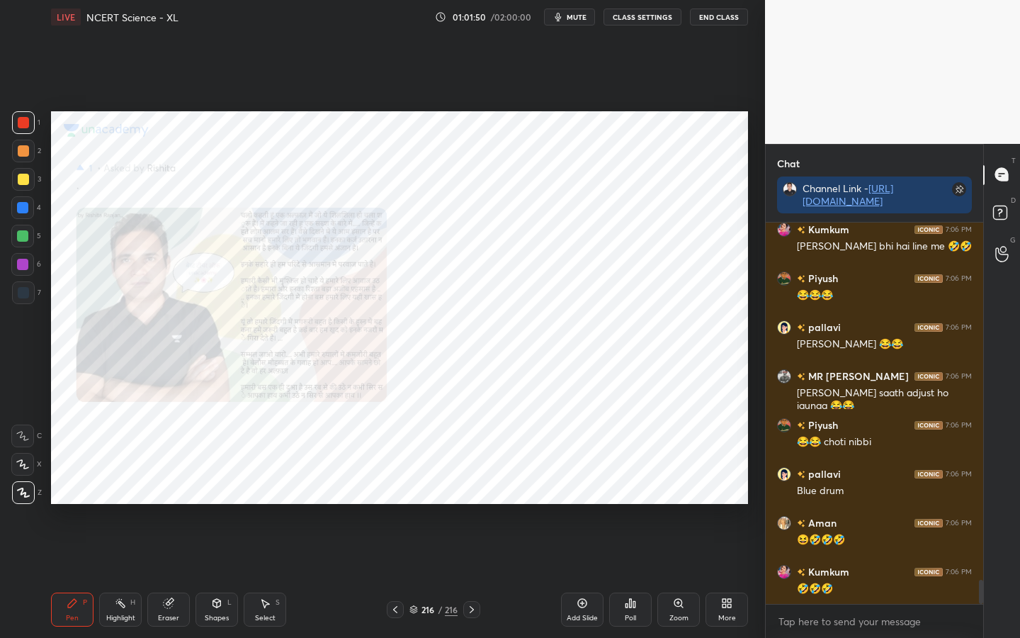
scroll to position [5684, 0]
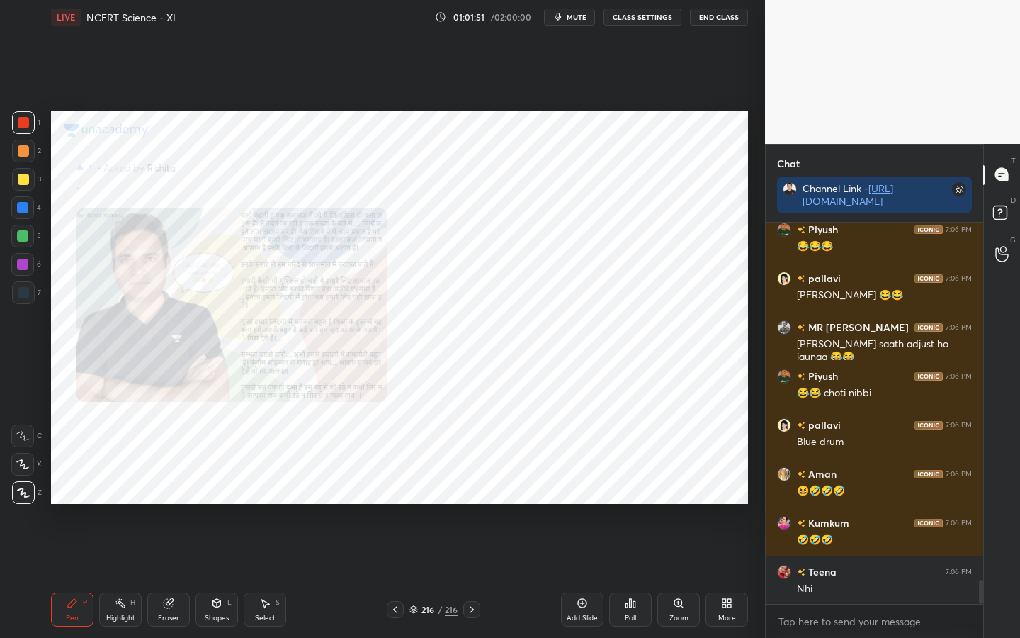
click at [164, 504] on div "Eraser" at bounding box center [168, 617] width 21 height 7
click at [25, 500] on div "Erase all" at bounding box center [22, 492] width 23 height 23
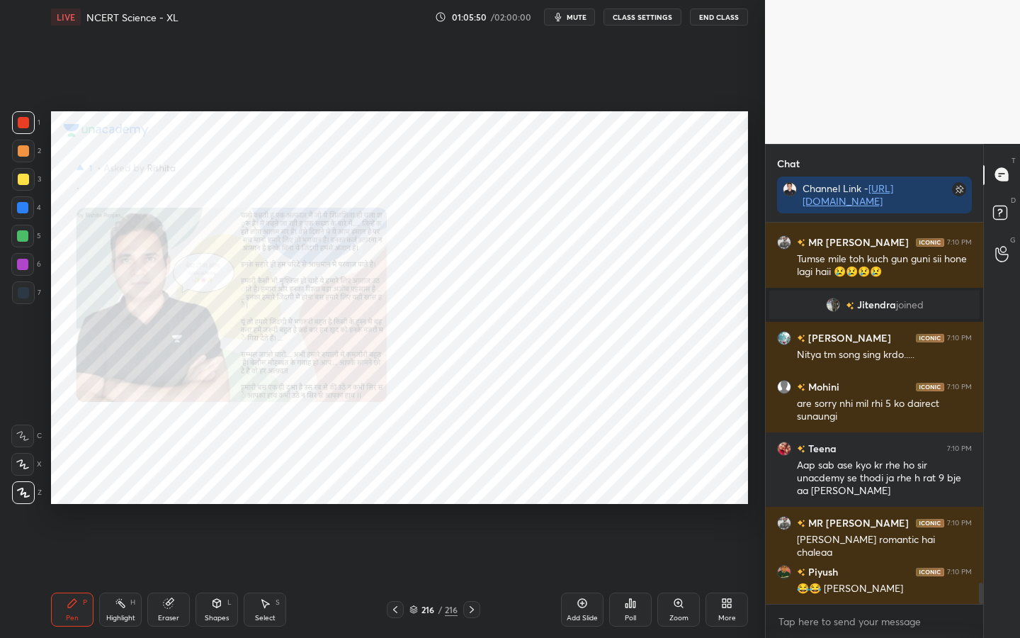
scroll to position [6394, 0]
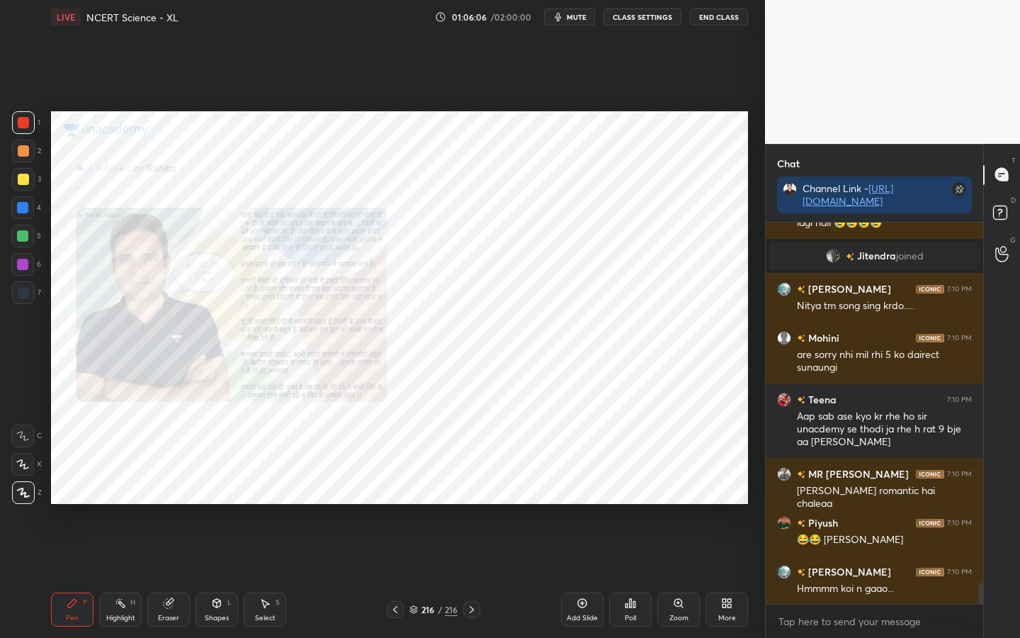
click at [173, 504] on div "Eraser" at bounding box center [168, 609] width 43 height 34
click at [26, 498] on div "Erase all" at bounding box center [22, 492] width 23 height 23
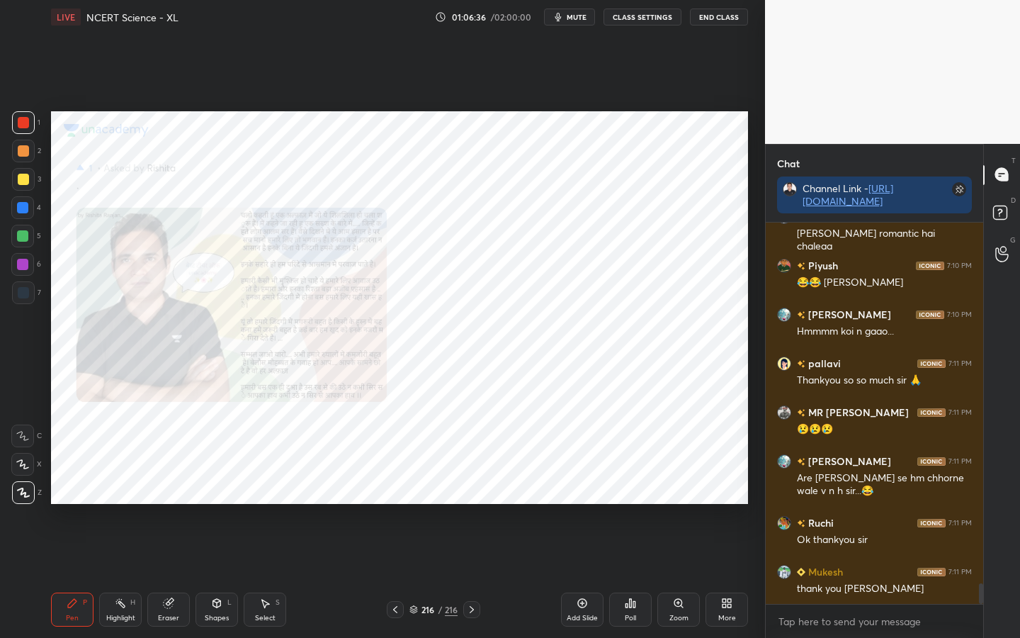
scroll to position [6700, 0]
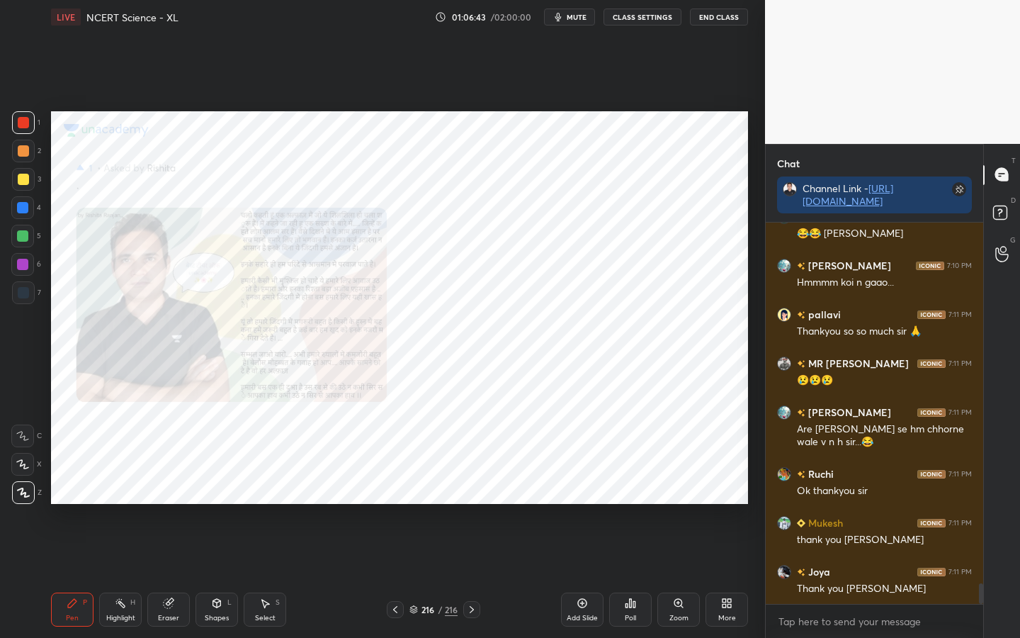
click at [167, 504] on div "Eraser" at bounding box center [168, 617] width 21 height 7
click at [22, 501] on div "Erase all" at bounding box center [22, 492] width 23 height 23
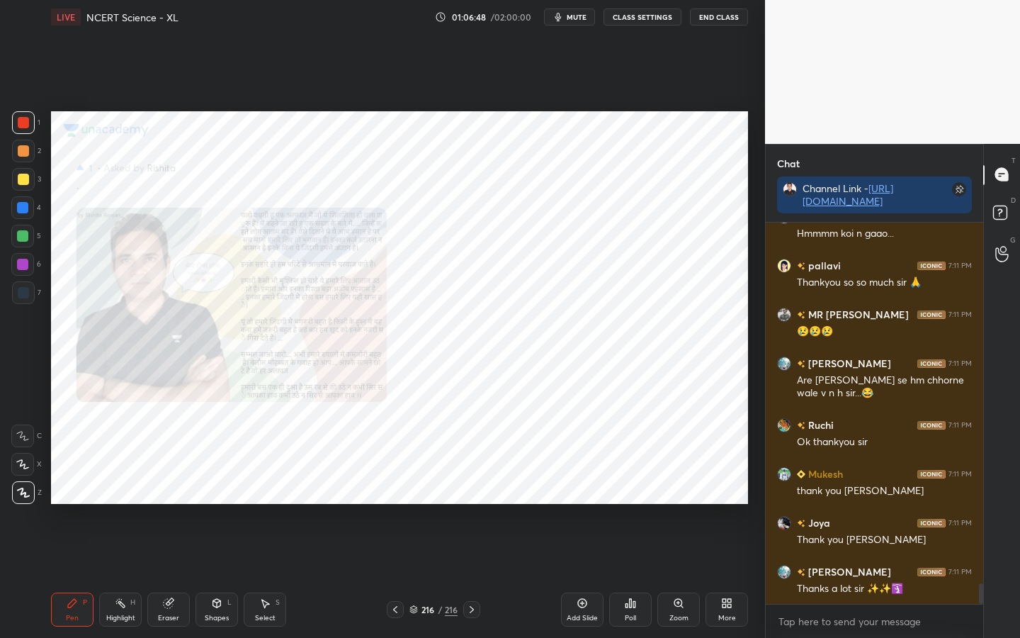
scroll to position [6798, 0]
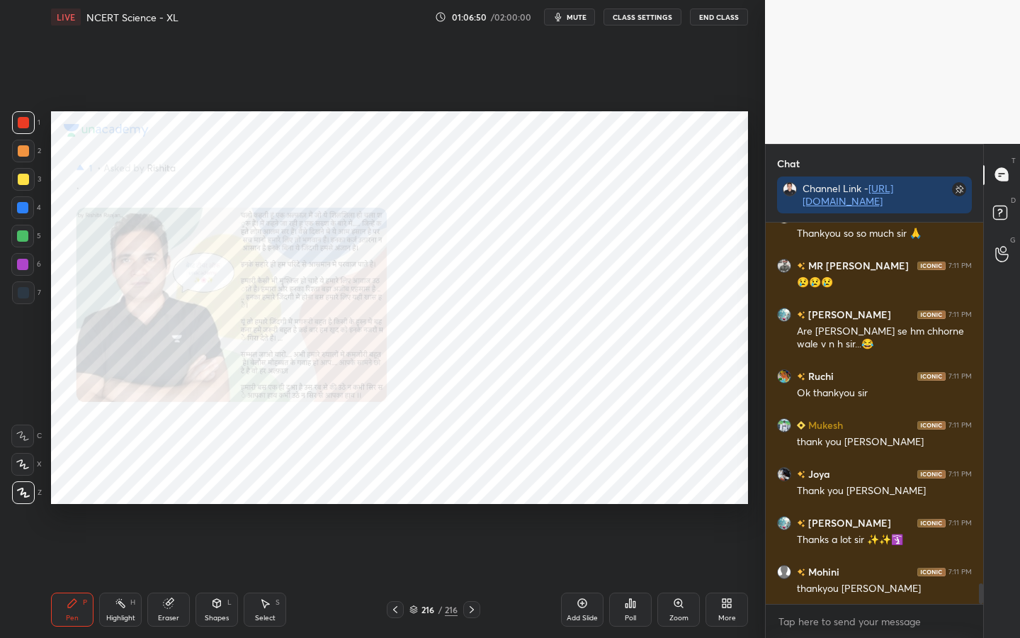
click at [169, 504] on div "Eraser" at bounding box center [168, 617] width 21 height 7
click at [28, 497] on div "Erase all" at bounding box center [22, 492] width 23 height 23
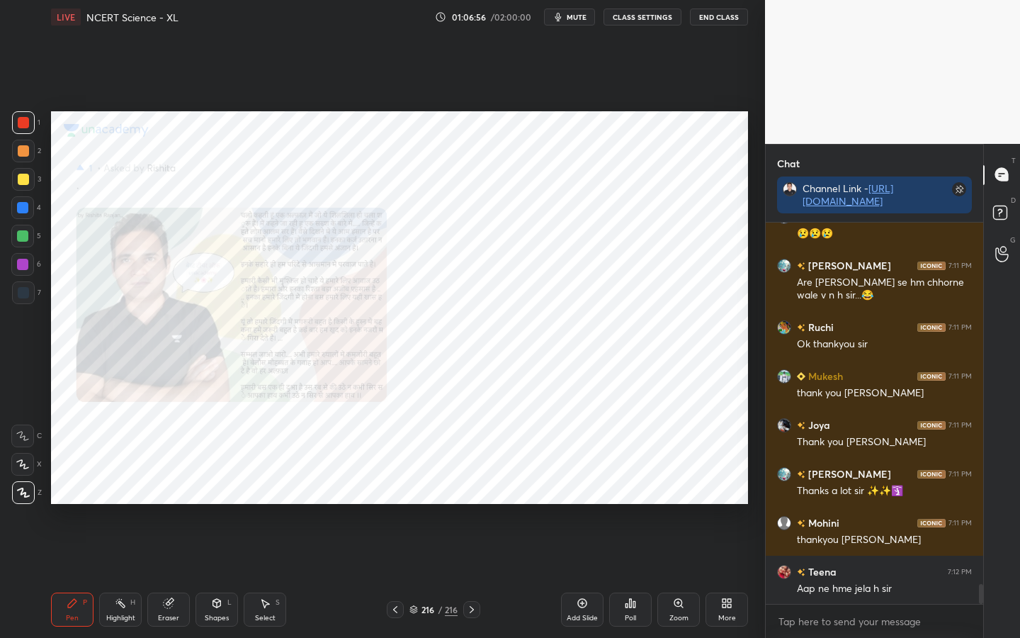
scroll to position [6896, 0]
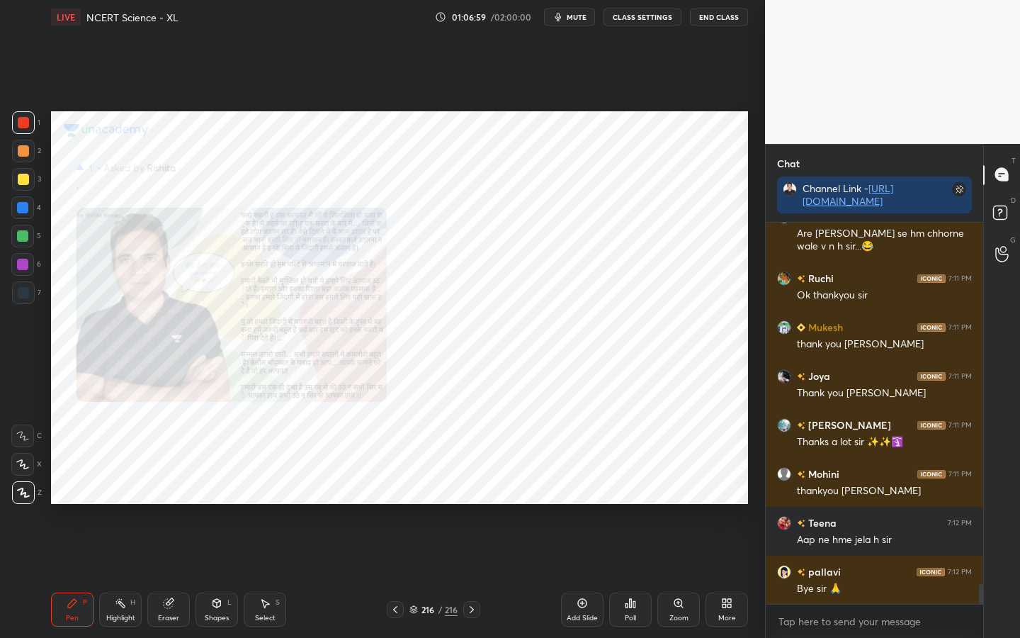
click at [724, 19] on button "End Class" at bounding box center [719, 17] width 58 height 17
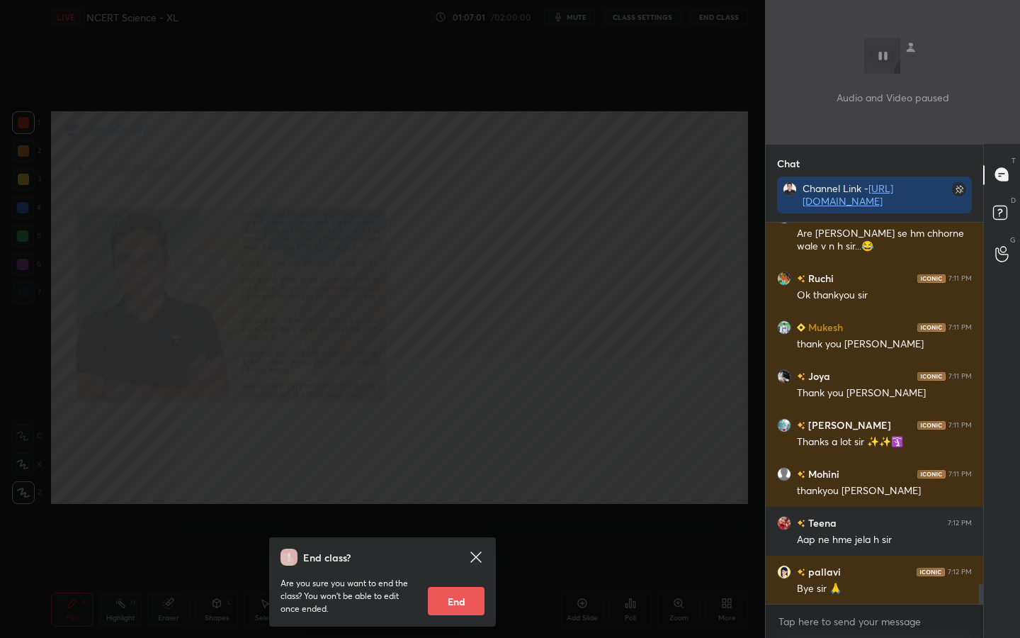
click at [454, 504] on button "End" at bounding box center [456, 601] width 57 height 28
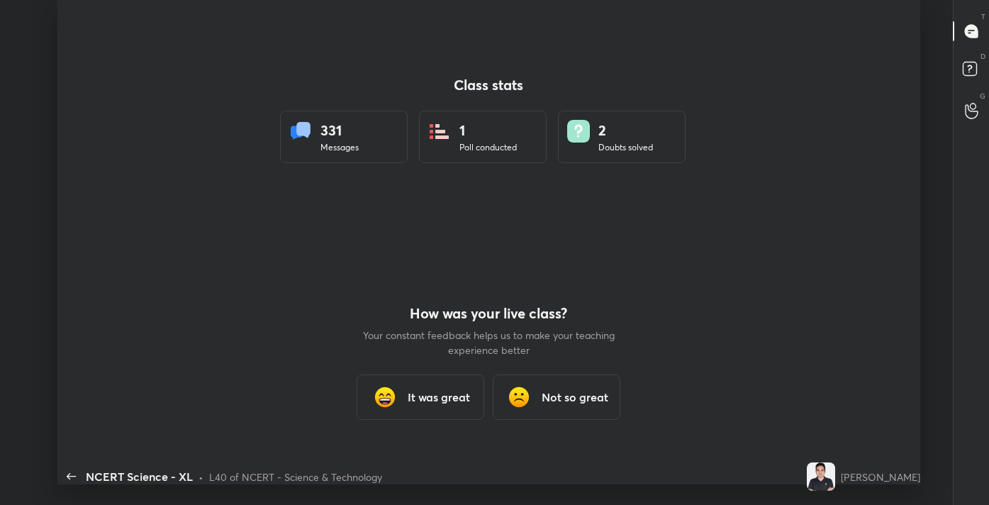
scroll to position [70449, 69886]
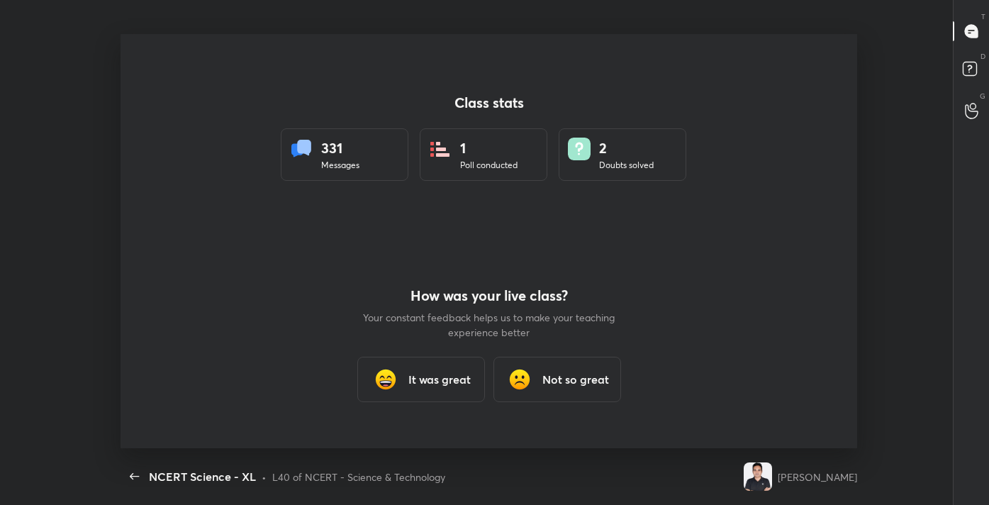
type textarea "x"
click at [427, 376] on h3 "It was great" at bounding box center [439, 379] width 62 height 17
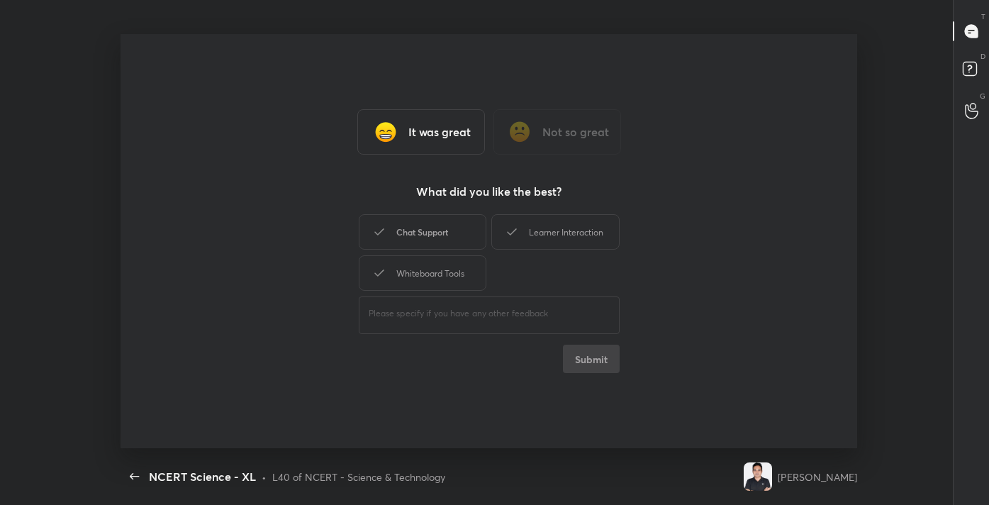
click at [441, 239] on div "Chat Support" at bounding box center [423, 231] width 128 height 35
click at [536, 230] on div "Learner Interaction" at bounding box center [555, 231] width 128 height 35
click at [459, 265] on div "Whiteboard Tools" at bounding box center [423, 272] width 128 height 35
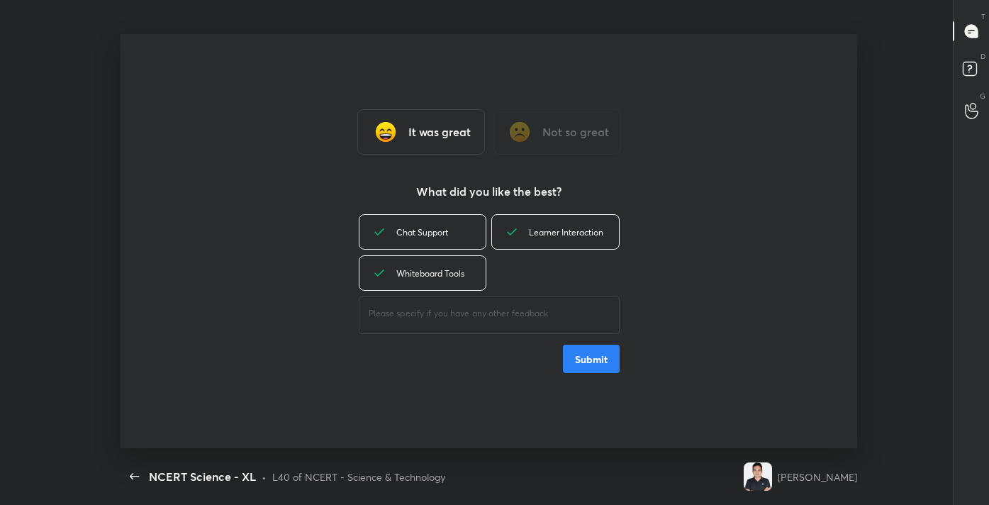
click at [590, 361] on button "Submit" at bounding box center [591, 358] width 57 height 28
